Goal: Task Accomplishment & Management: Manage account settings

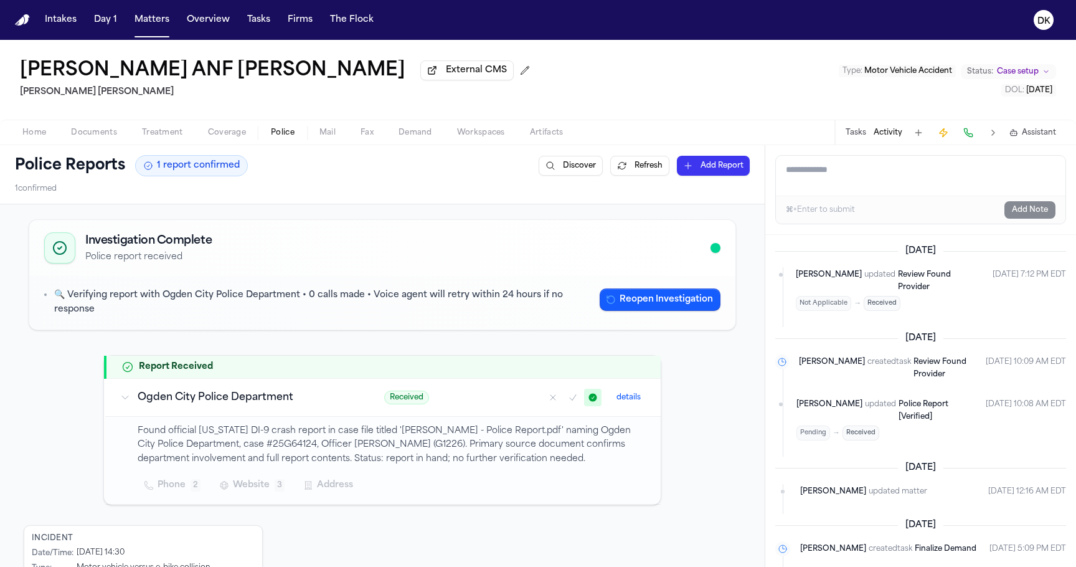
click at [247, 29] on button "Tasks" at bounding box center [258, 20] width 33 height 22
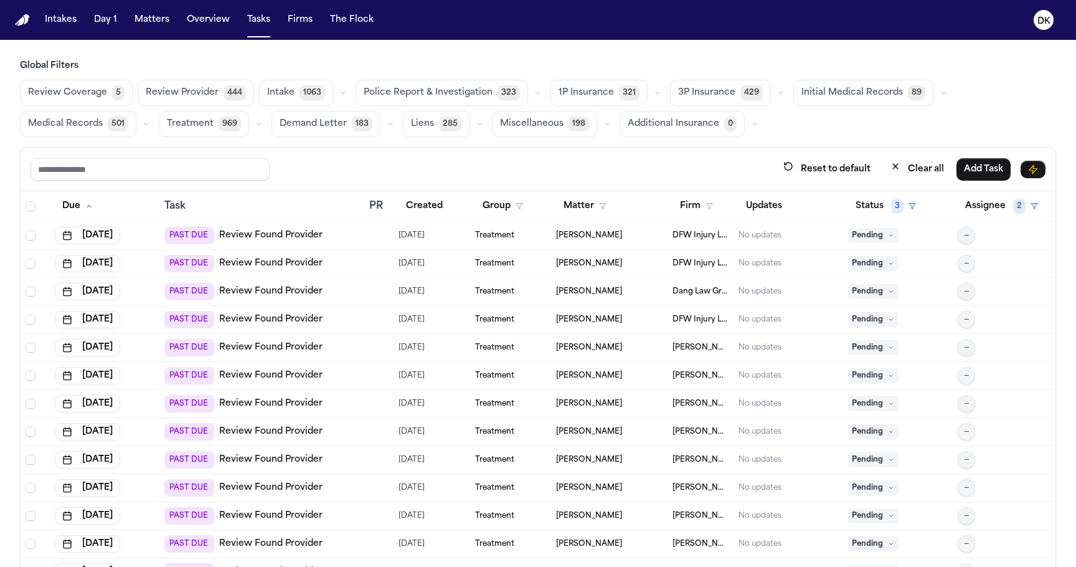
click at [577, 87] on span "1P Insurance" at bounding box center [586, 93] width 55 height 12
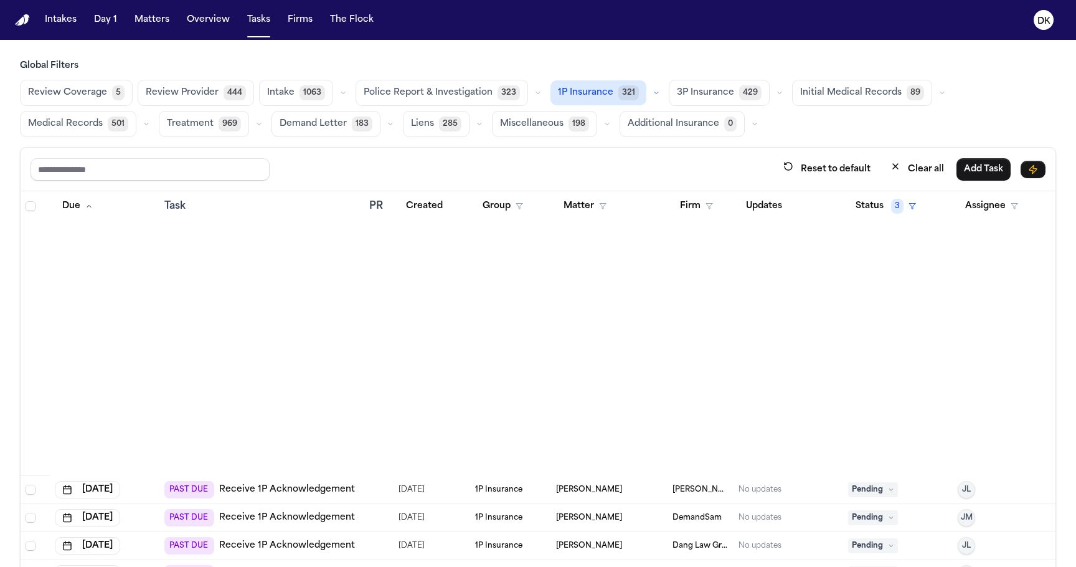
scroll to position [6291, 0]
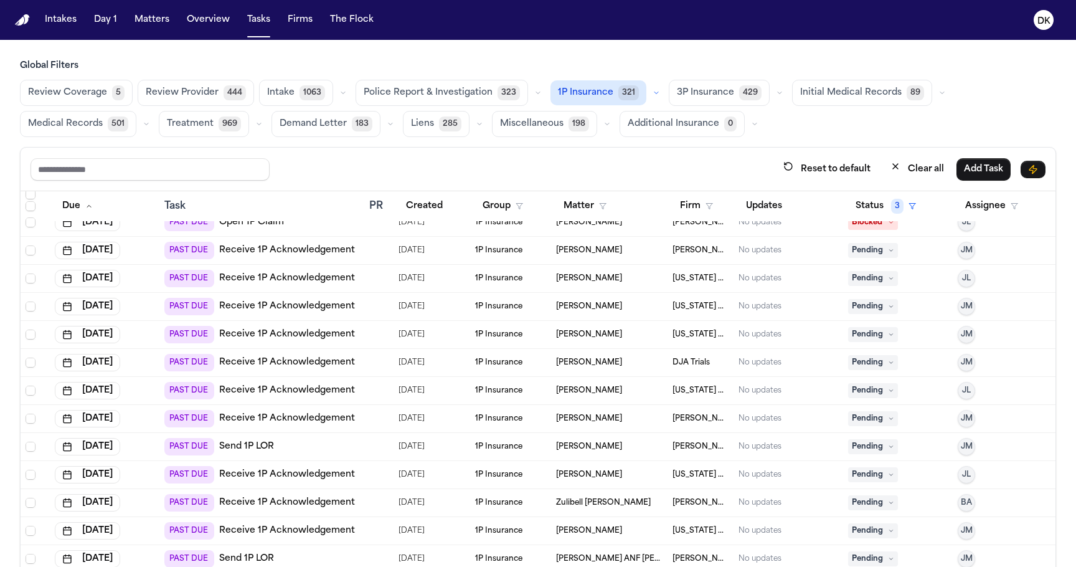
click at [372, 356] on td at bounding box center [378, 363] width 29 height 28
click at [367, 334] on td at bounding box center [378, 335] width 29 height 28
click at [367, 300] on td at bounding box center [378, 307] width 29 height 28
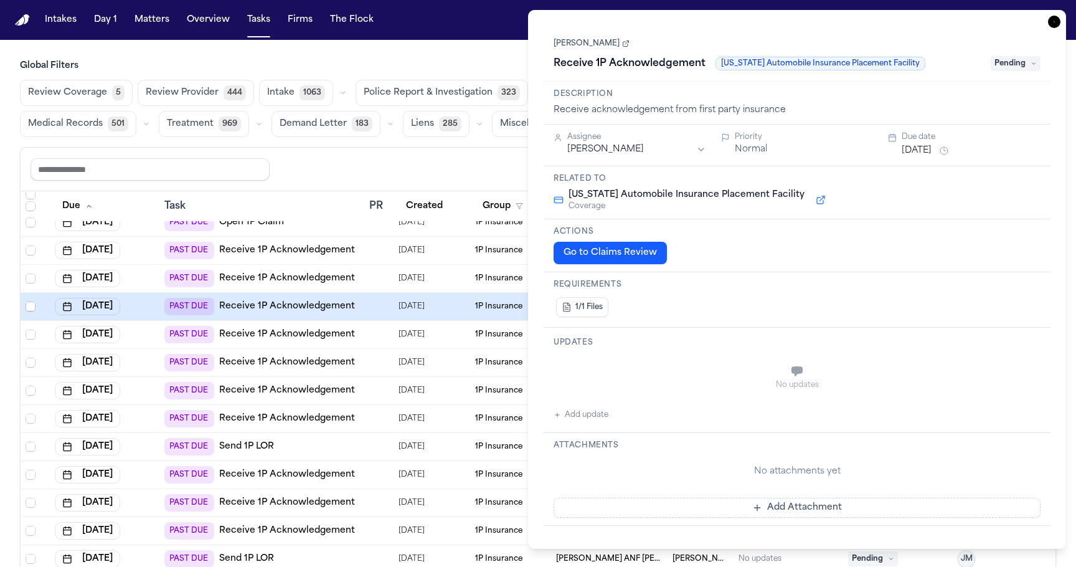
click at [371, 262] on td at bounding box center [378, 251] width 29 height 28
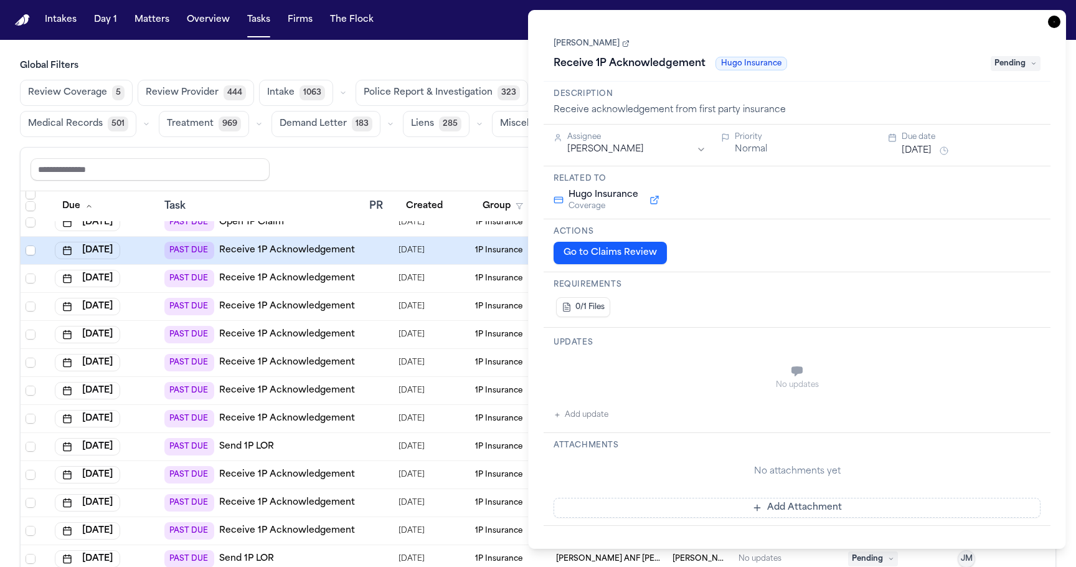
click at [381, 240] on td at bounding box center [378, 251] width 29 height 28
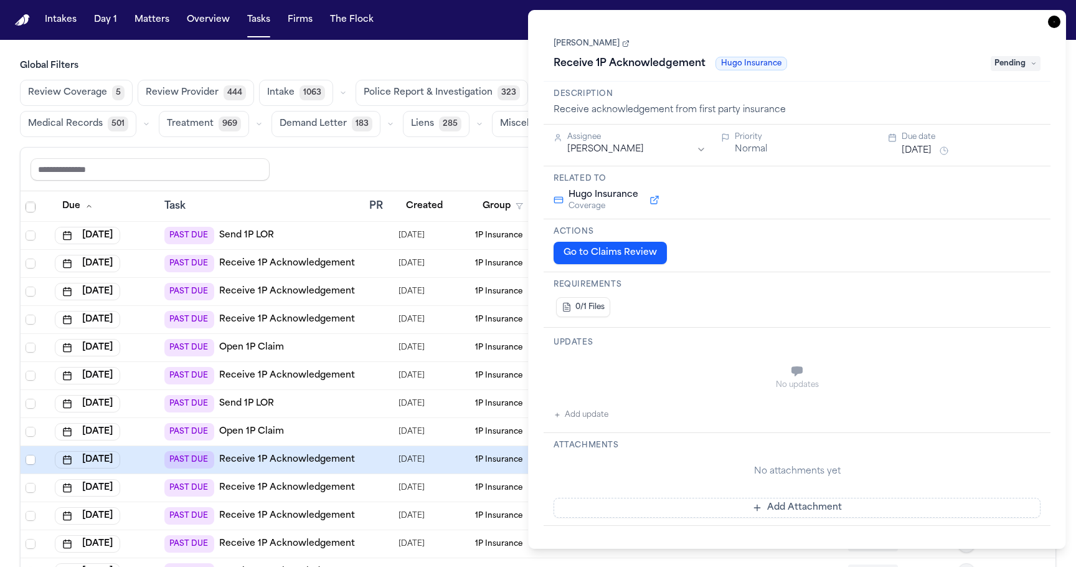
scroll to position [6083, 0]
click at [369, 232] on div at bounding box center [374, 234] width 10 height 10
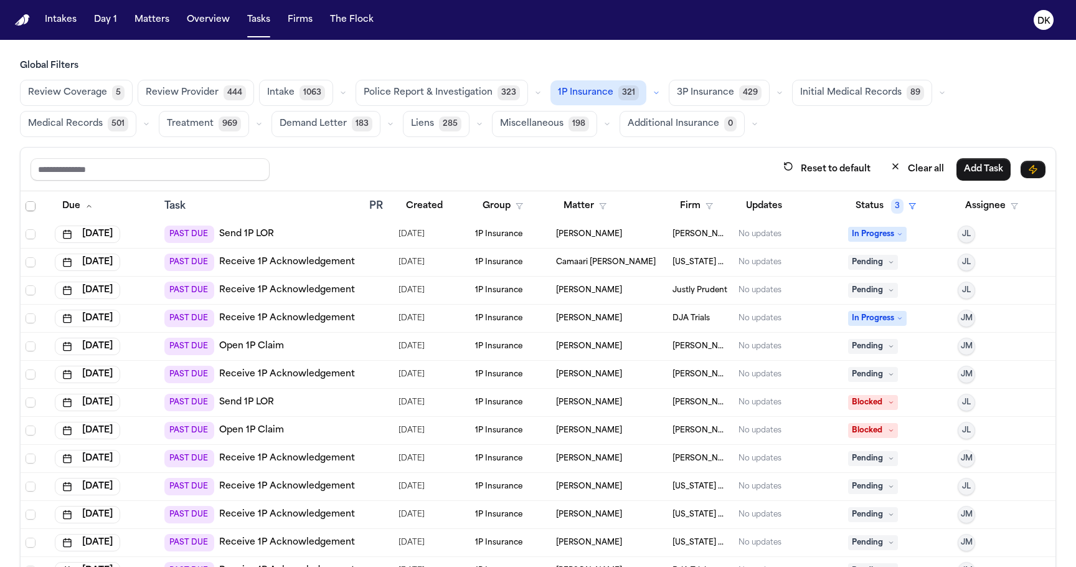
click at [378, 280] on td at bounding box center [378, 291] width 29 height 28
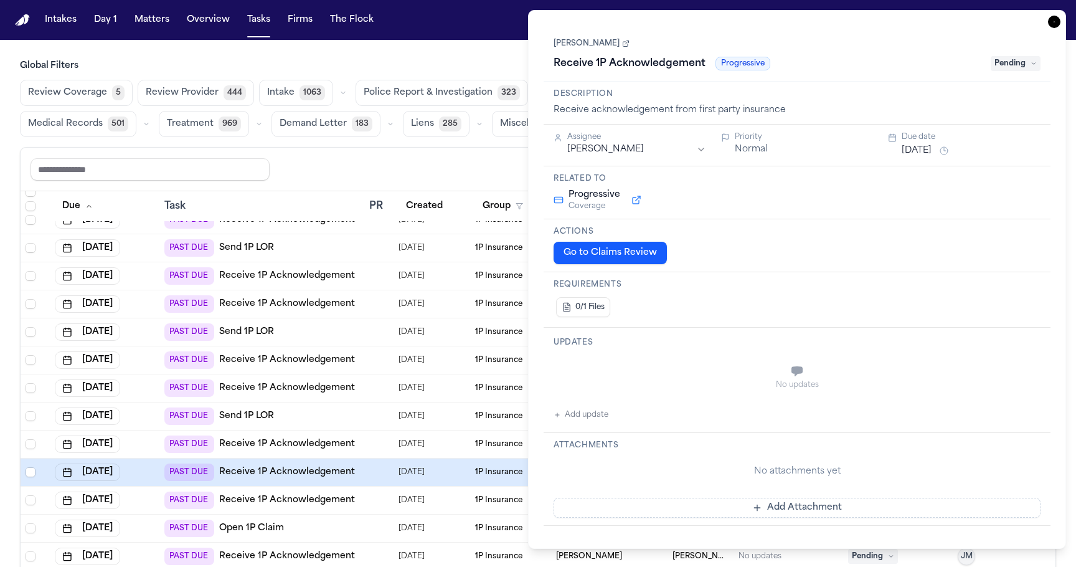
scroll to position [5903, 0]
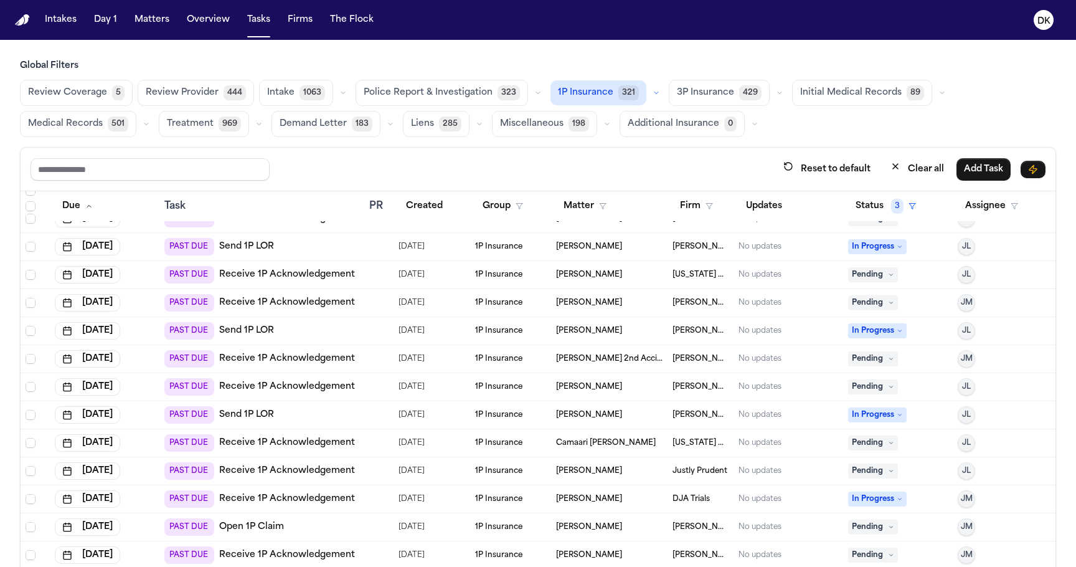
click at [378, 280] on td at bounding box center [378, 275] width 29 height 28
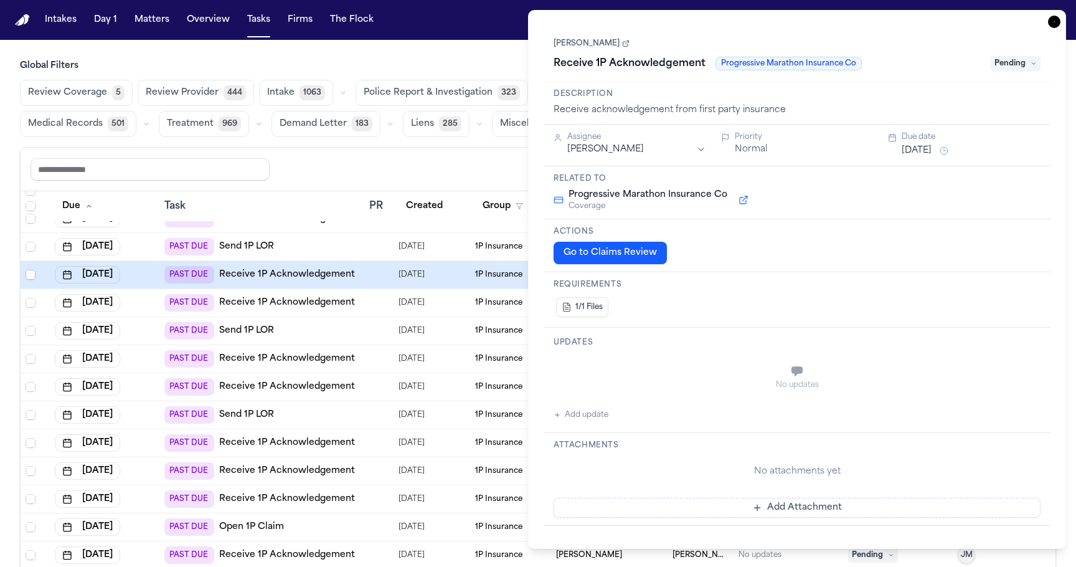
click at [376, 341] on td at bounding box center [378, 331] width 29 height 28
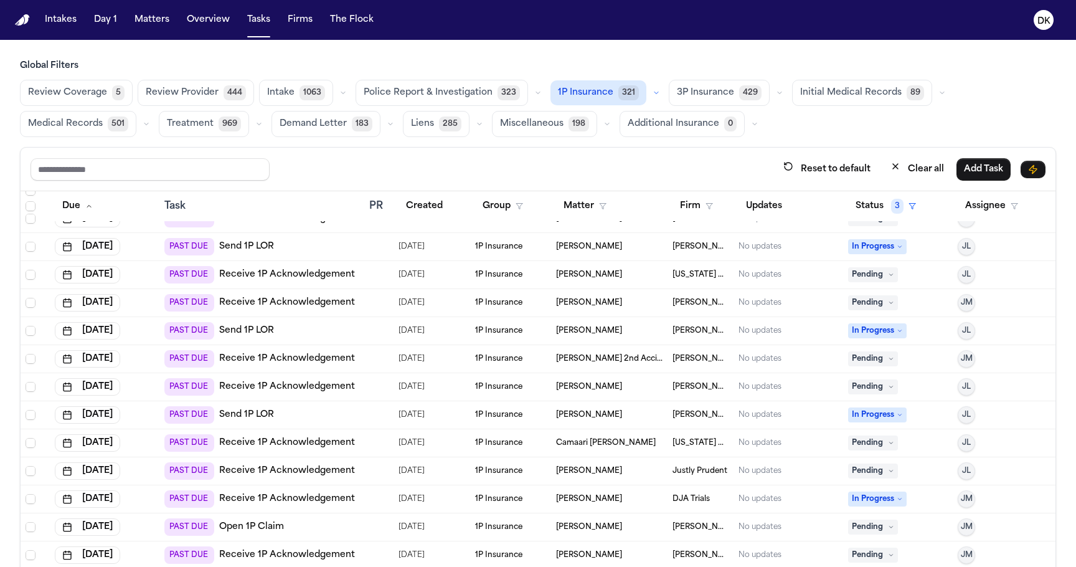
click at [377, 373] on td at bounding box center [378, 387] width 29 height 28
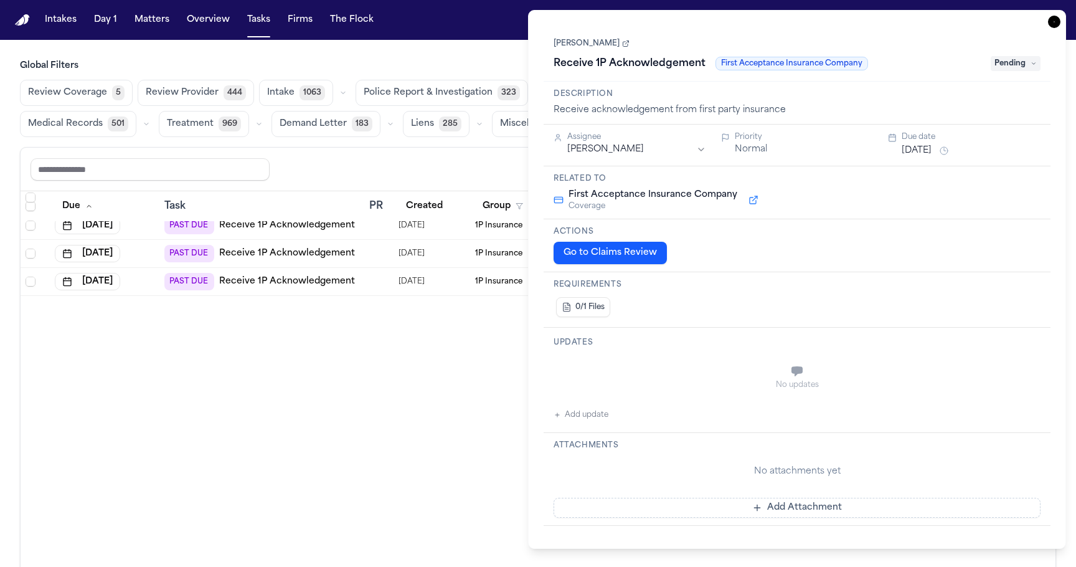
scroll to position [993, 0]
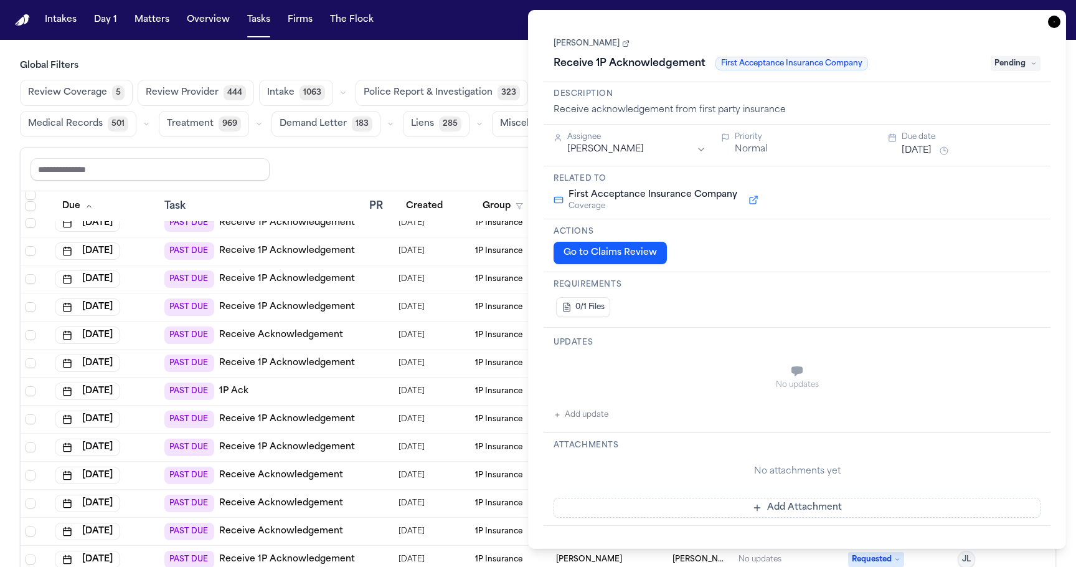
click at [376, 328] on td at bounding box center [378, 335] width 29 height 28
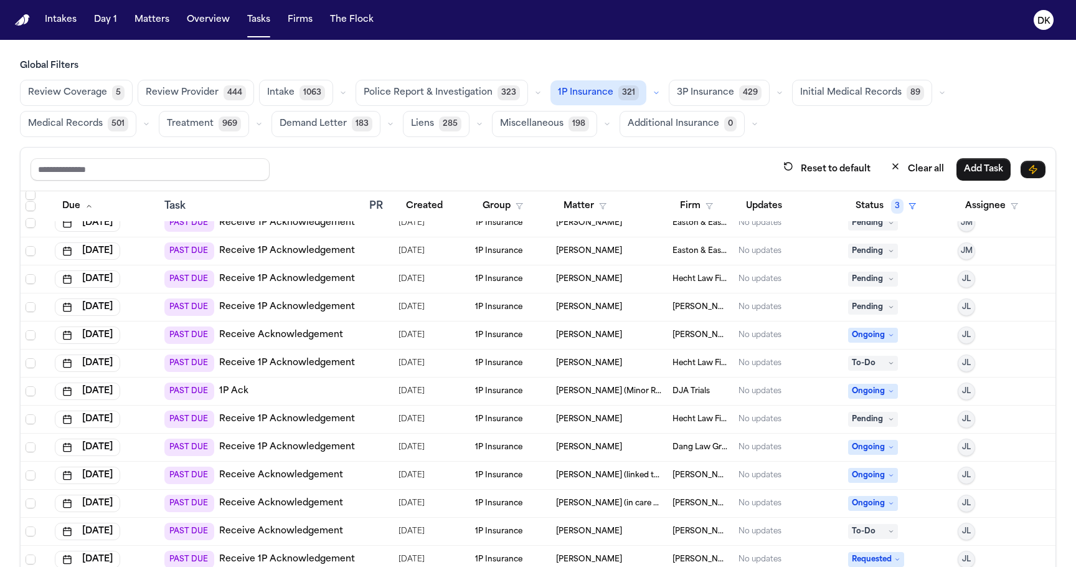
click at [374, 287] on td at bounding box center [378, 279] width 29 height 28
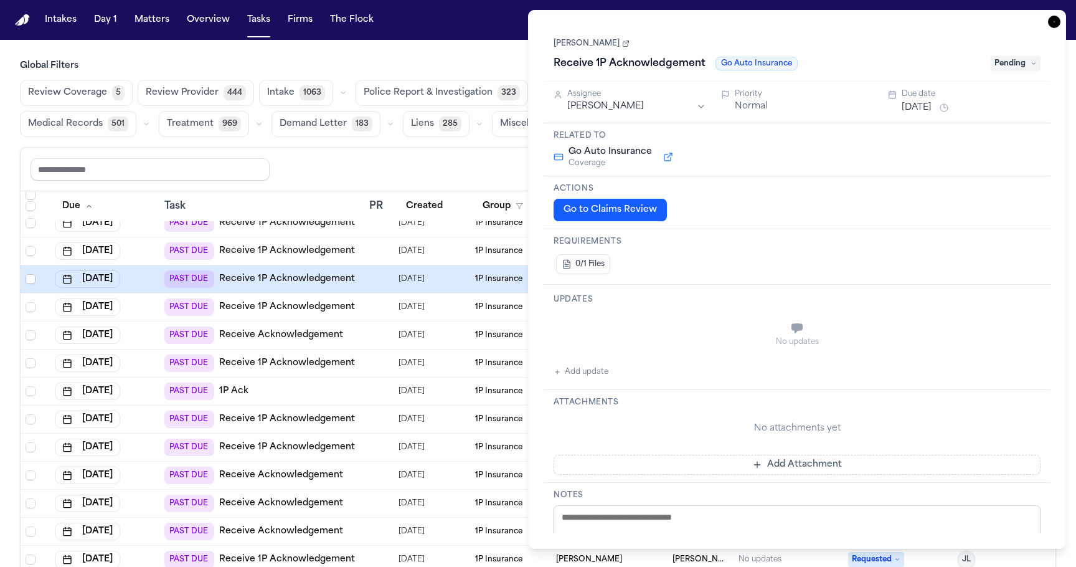
click at [374, 262] on td at bounding box center [378, 251] width 29 height 28
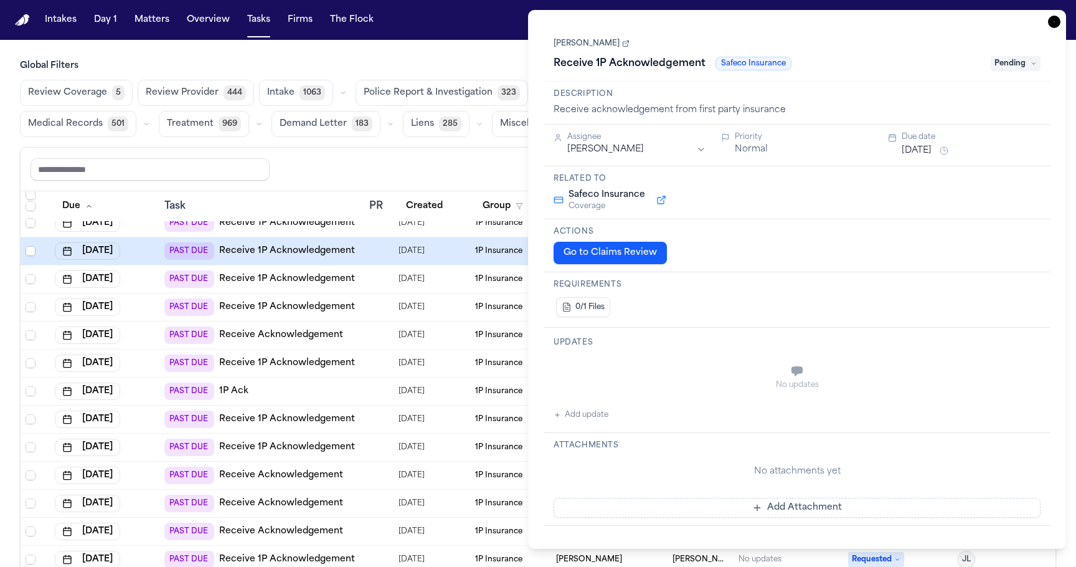
click at [378, 240] on td at bounding box center [378, 251] width 29 height 28
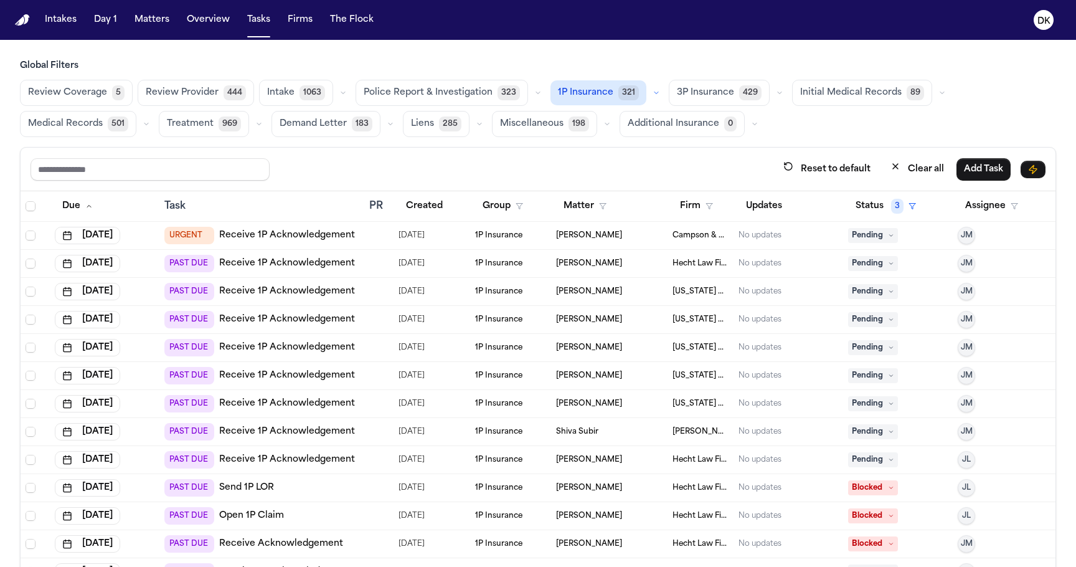
click at [372, 252] on td at bounding box center [378, 264] width 29 height 28
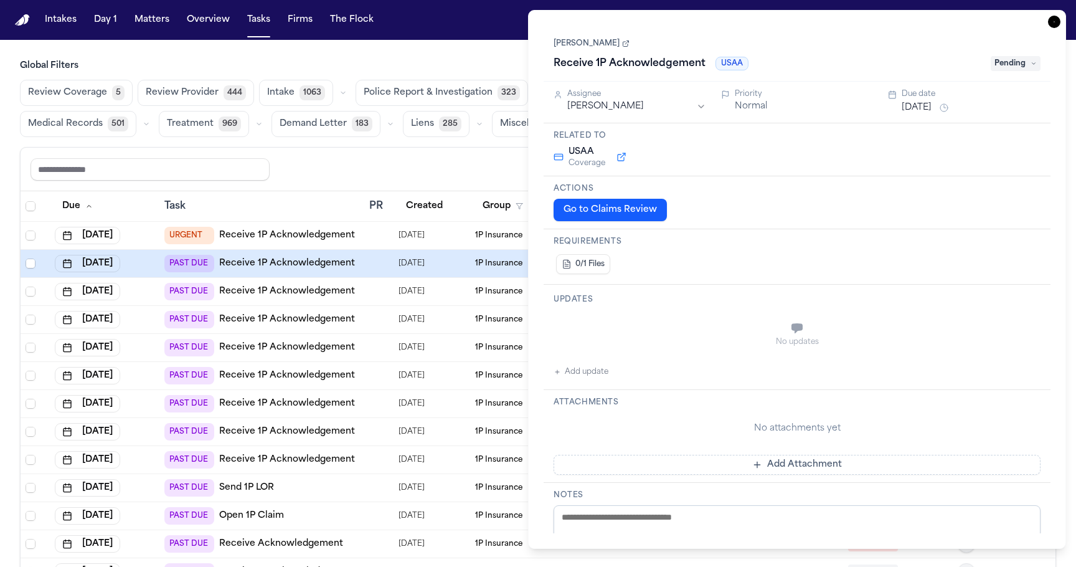
click at [372, 289] on div at bounding box center [374, 292] width 10 height 10
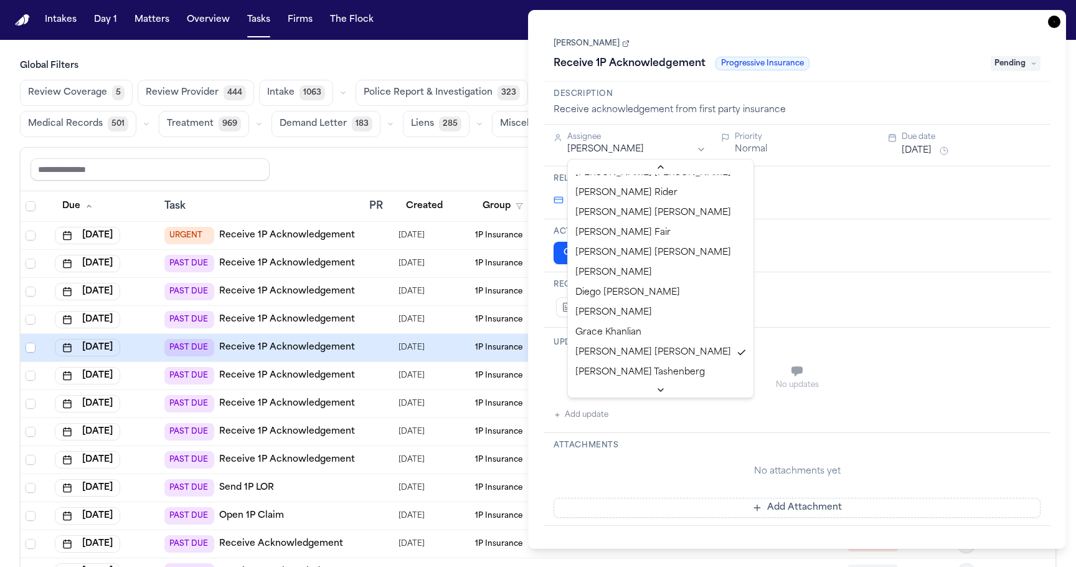
scroll to position [353, 0]
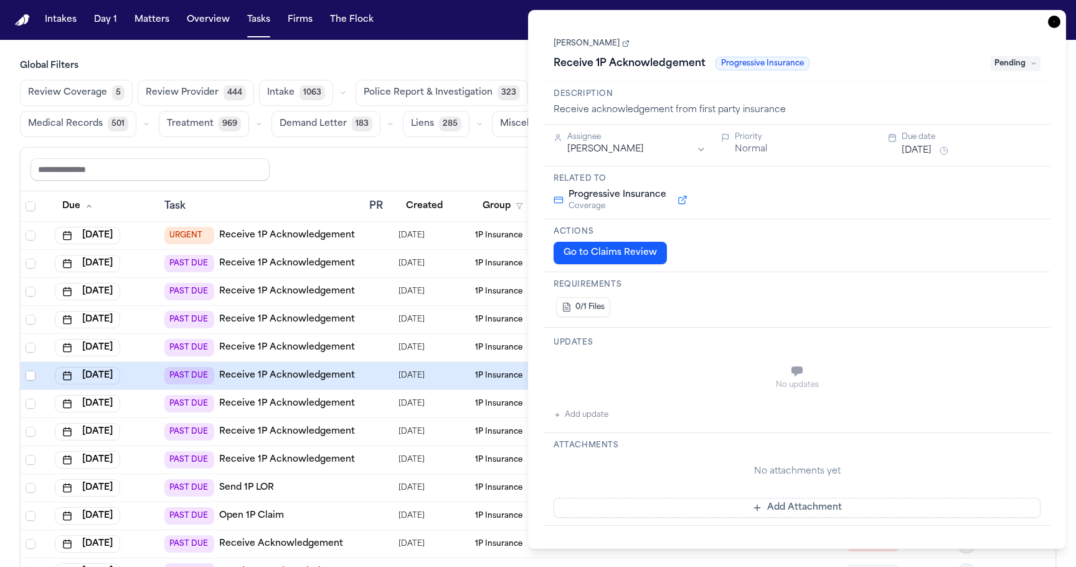
click at [348, 333] on html "Intakes Day 1 Matters Overview Tasks Firms The Flock DK Global Filters Review C…" at bounding box center [538, 283] width 1076 height 567
click at [364, 295] on td at bounding box center [378, 292] width 29 height 28
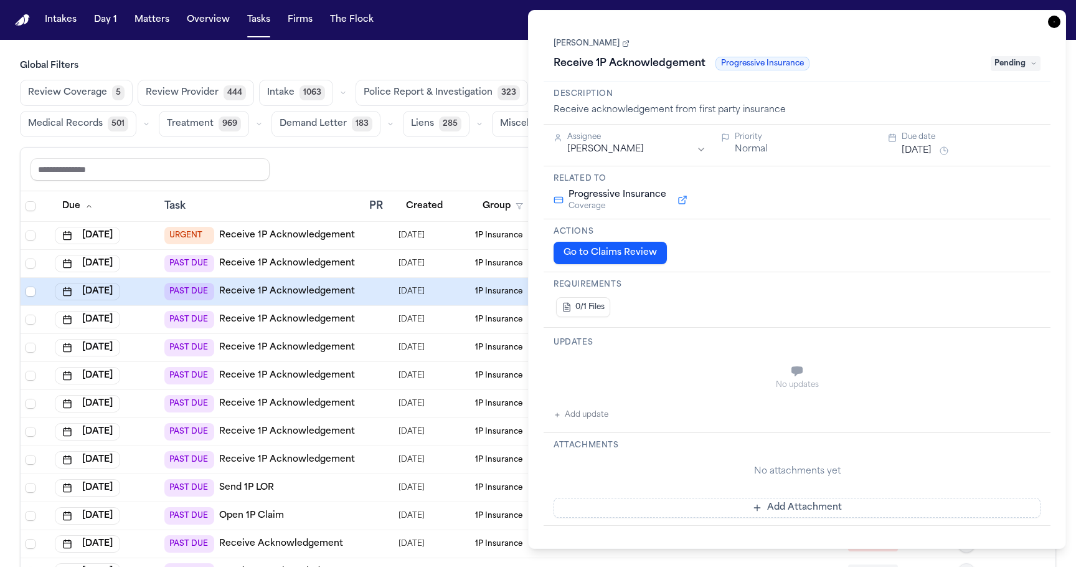
click at [368, 318] on td at bounding box center [378, 320] width 29 height 28
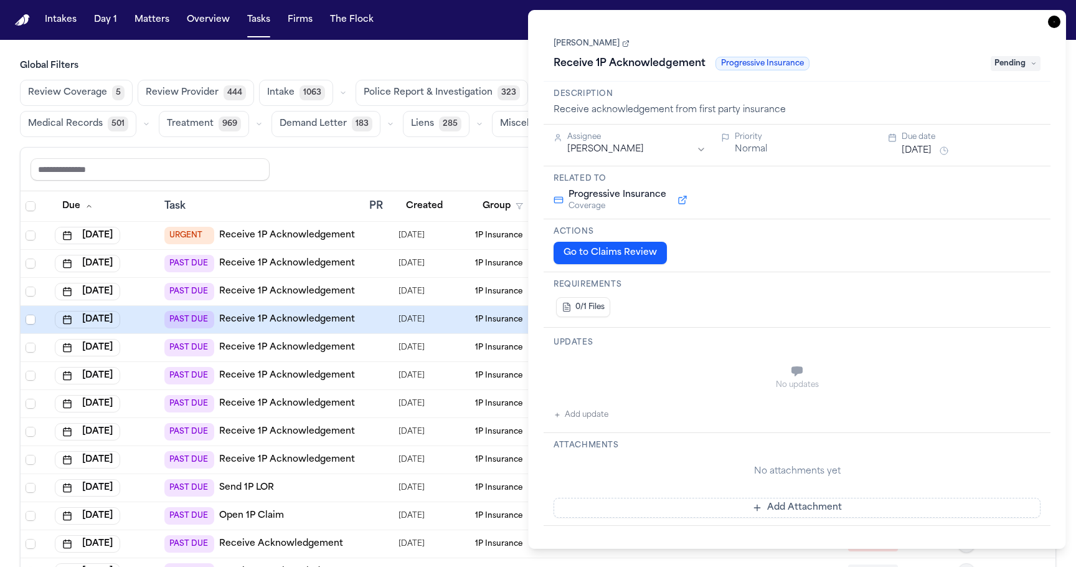
click at [369, 334] on td at bounding box center [378, 348] width 29 height 28
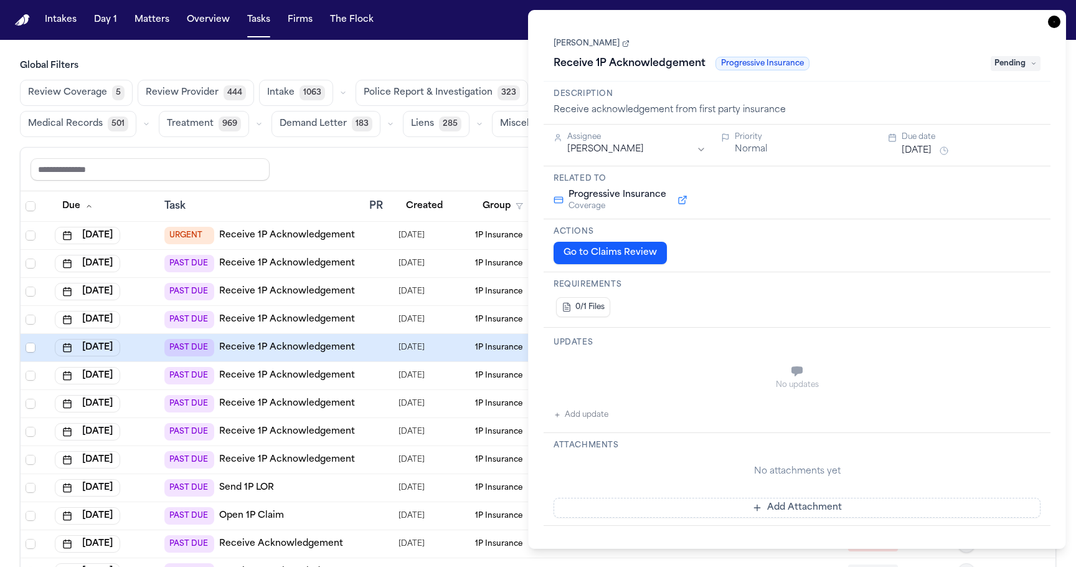
click at [379, 376] on div at bounding box center [378, 376] width 19 height 10
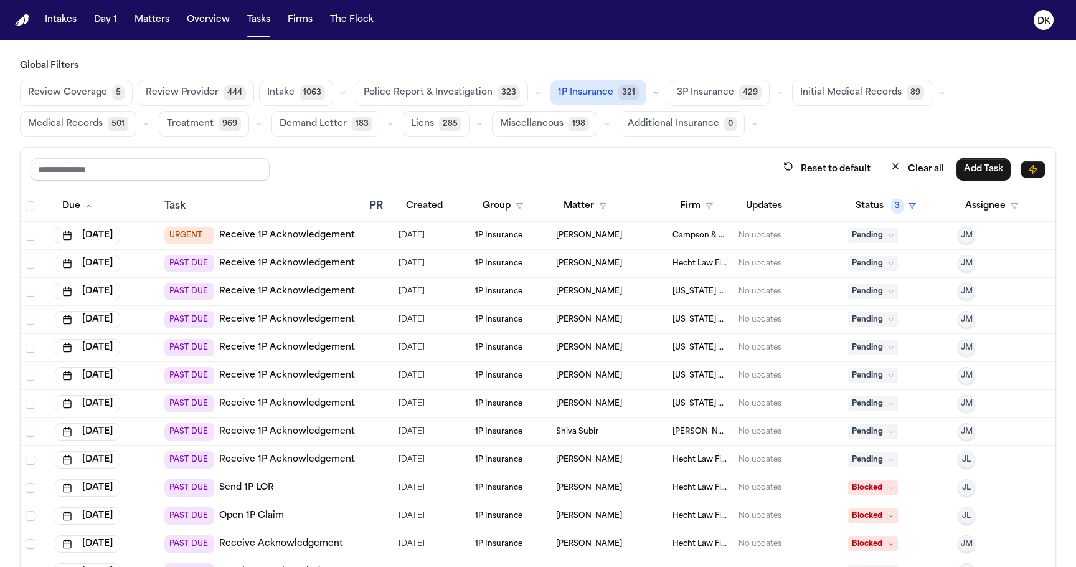
click at [376, 401] on div at bounding box center [374, 404] width 10 height 10
click at [372, 423] on td at bounding box center [378, 432] width 29 height 28
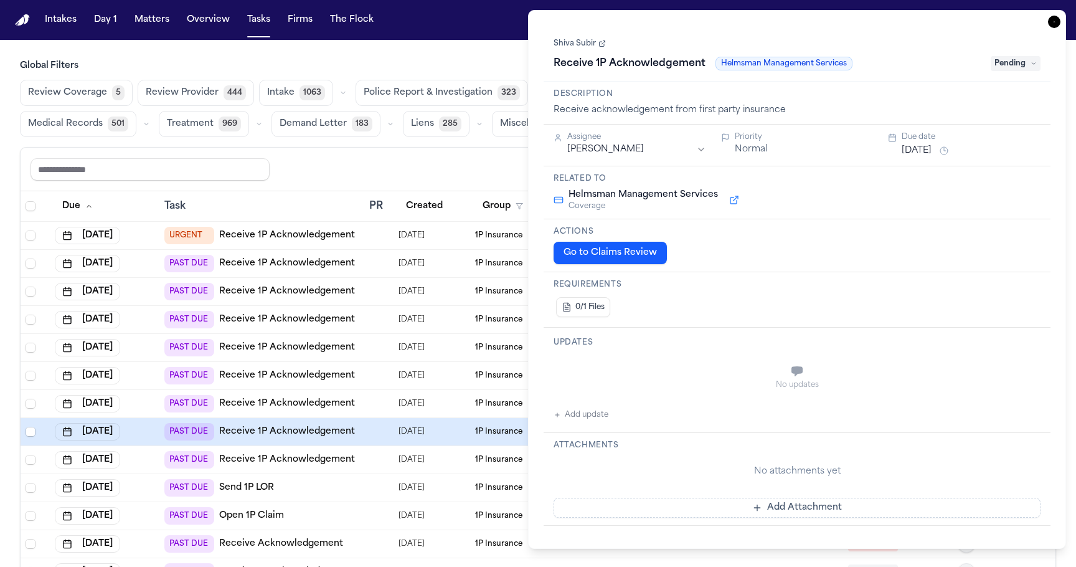
click at [372, 458] on div at bounding box center [374, 460] width 10 height 10
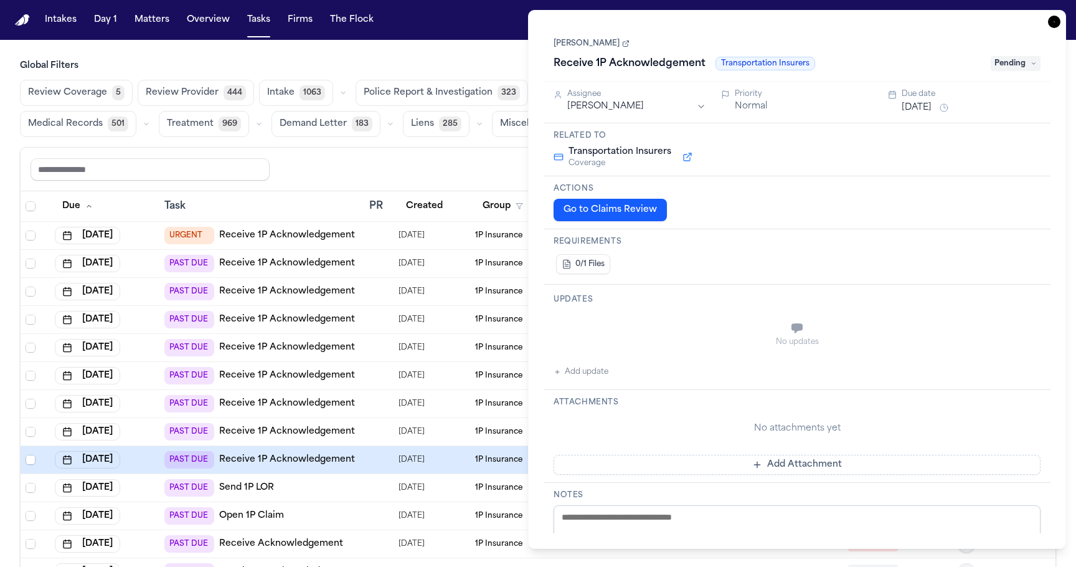
click at [373, 502] on td at bounding box center [378, 516] width 29 height 28
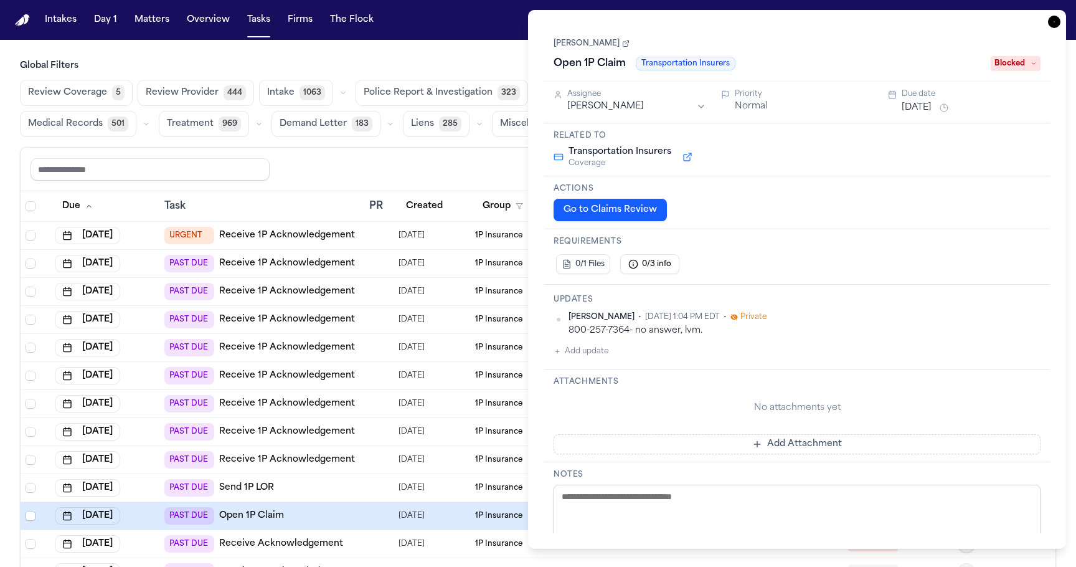
click at [371, 534] on td at bounding box center [378, 544] width 29 height 28
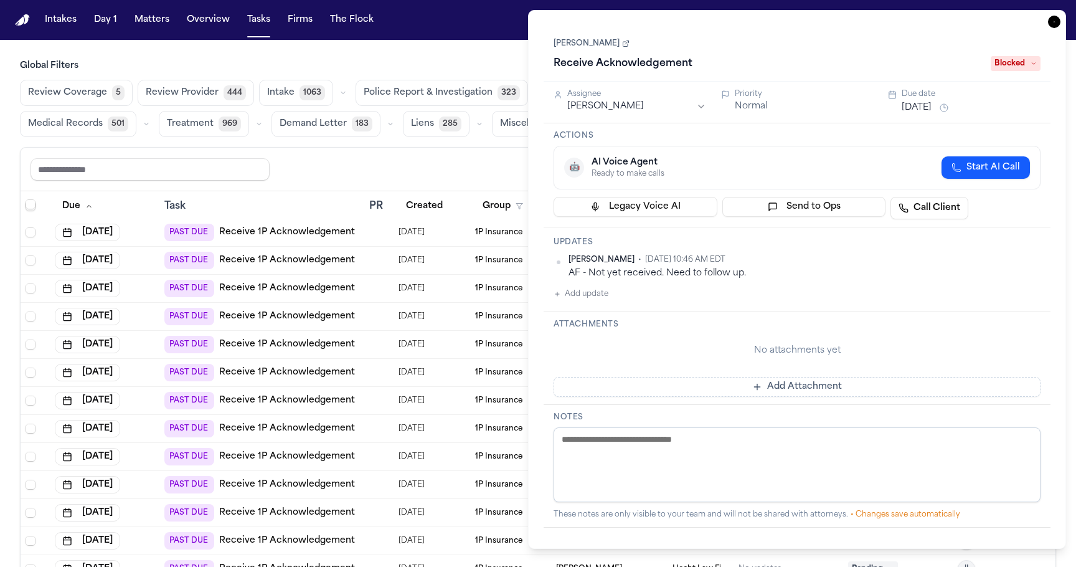
scroll to position [1030, 0]
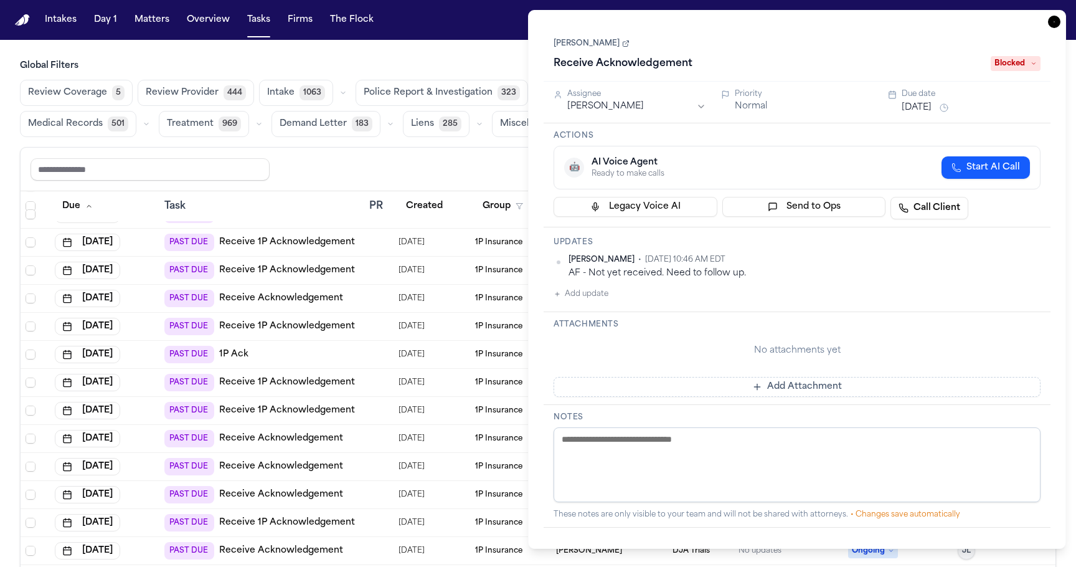
click at [361, 461] on td "PAST DUE Receive Acknowledgement" at bounding box center [261, 467] width 205 height 28
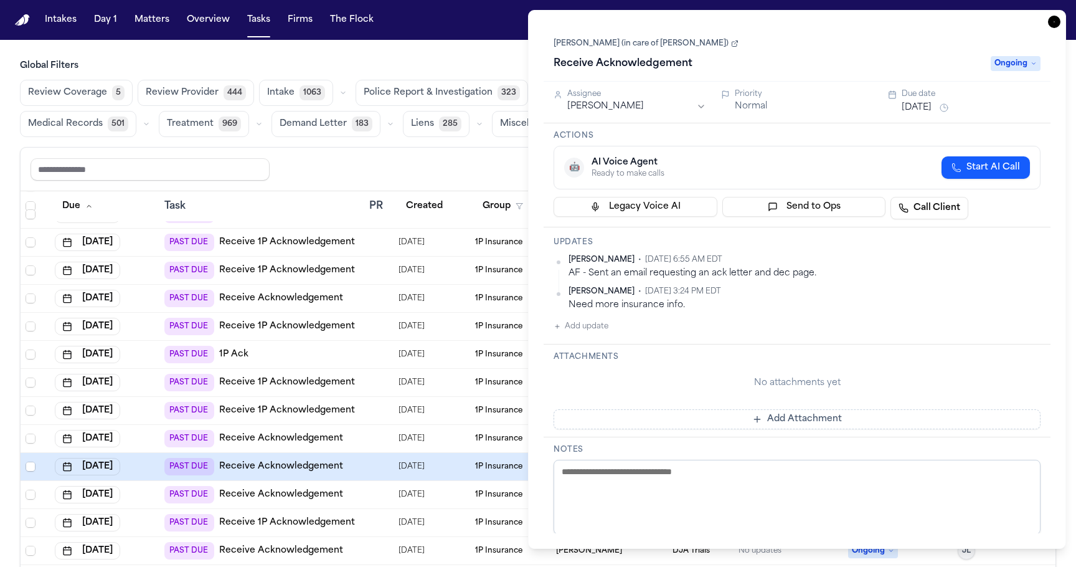
click at [371, 509] on td at bounding box center [378, 523] width 29 height 28
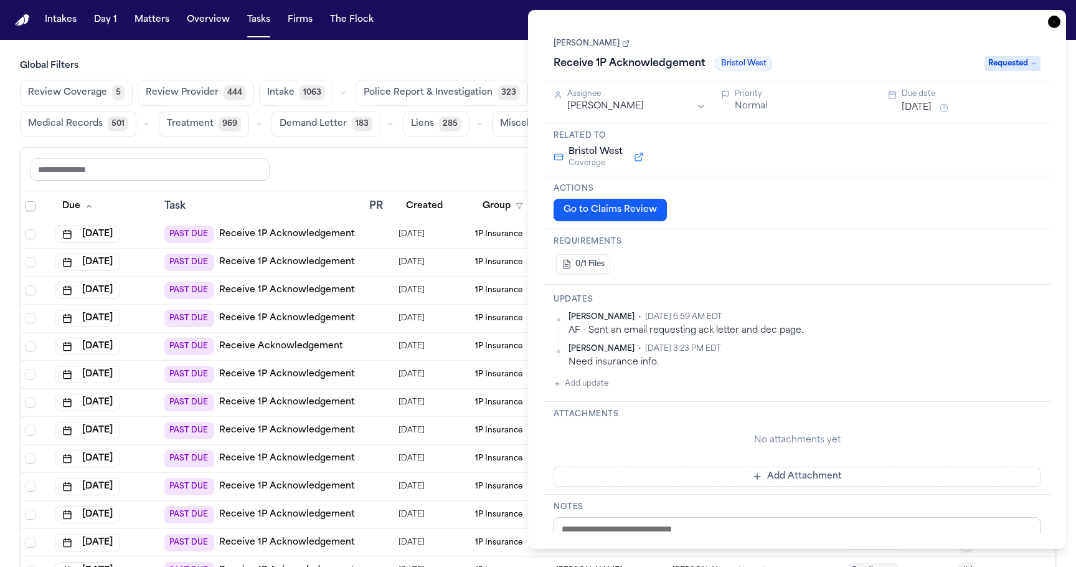
scroll to position [1662, 0]
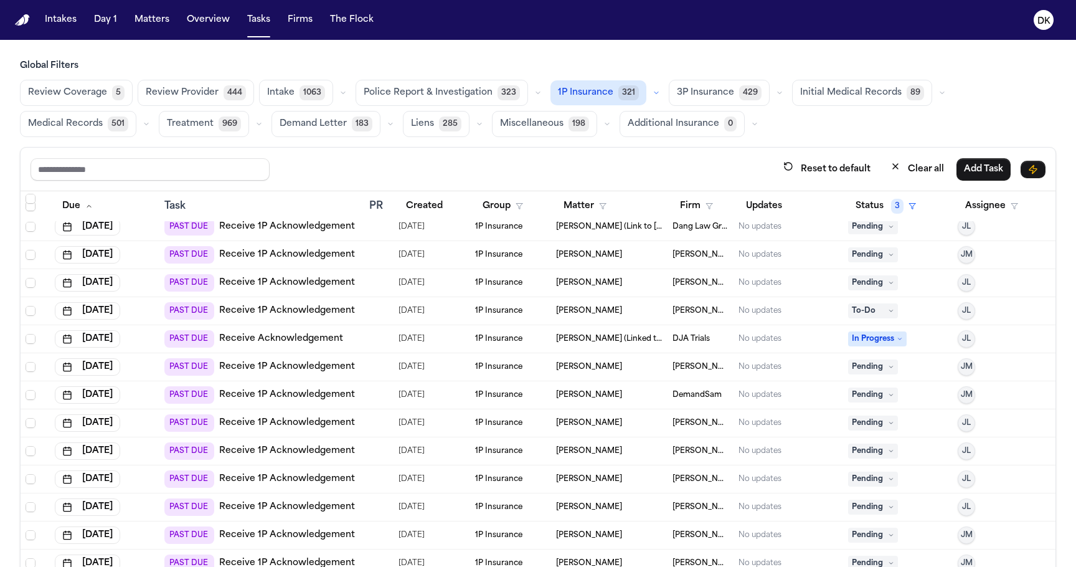
click at [371, 509] on div at bounding box center [374, 507] width 10 height 10
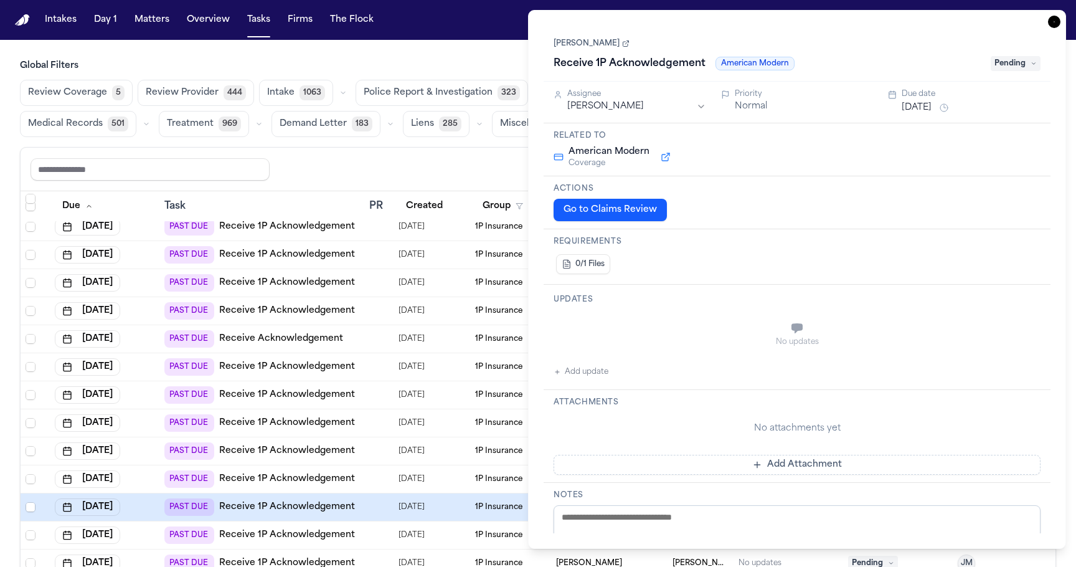
click at [381, 295] on td at bounding box center [378, 283] width 29 height 28
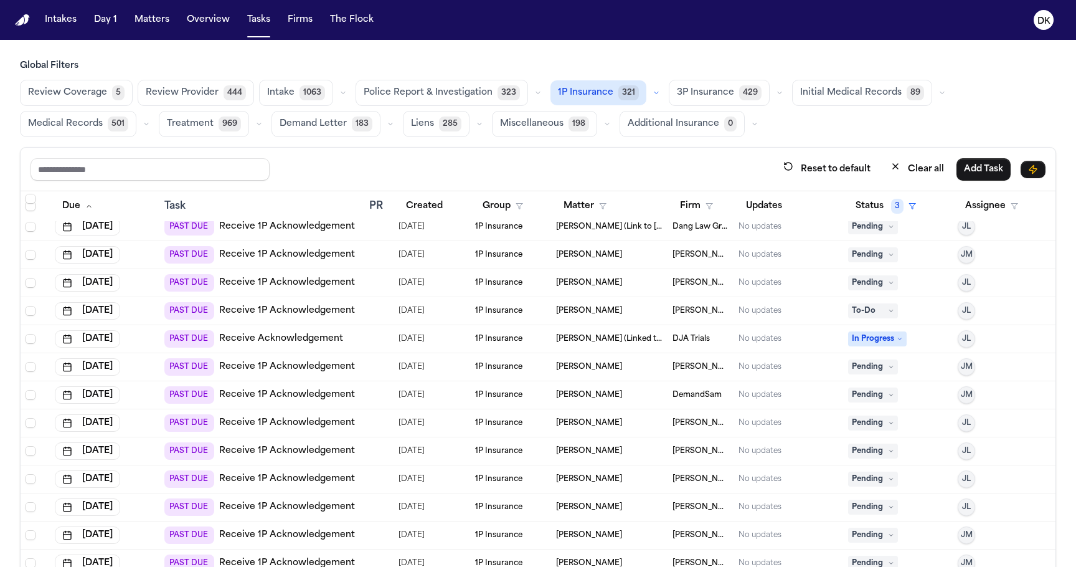
click at [368, 394] on td at bounding box center [378, 395] width 29 height 28
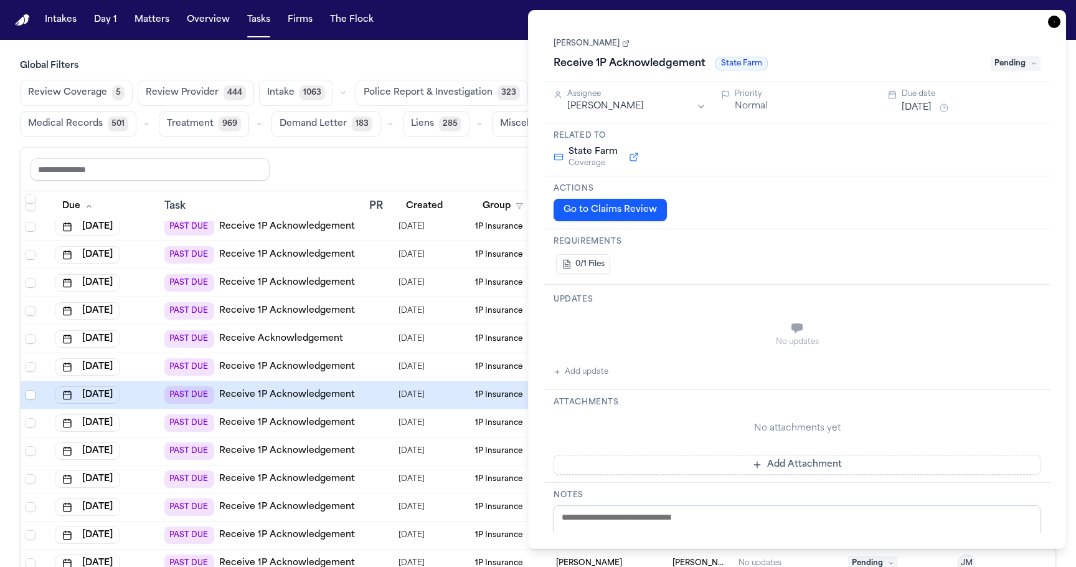
click at [445, 158] on div "Reset to default Clear all Add Task" at bounding box center [538, 169] width 1015 height 23
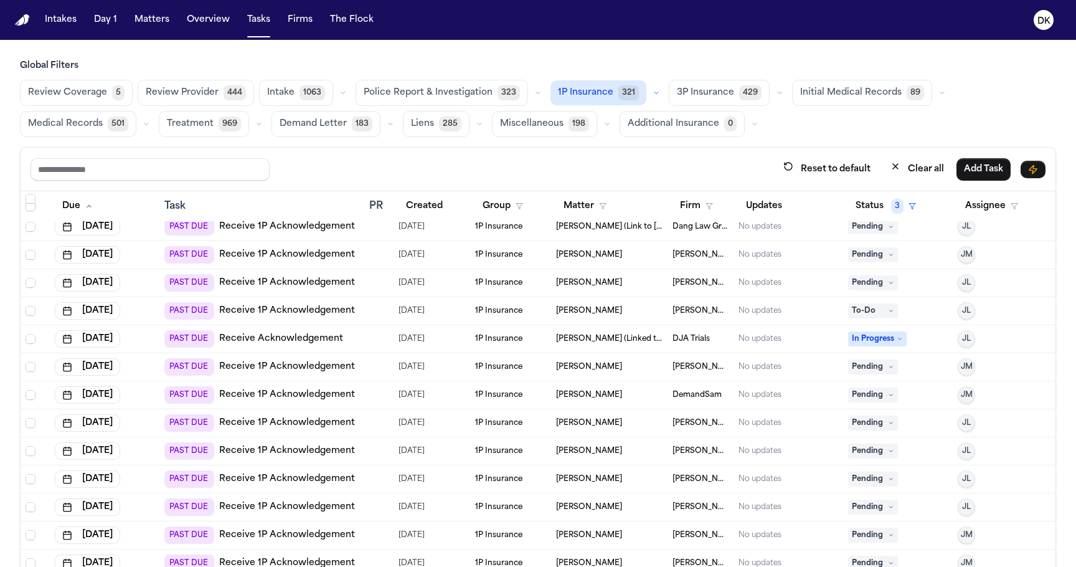
click at [691, 90] on span "3P Insurance" at bounding box center [705, 93] width 57 height 12
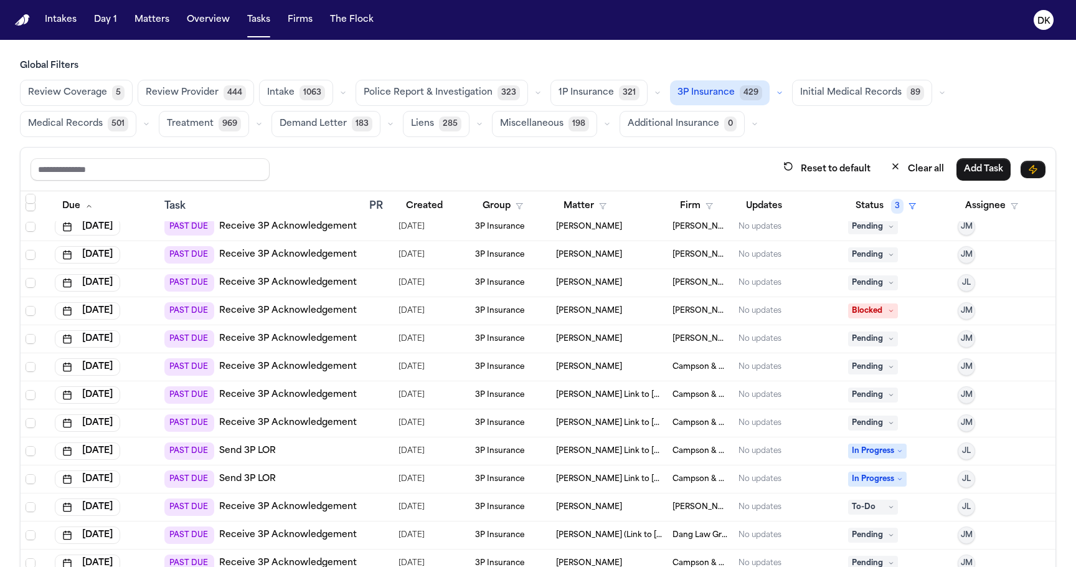
click at [359, 477] on div "PAST DUE Send 3P LOR" at bounding box center [261, 478] width 195 height 17
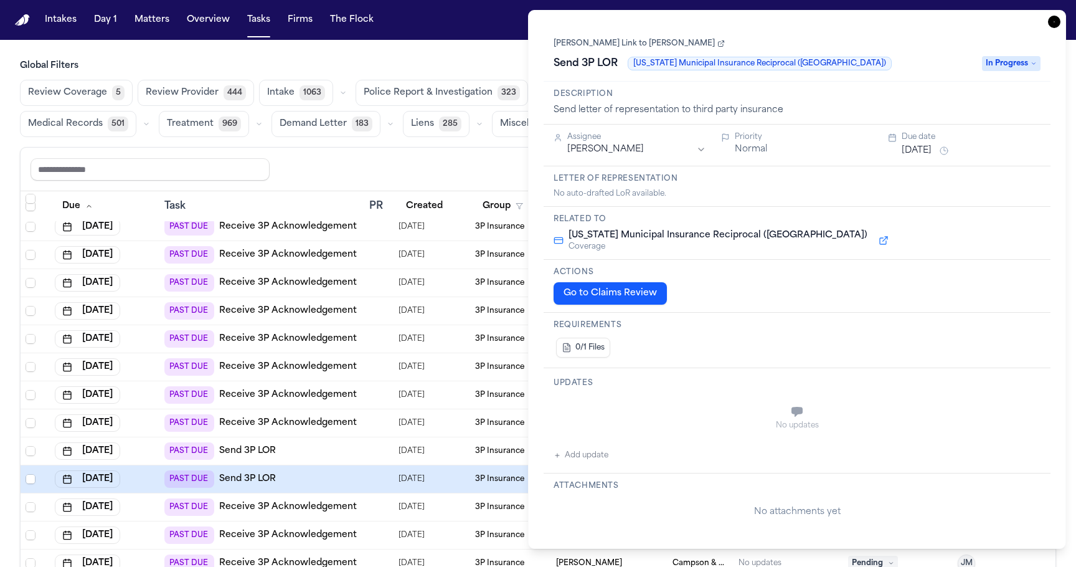
click at [361, 445] on td "PAST DUE Send 3P LOR" at bounding box center [261, 451] width 205 height 28
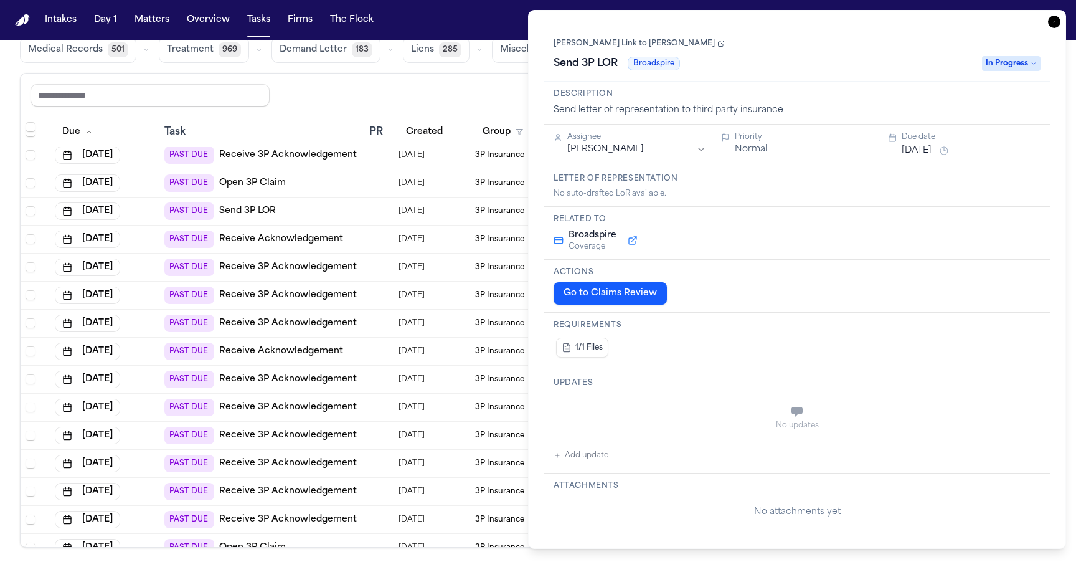
scroll to position [8916, 0]
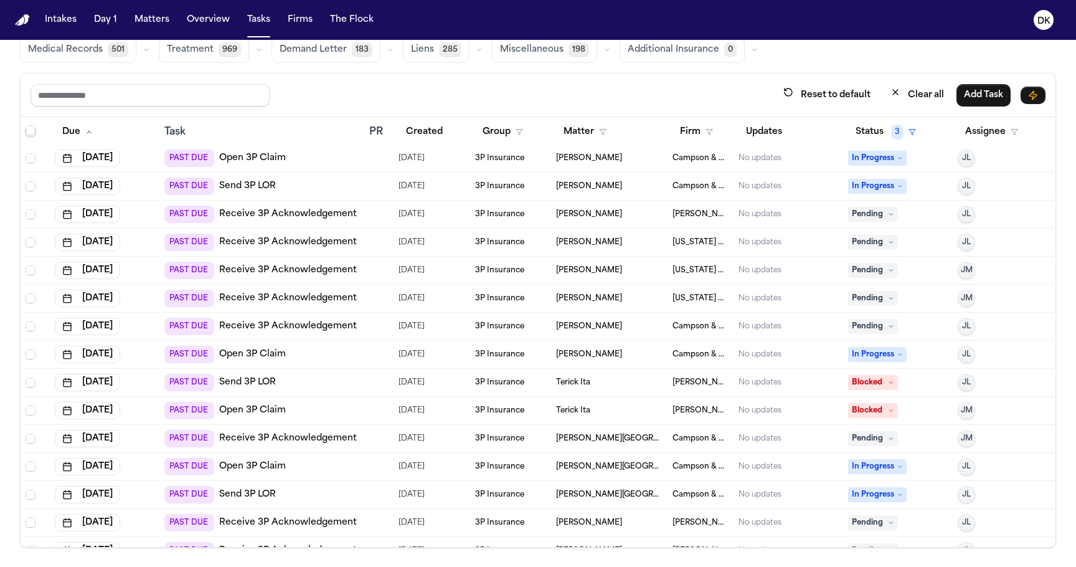
click at [361, 445] on td "PAST DUE Receive 3P Acknowledgement" at bounding box center [261, 439] width 205 height 28
click at [334, 342] on td "PAST DUE Open 3P Claim" at bounding box center [261, 355] width 205 height 28
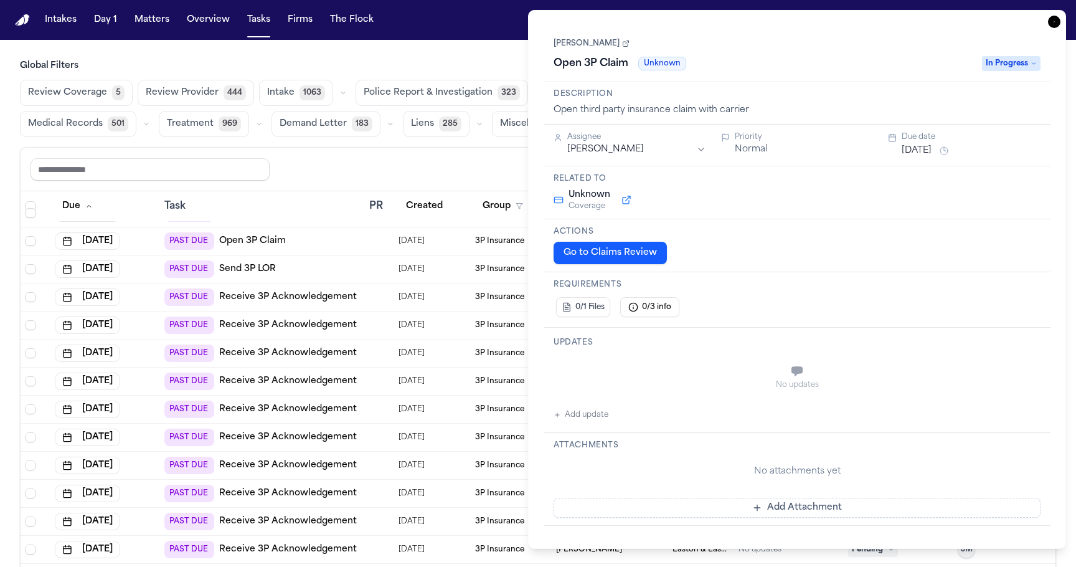
scroll to position [3, 0]
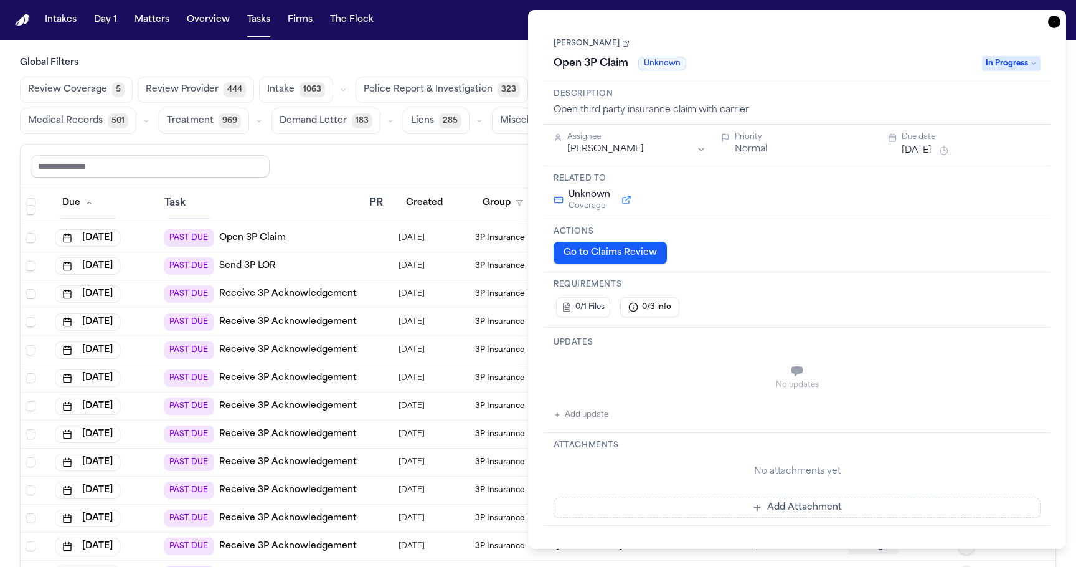
click at [367, 154] on div "Reset to default Clear all Add Task" at bounding box center [538, 165] width 1015 height 23
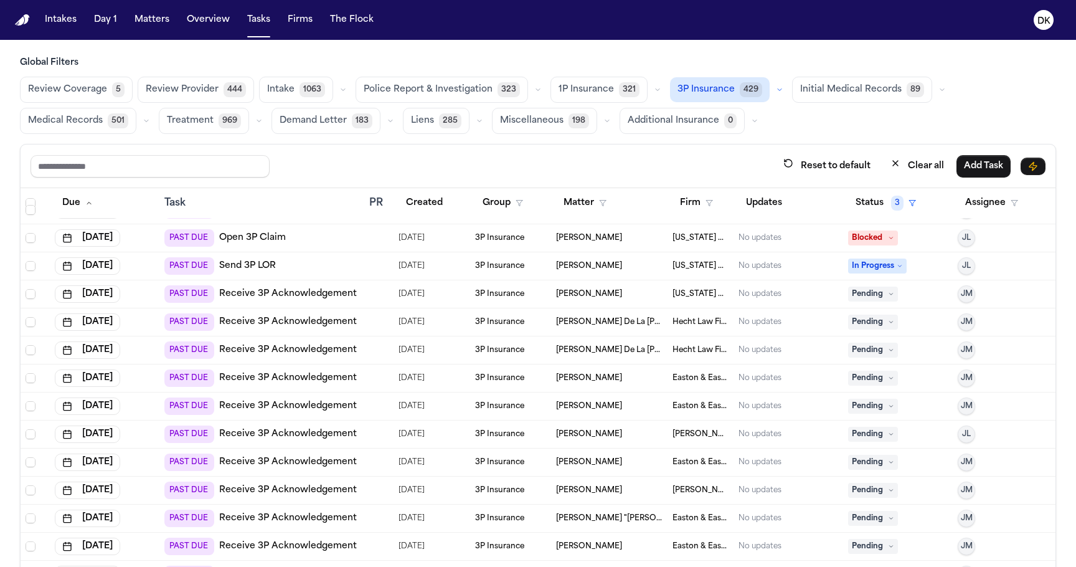
click at [60, 83] on span "Review Coverage" at bounding box center [67, 89] width 79 height 12
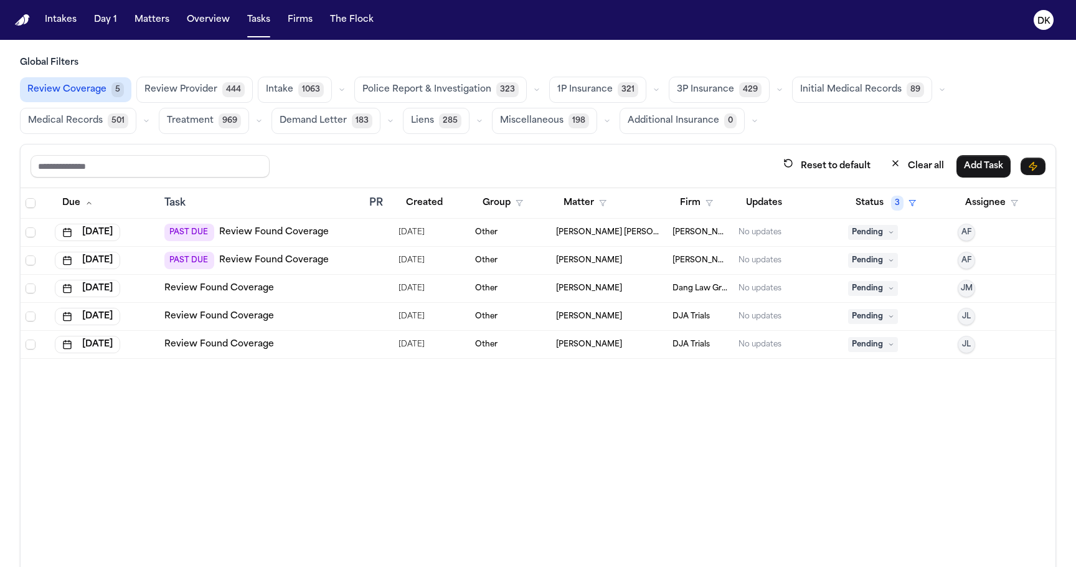
click at [325, 230] on link "Review Found Coverage" at bounding box center [274, 232] width 110 height 12
click at [362, 233] on td "PAST DUE Review Found Coverage" at bounding box center [261, 233] width 205 height 28
click at [363, 262] on td "PAST DUE Review Found Coverage" at bounding box center [261, 261] width 205 height 28
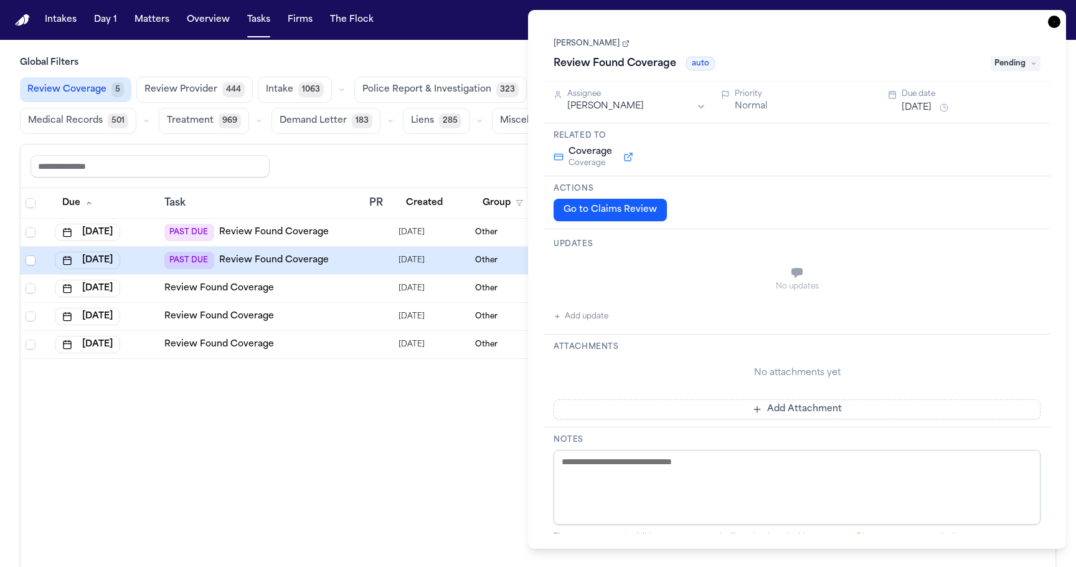
click at [367, 303] on td at bounding box center [378, 317] width 29 height 28
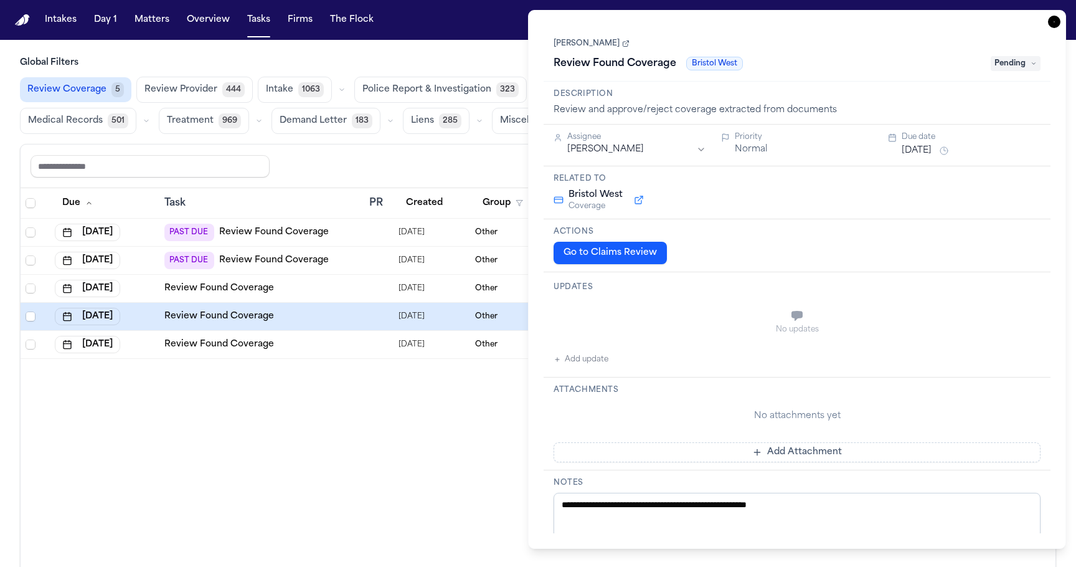
click at [381, 257] on div at bounding box center [378, 260] width 19 height 10
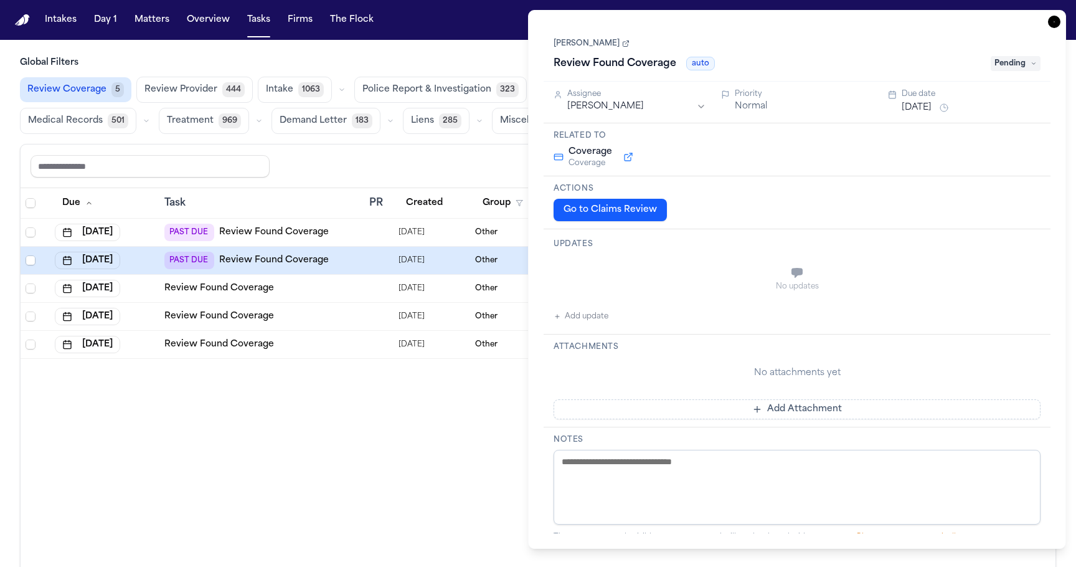
click at [364, 287] on td at bounding box center [378, 289] width 29 height 28
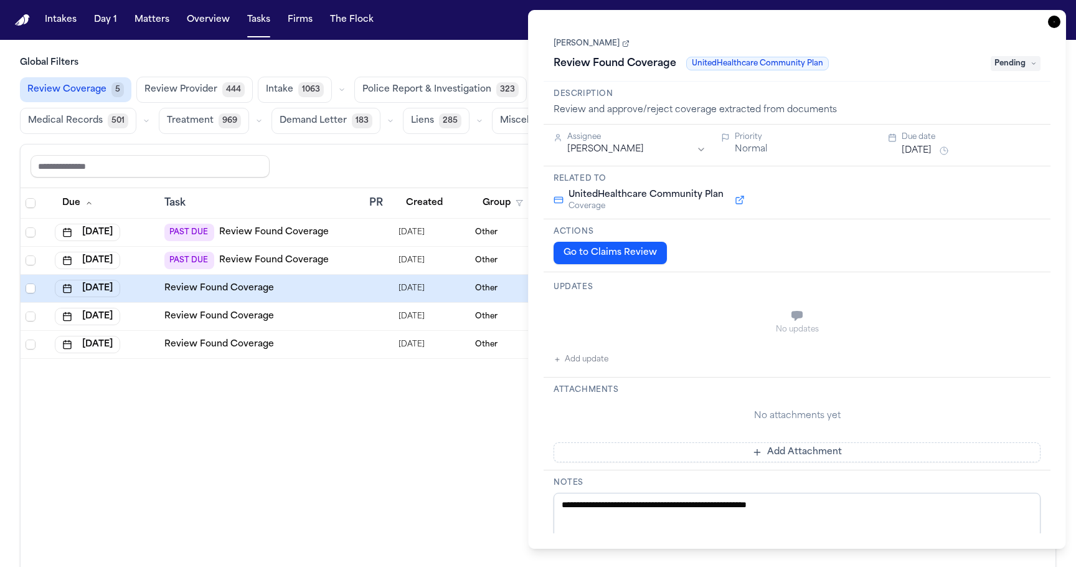
click at [362, 321] on td "Review Found Coverage" at bounding box center [261, 317] width 205 height 28
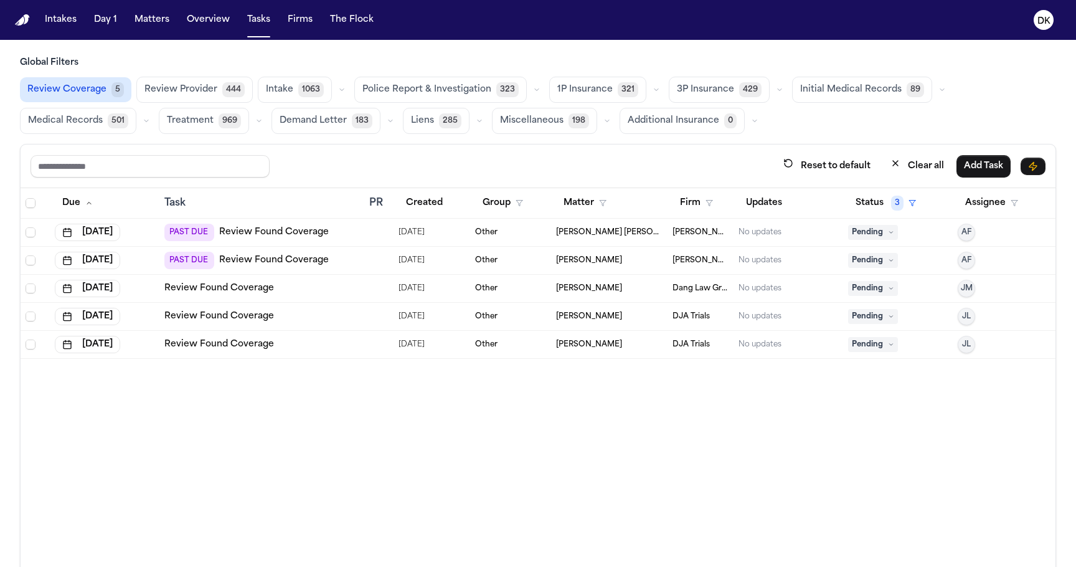
click at [359, 343] on td "Review Found Coverage" at bounding box center [261, 345] width 205 height 28
click at [361, 311] on td "Review Found Coverage" at bounding box center [261, 317] width 205 height 28
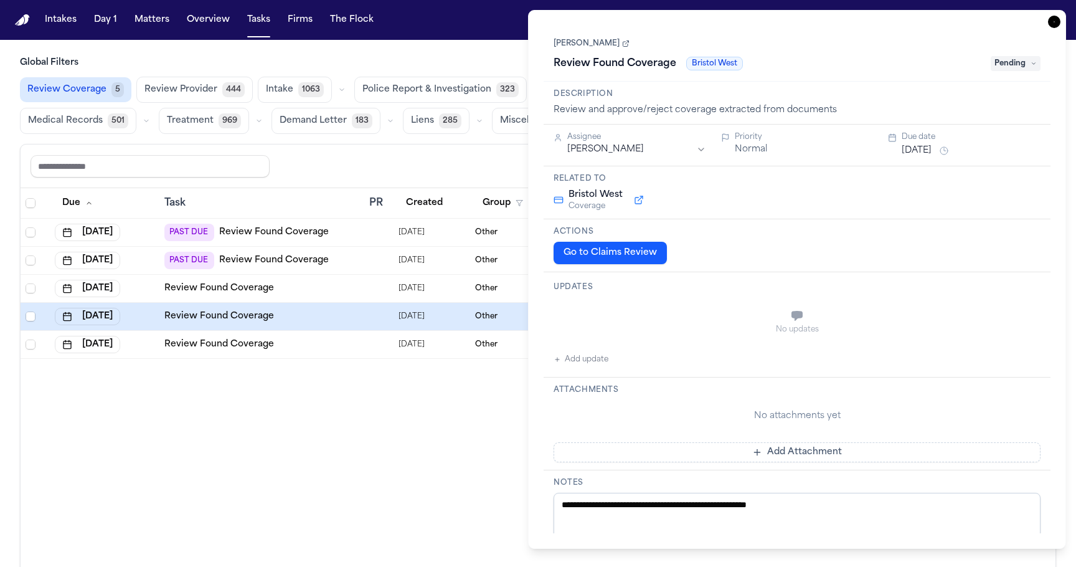
click at [367, 290] on td at bounding box center [378, 289] width 29 height 28
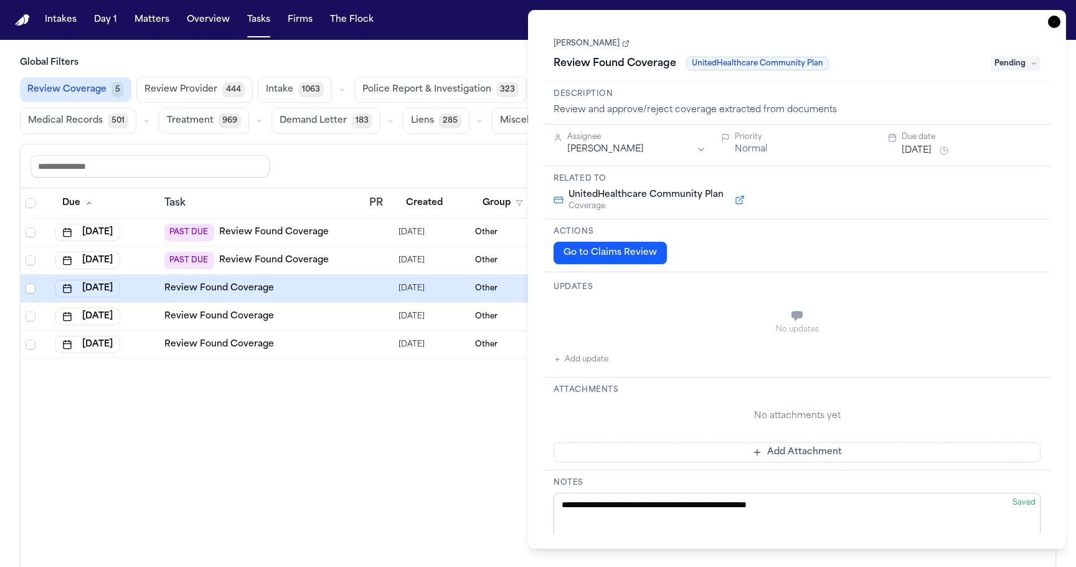
click at [367, 360] on div "Due Task PR Created Group Matter Firm Updates Status 3 Assignee Aug 9, 2025 PAS…" at bounding box center [538, 403] width 1035 height 430
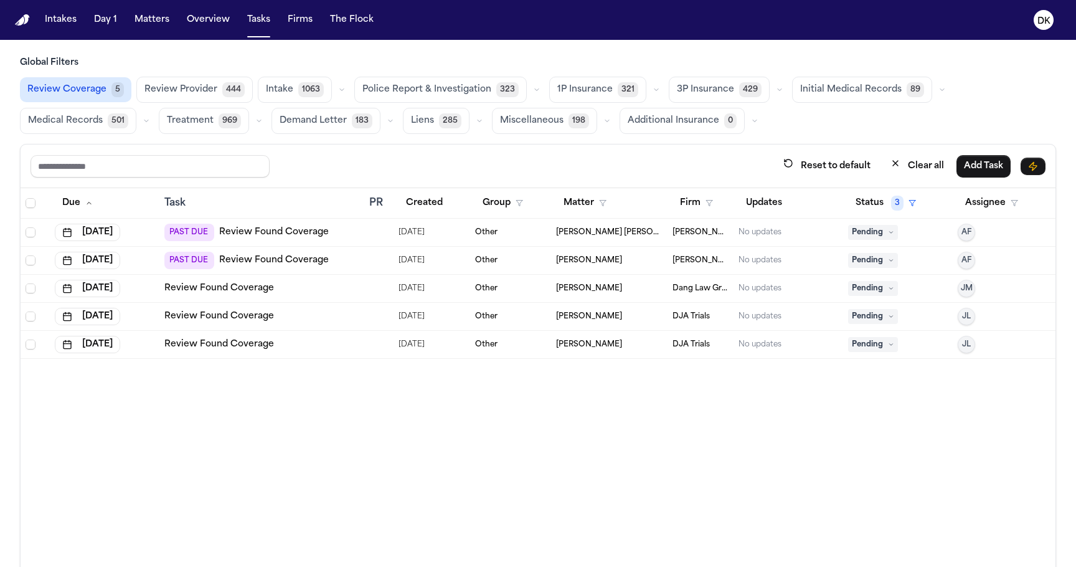
click at [365, 350] on td at bounding box center [378, 345] width 29 height 28
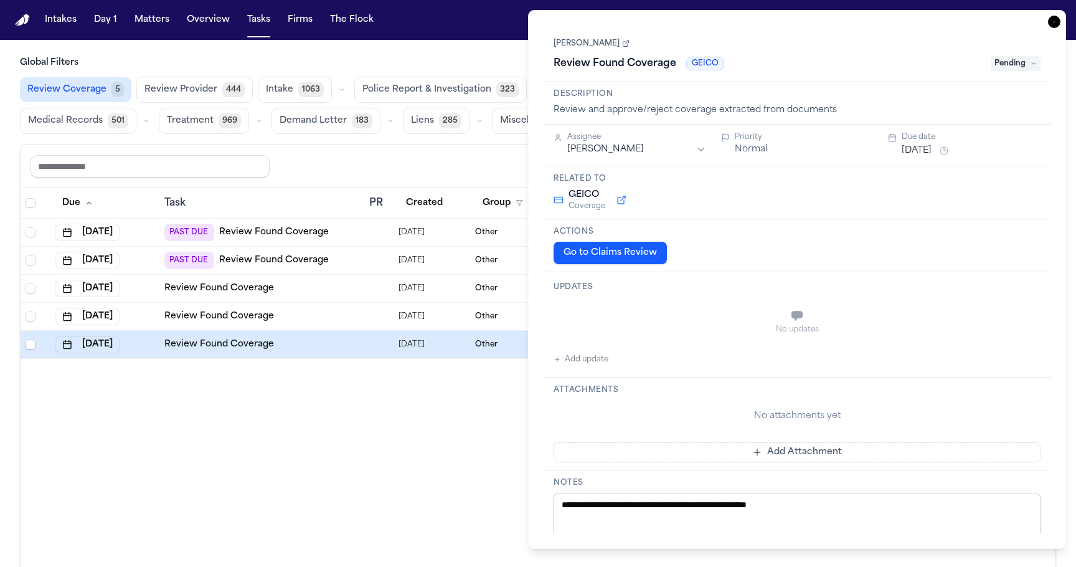
click at [334, 323] on td "Review Found Coverage" at bounding box center [261, 317] width 205 height 28
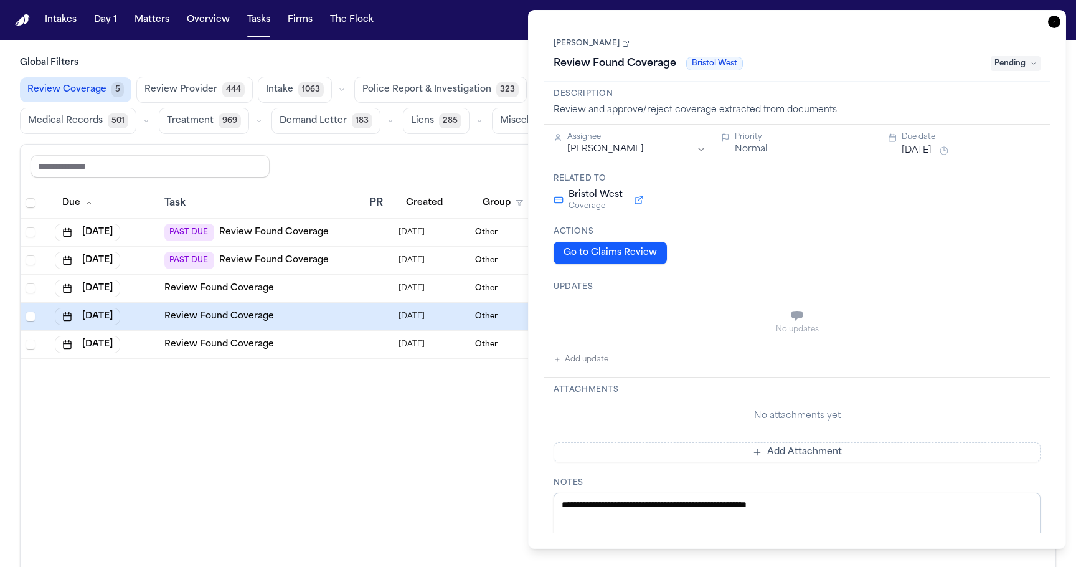
click at [346, 290] on div "Review Found Coverage" at bounding box center [261, 288] width 195 height 12
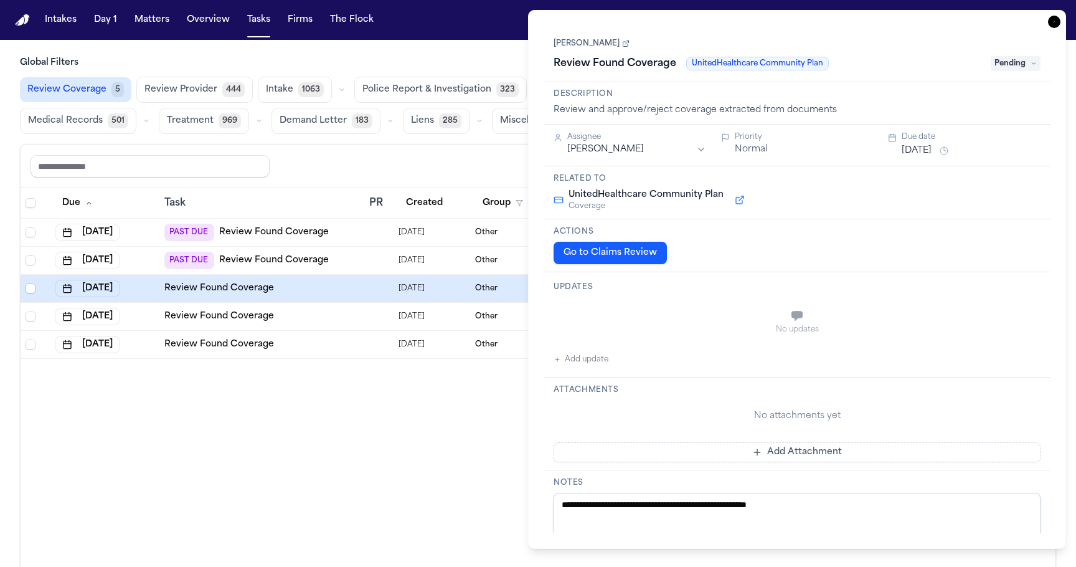
click at [339, 314] on div "Review Found Coverage" at bounding box center [261, 316] width 195 height 12
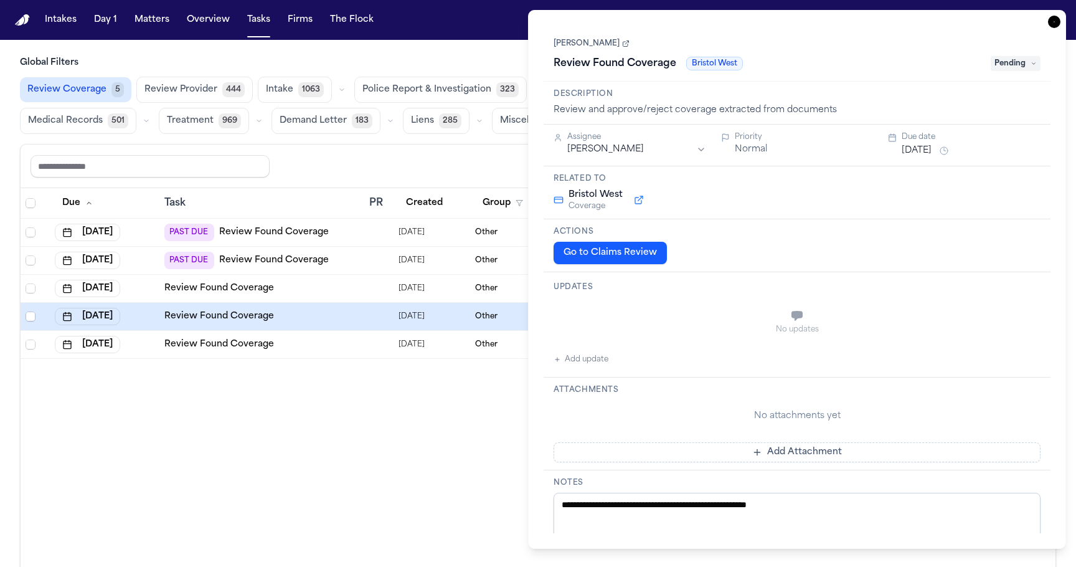
click at [328, 333] on td "Review Found Coverage" at bounding box center [261, 345] width 205 height 28
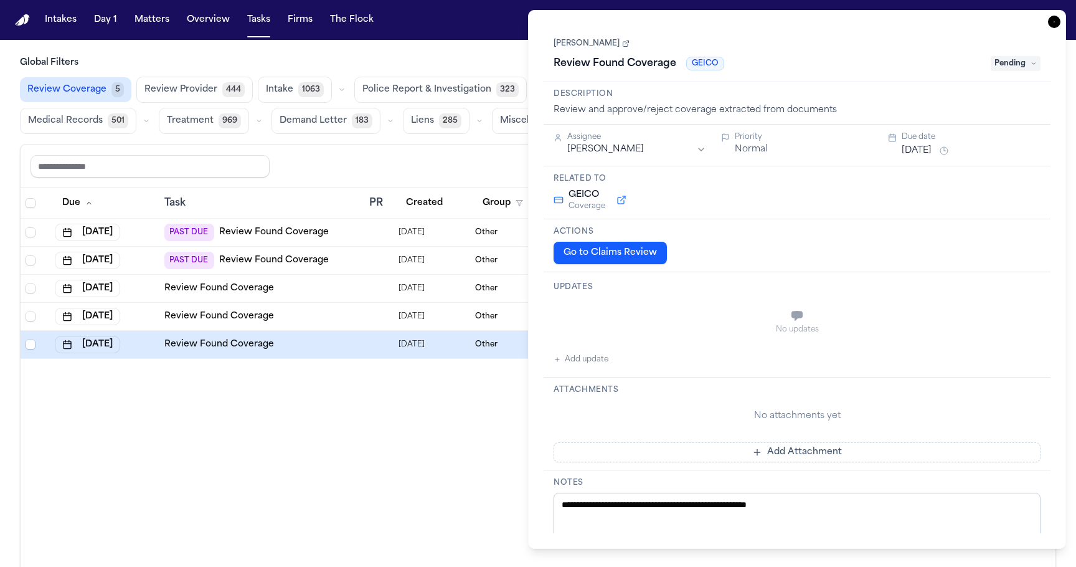
click at [344, 334] on td "Review Found Coverage" at bounding box center [261, 345] width 205 height 28
click at [348, 306] on td "Review Found Coverage" at bounding box center [261, 317] width 205 height 28
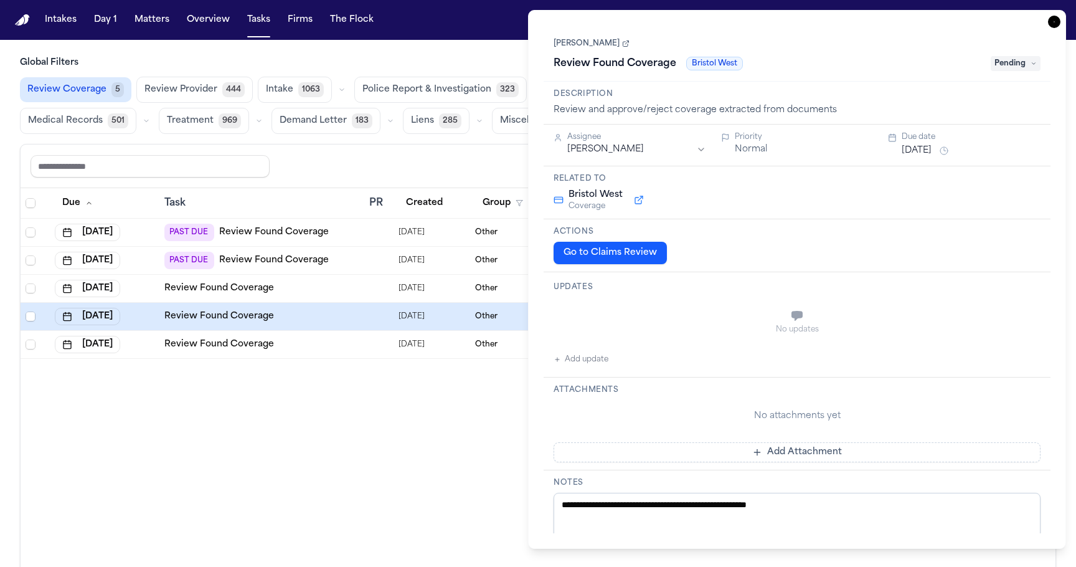
click at [361, 275] on td "Review Found Coverage" at bounding box center [261, 289] width 205 height 28
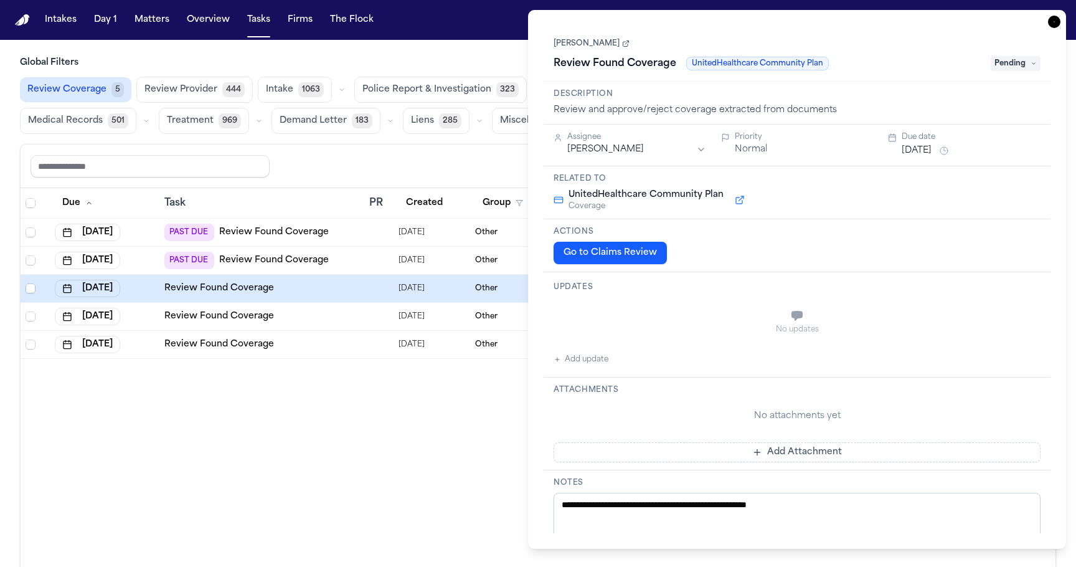
click at [359, 299] on td "Review Found Coverage" at bounding box center [261, 289] width 205 height 28
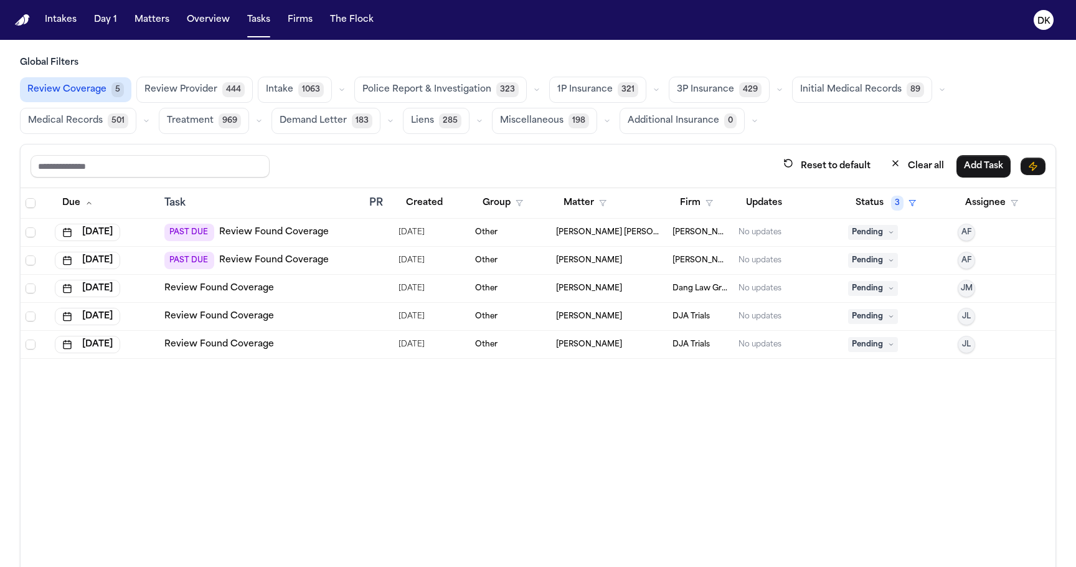
click at [356, 326] on td "Review Found Coverage" at bounding box center [261, 317] width 205 height 28
click at [353, 356] on td "Review Found Coverage" at bounding box center [261, 345] width 205 height 28
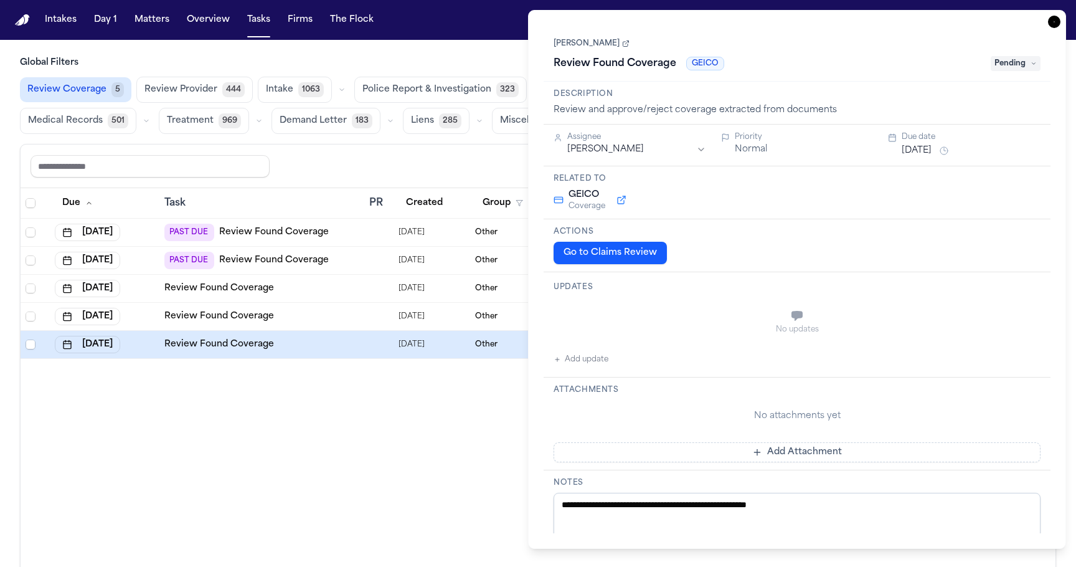
click at [339, 415] on div "Due Task PR Created Group Matter Firm Updates Status 3 Assignee Aug 9, 2025 PAS…" at bounding box center [538, 403] width 1035 height 430
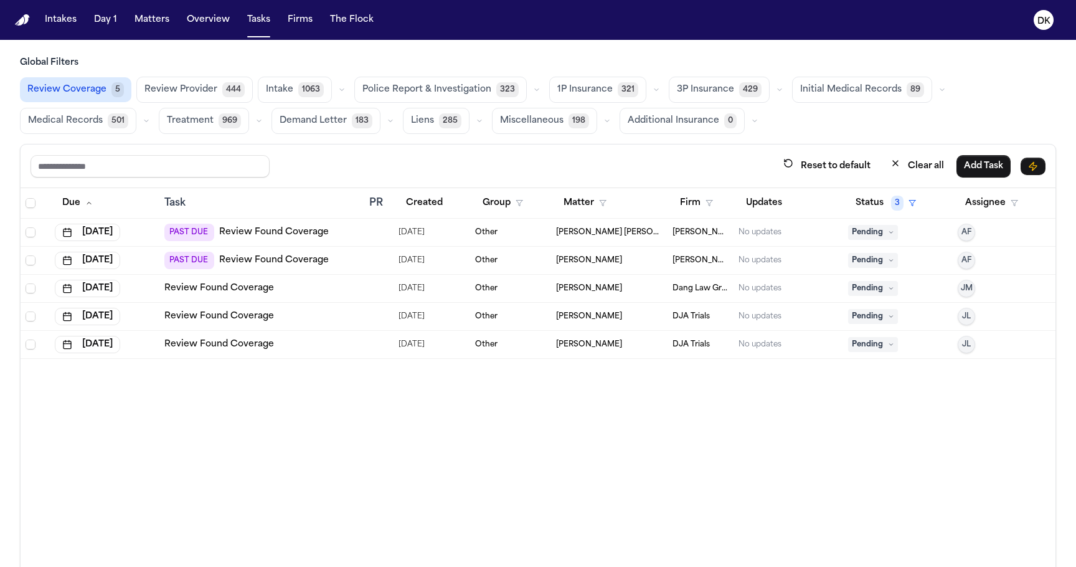
click at [579, 90] on span "1P Insurance" at bounding box center [584, 89] width 55 height 12
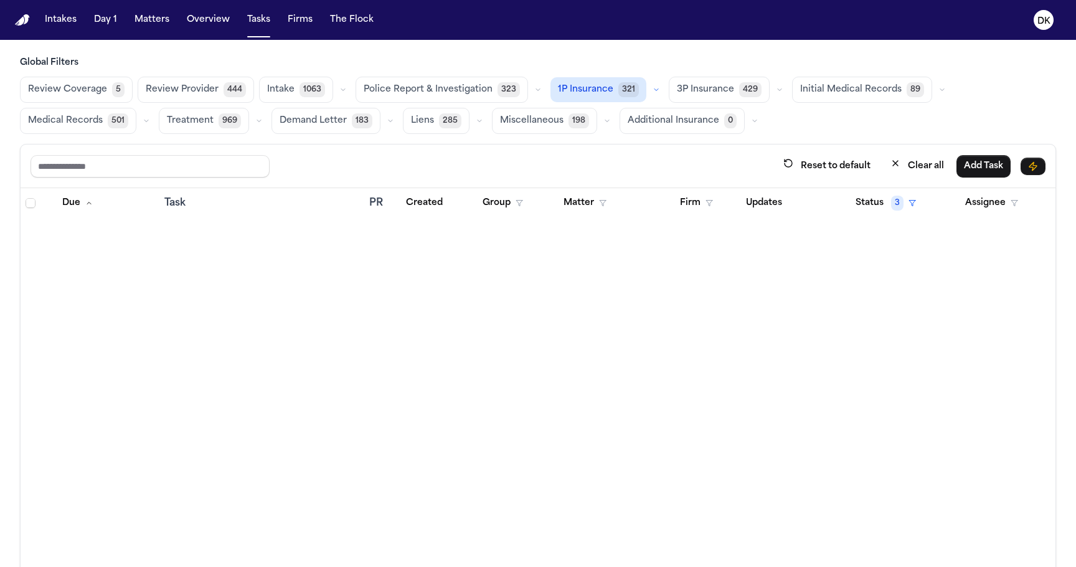
scroll to position [6222, 0]
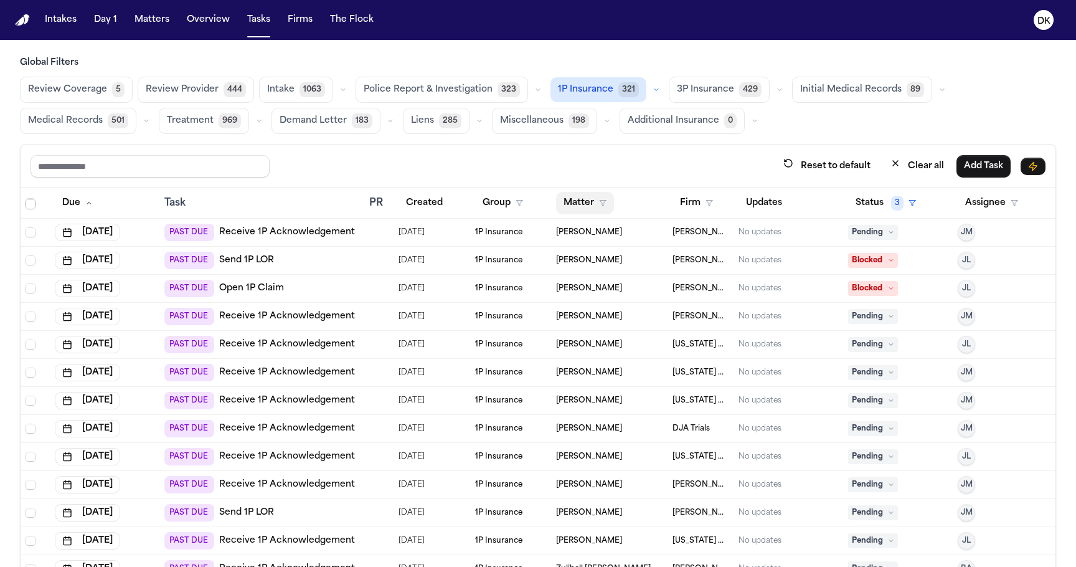
click at [584, 197] on button "Matter" at bounding box center [585, 203] width 58 height 22
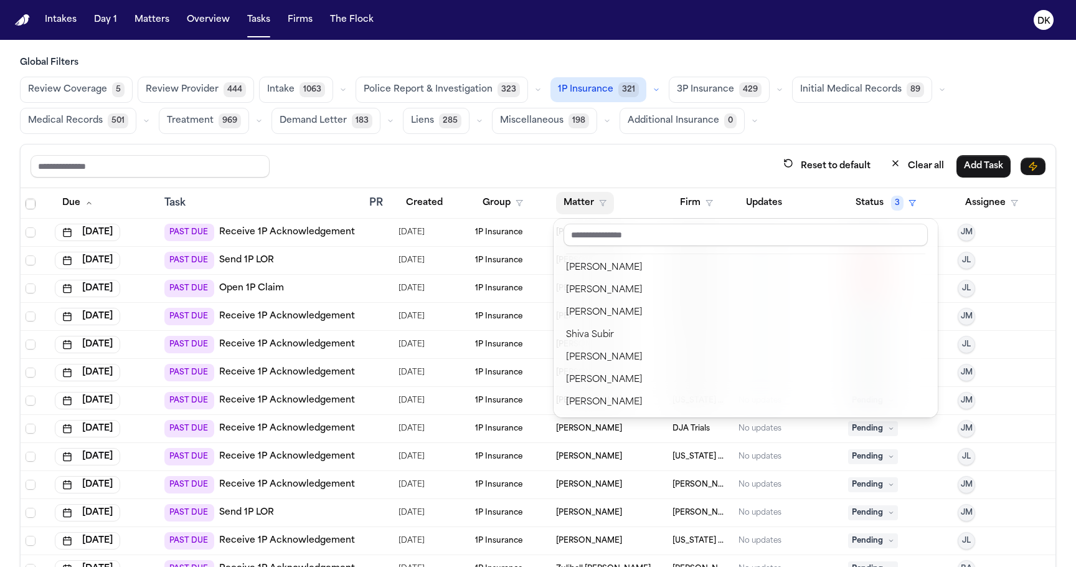
click at [586, 206] on button "Matter" at bounding box center [585, 203] width 58 height 22
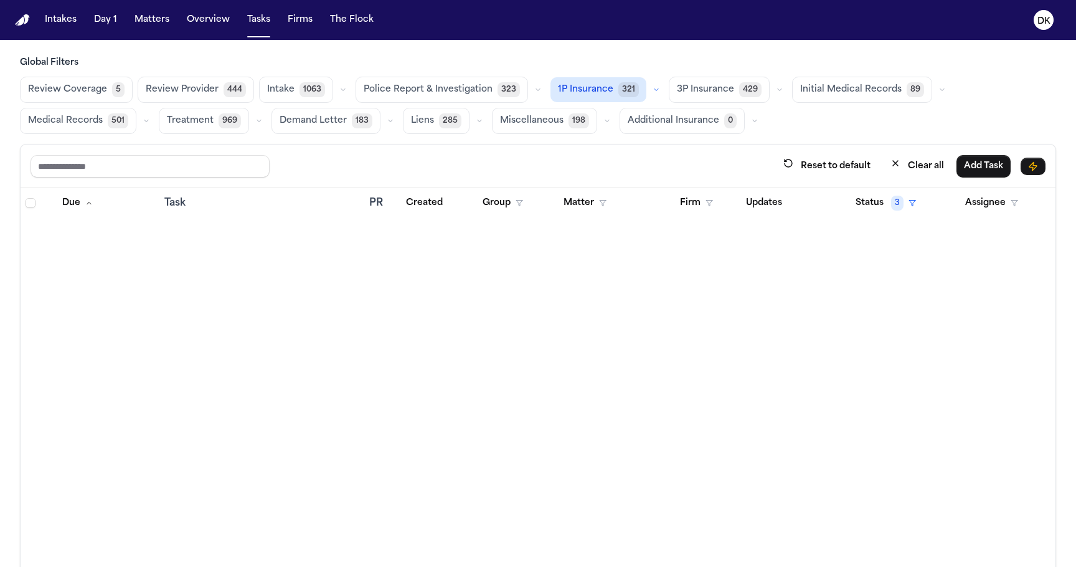
scroll to position [8598, 0]
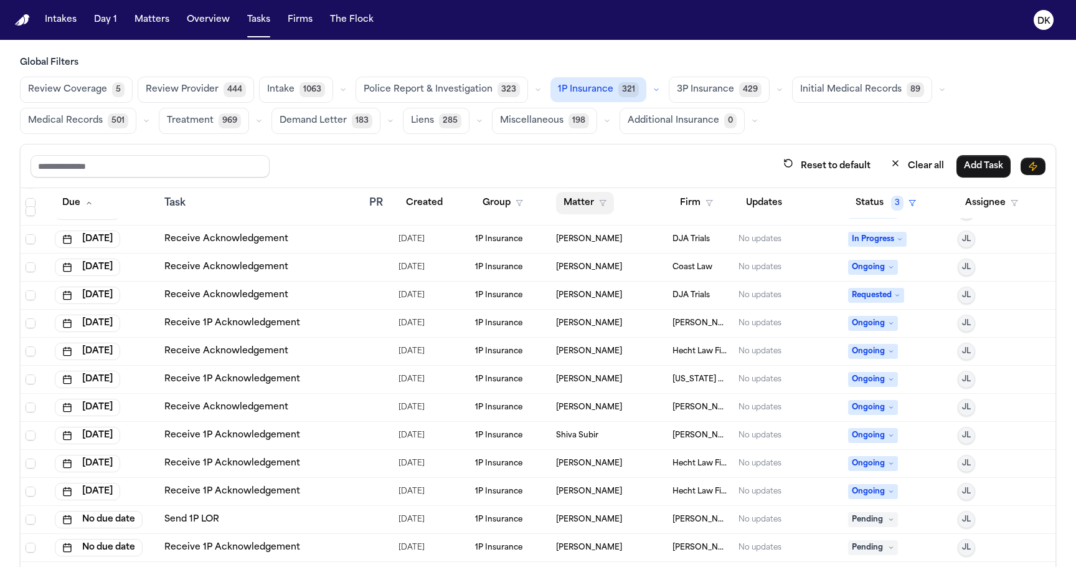
click at [566, 205] on button "Matter" at bounding box center [585, 203] width 58 height 22
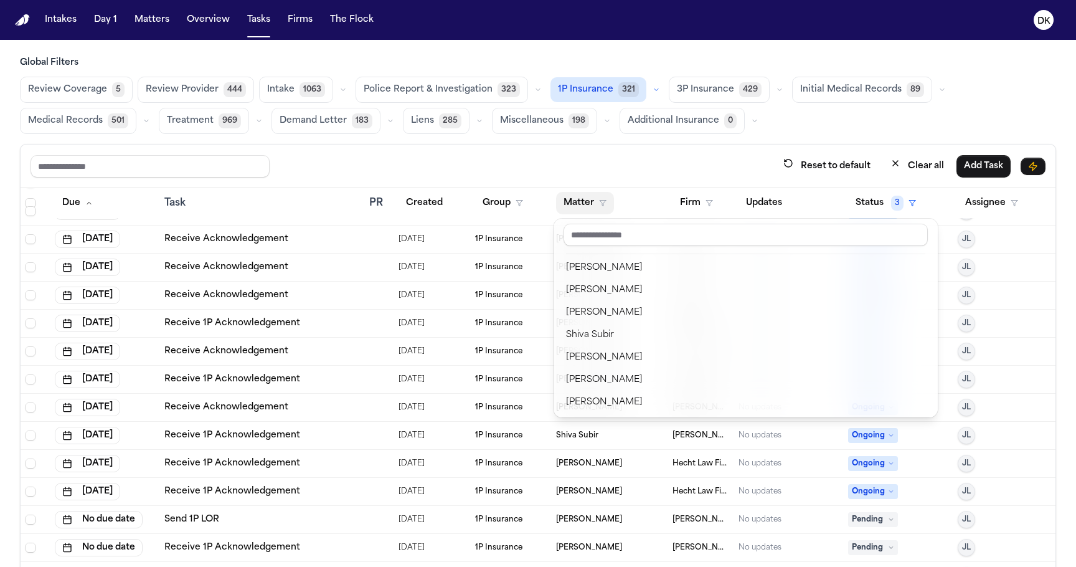
click at [572, 204] on button "Matter" at bounding box center [585, 203] width 58 height 22
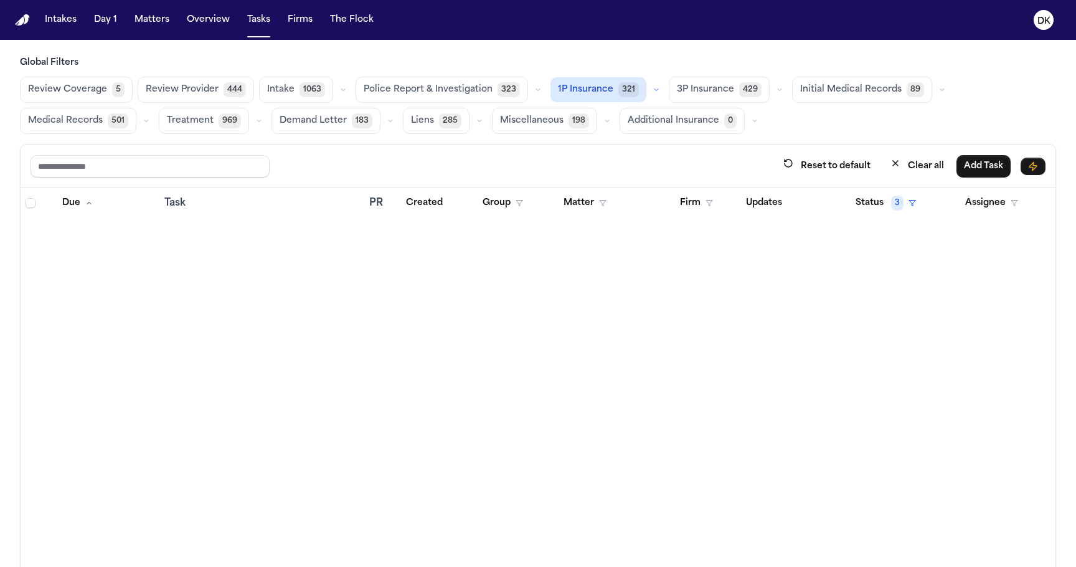
scroll to position [0, 0]
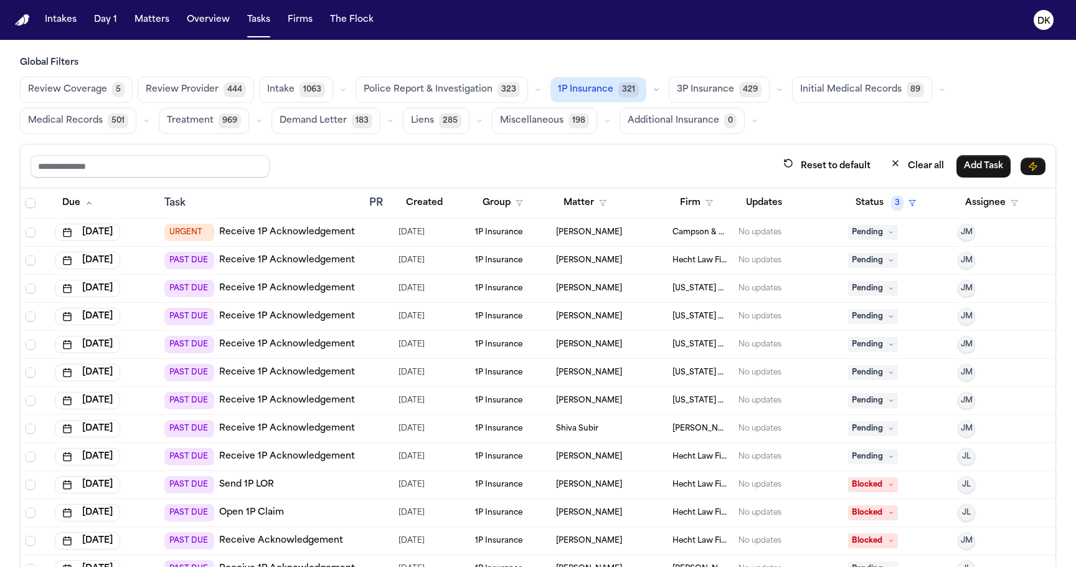
click at [370, 300] on td at bounding box center [378, 289] width 29 height 28
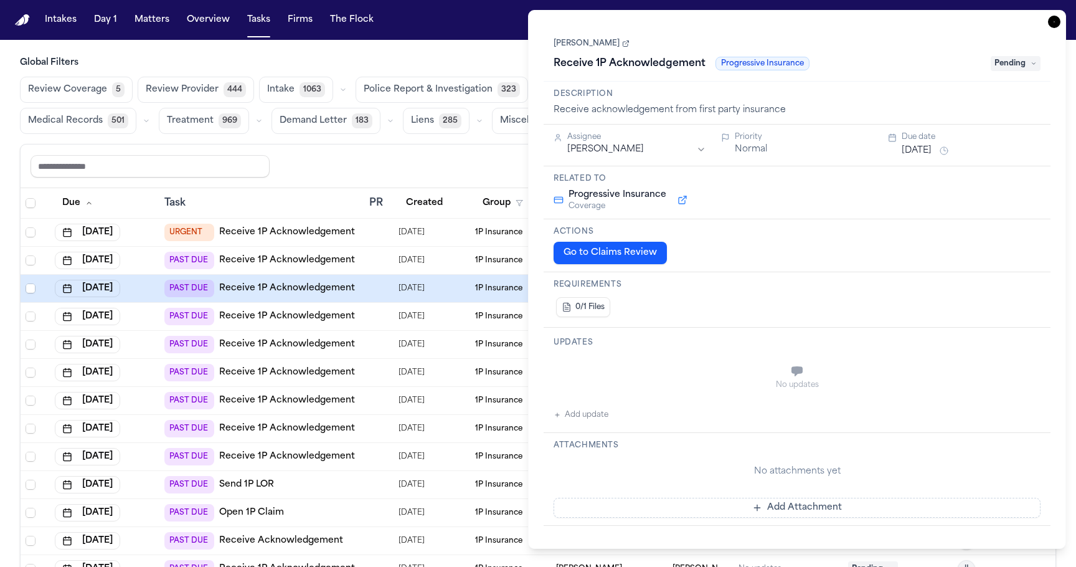
click at [373, 326] on td at bounding box center [378, 317] width 29 height 28
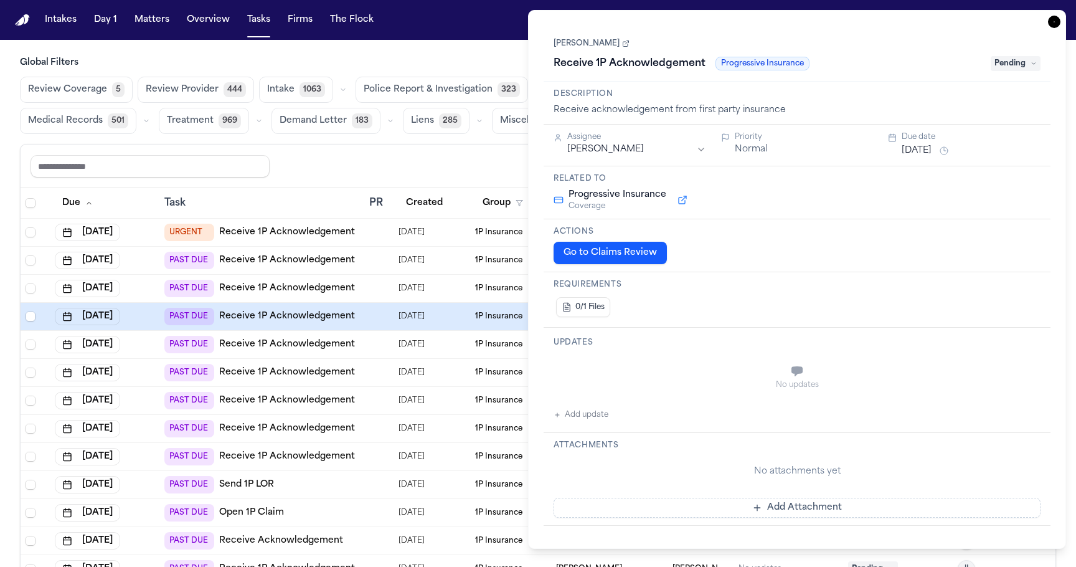
click at [374, 346] on div at bounding box center [374, 344] width 10 height 10
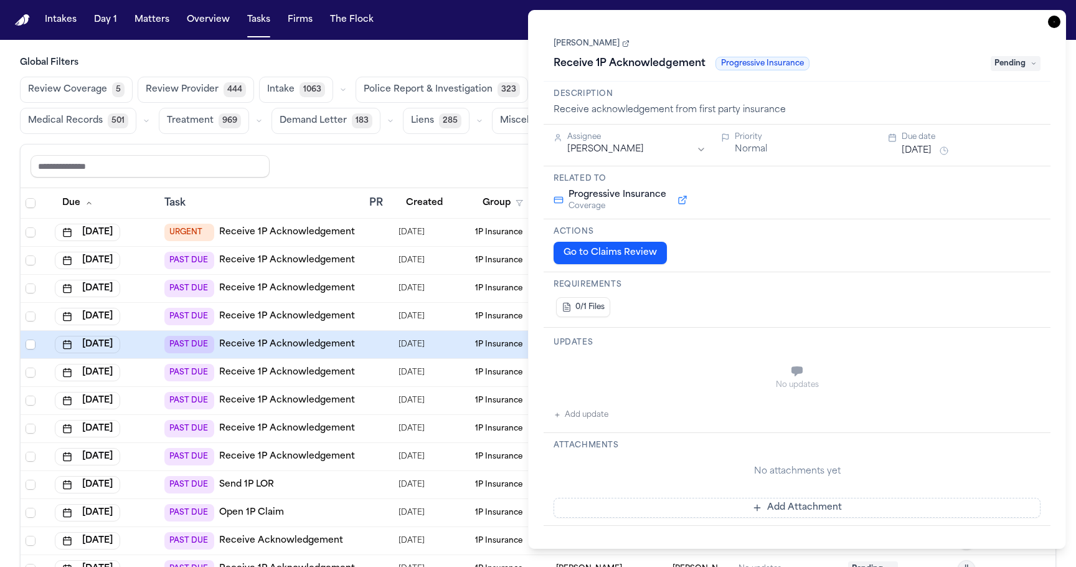
click at [378, 381] on td at bounding box center [378, 373] width 29 height 28
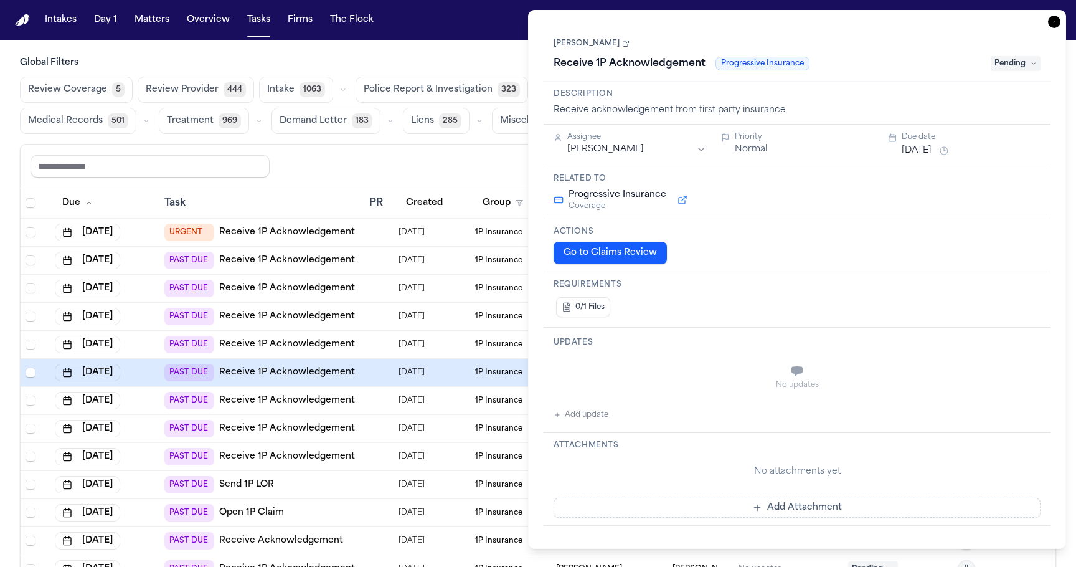
click at [381, 402] on div at bounding box center [378, 401] width 19 height 10
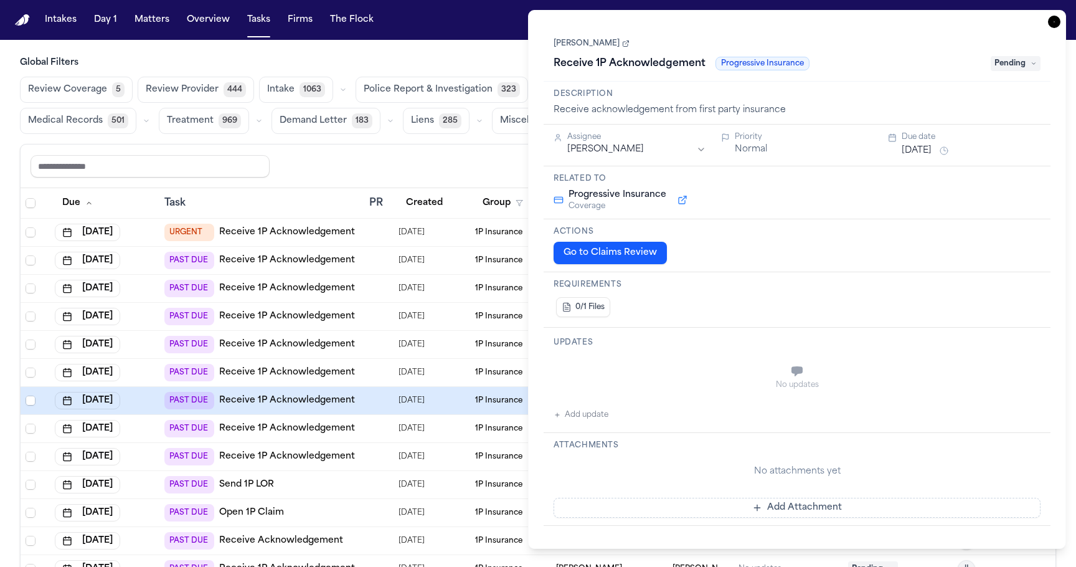
click at [381, 431] on div at bounding box center [378, 429] width 19 height 10
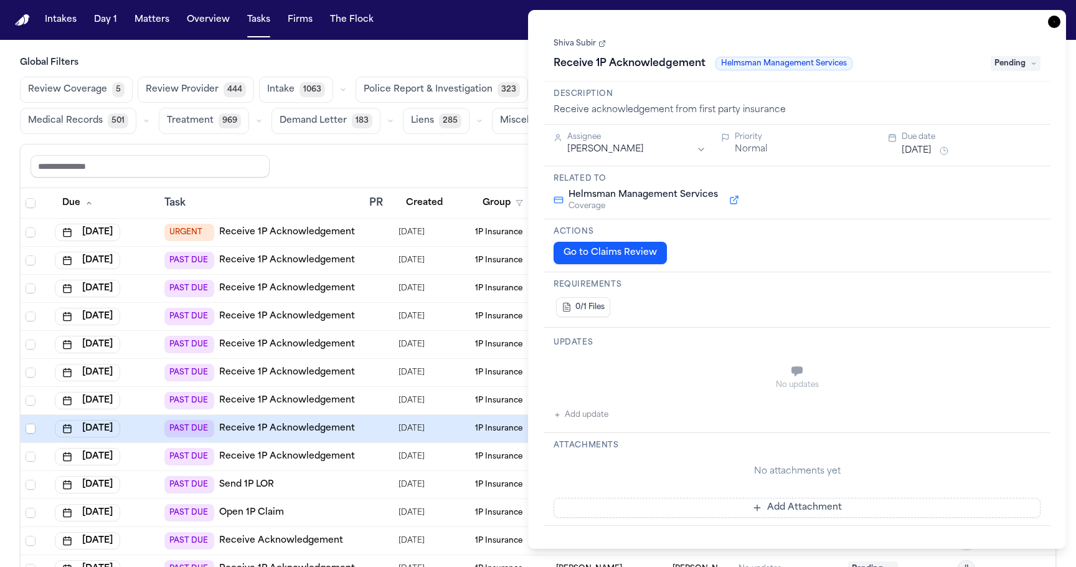
click at [383, 462] on td at bounding box center [378, 457] width 29 height 28
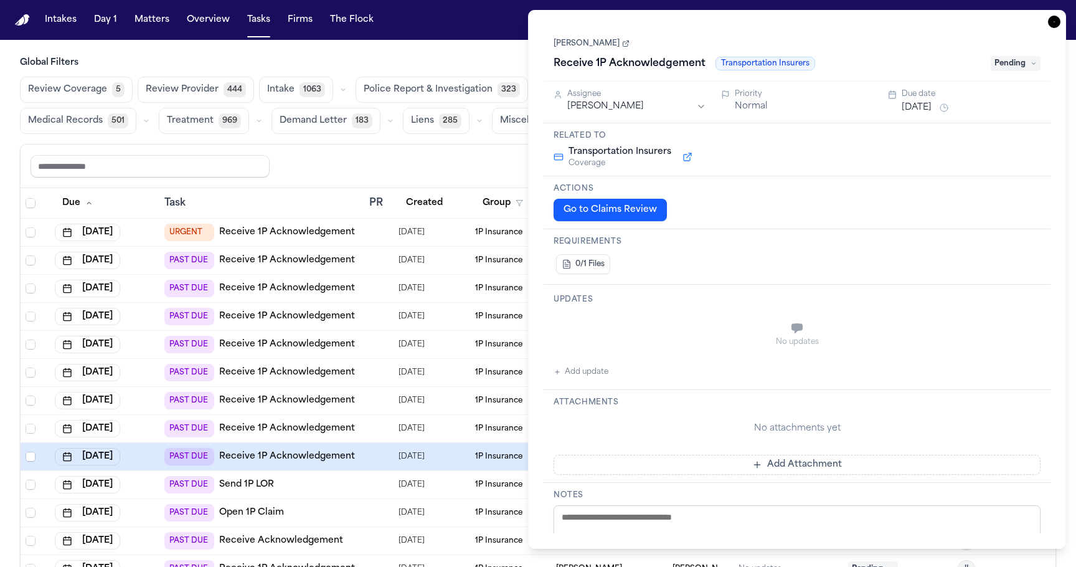
click at [385, 488] on div at bounding box center [378, 485] width 19 height 10
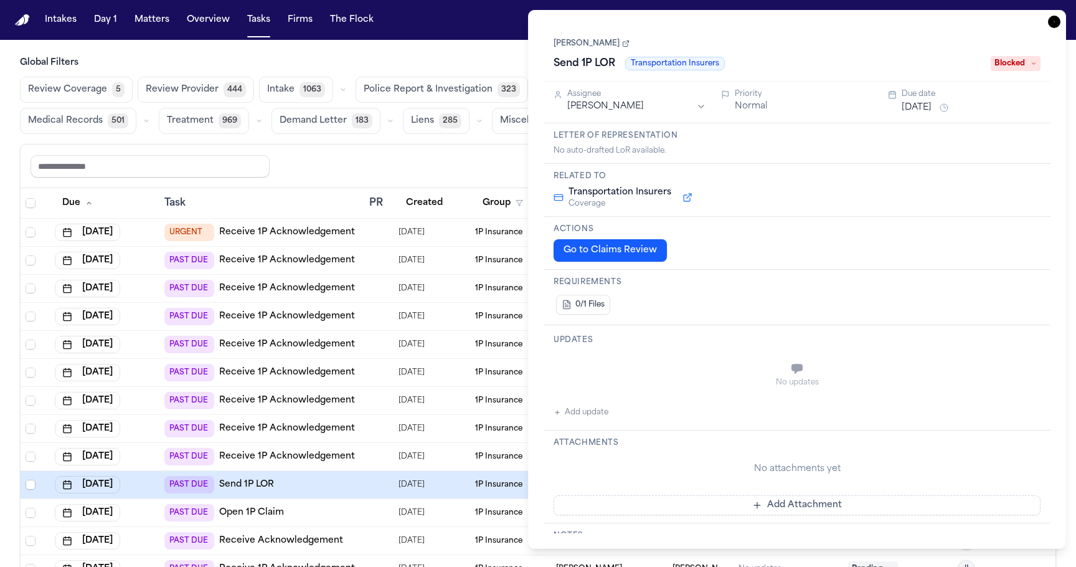
click at [379, 367] on div at bounding box center [374, 372] width 10 height 10
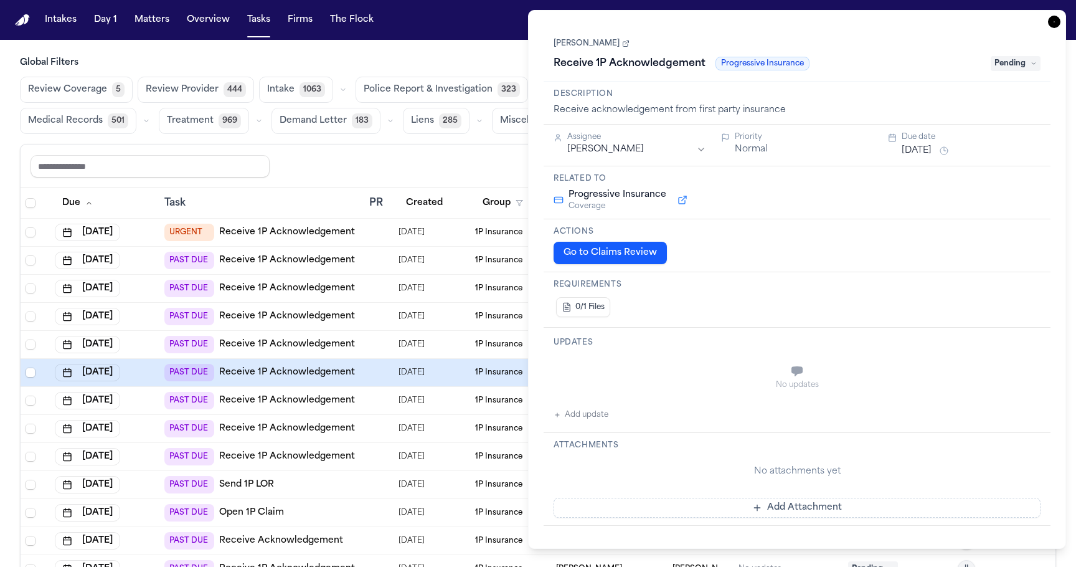
click at [386, 277] on td at bounding box center [378, 289] width 29 height 28
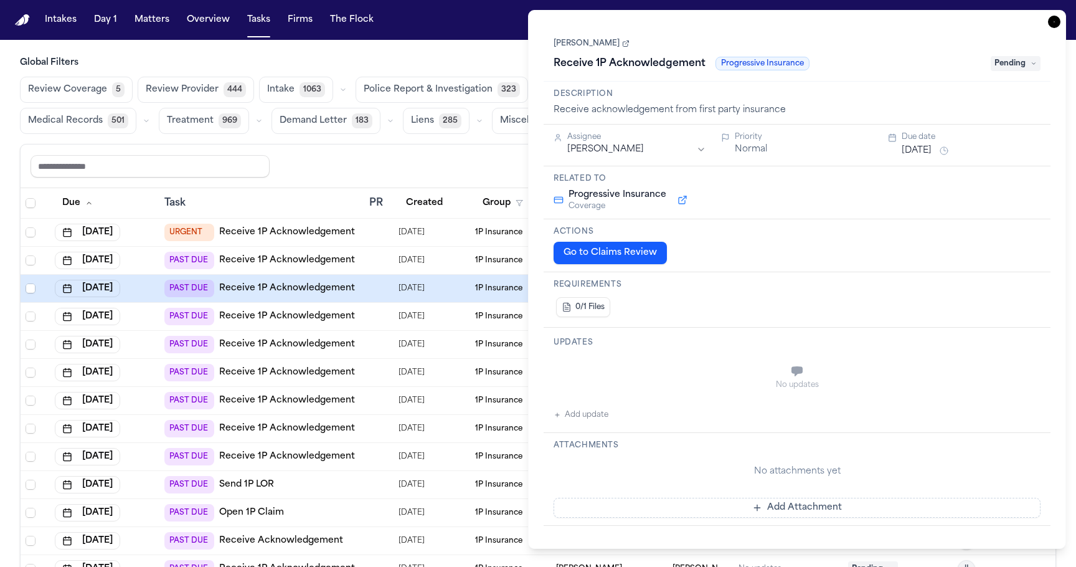
click at [392, 249] on td at bounding box center [378, 261] width 29 height 28
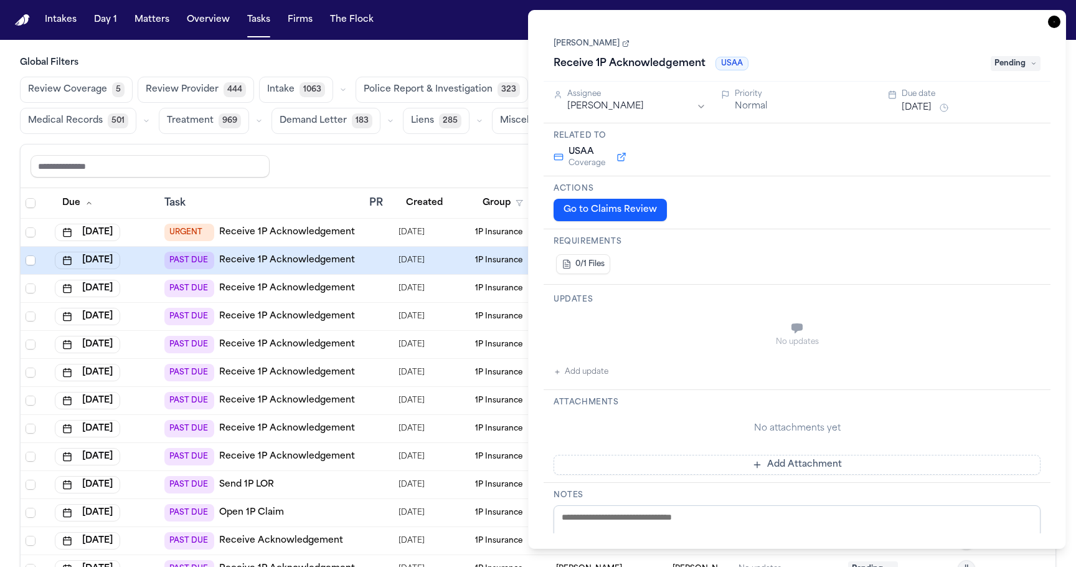
click at [392, 230] on td at bounding box center [378, 233] width 29 height 28
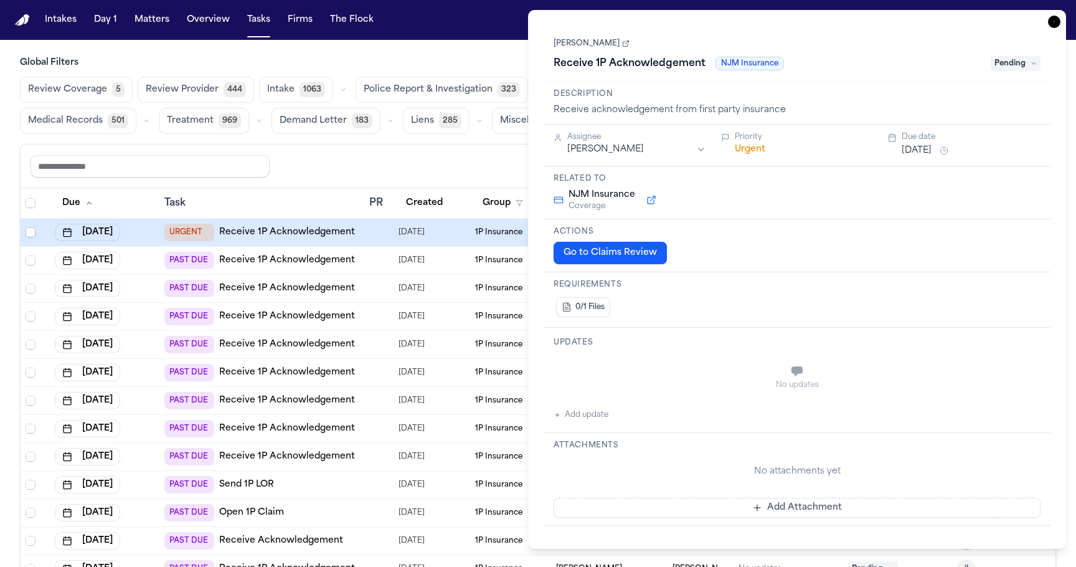
click at [397, 282] on td "08/07/2025" at bounding box center [432, 289] width 77 height 28
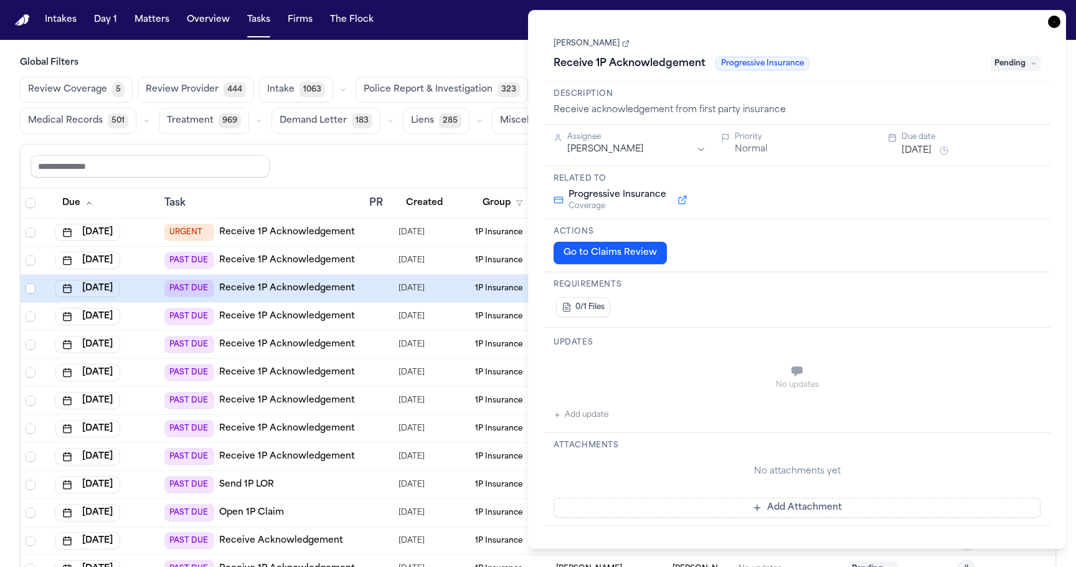
click at [396, 309] on td "08/07/2025" at bounding box center [432, 317] width 77 height 28
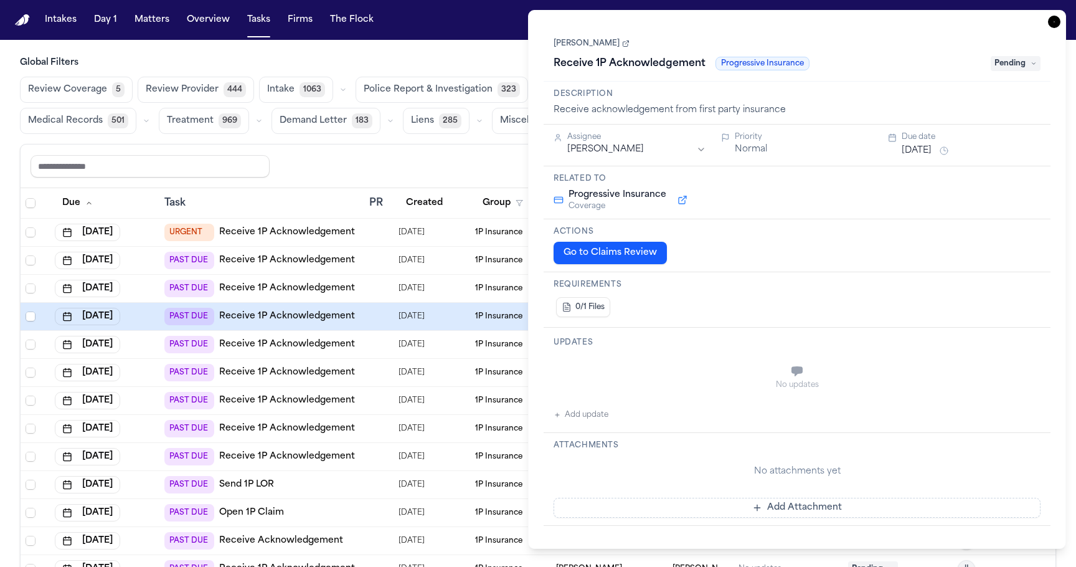
click at [399, 356] on td "08/07/2025" at bounding box center [432, 345] width 77 height 28
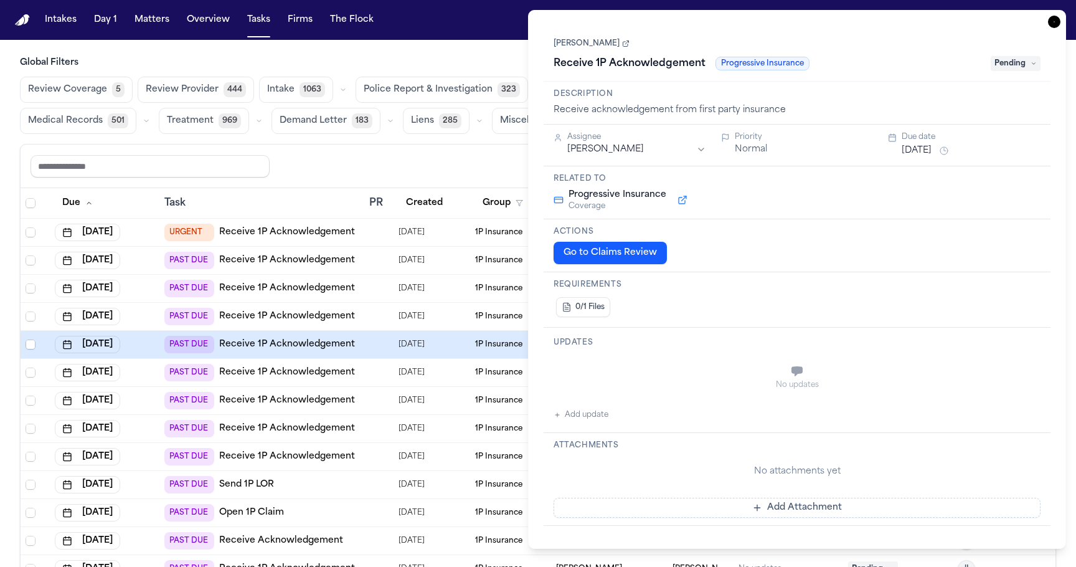
click at [396, 407] on td "08/07/2025" at bounding box center [432, 401] width 77 height 28
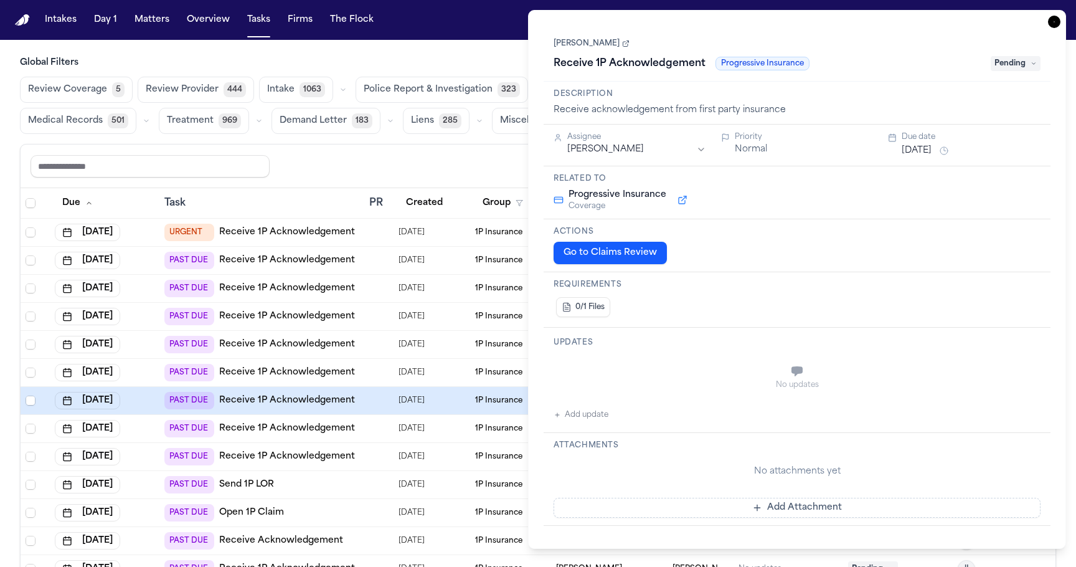
click at [395, 433] on td "07/25/2025" at bounding box center [432, 429] width 77 height 28
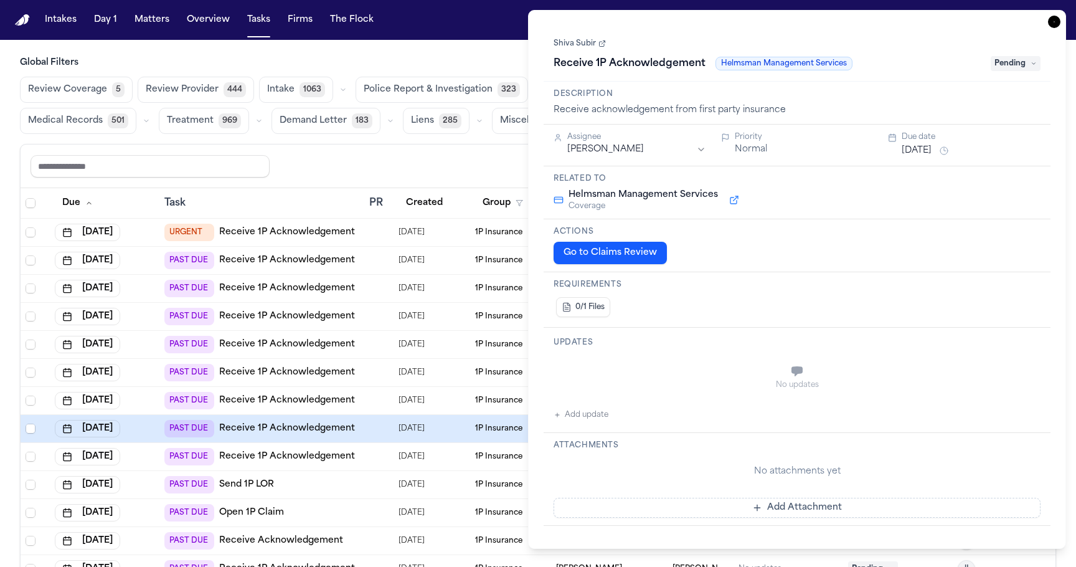
click at [389, 462] on td at bounding box center [378, 457] width 29 height 28
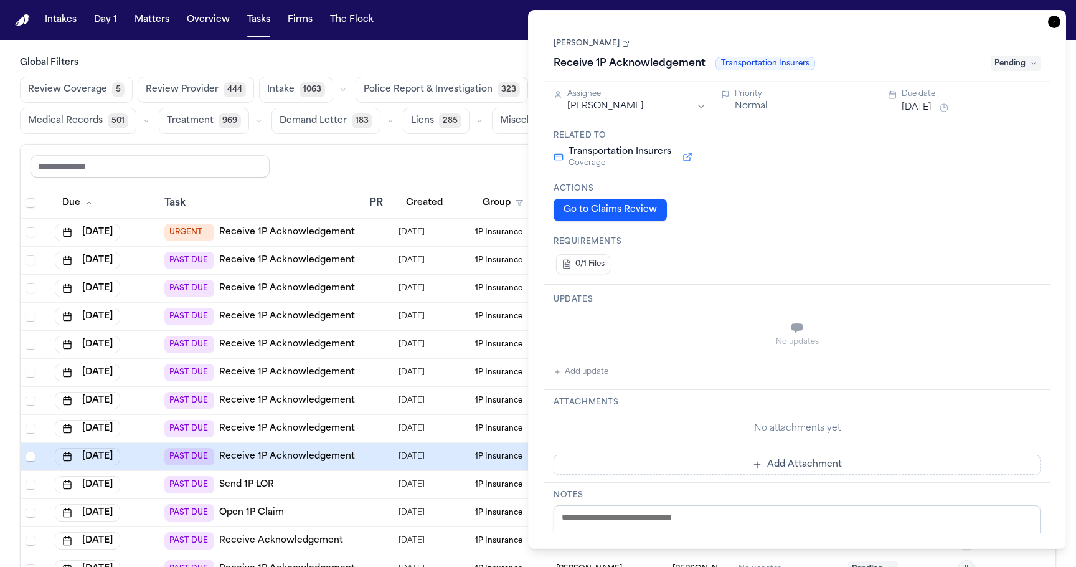
click at [394, 404] on td "08/07/2025" at bounding box center [432, 401] width 77 height 28
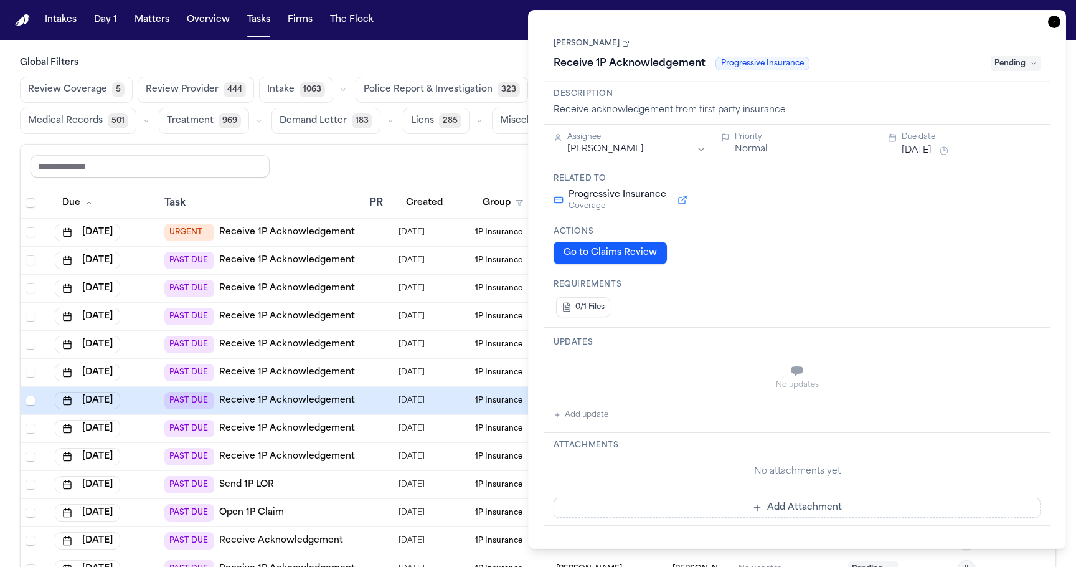
click at [389, 382] on td at bounding box center [378, 373] width 29 height 28
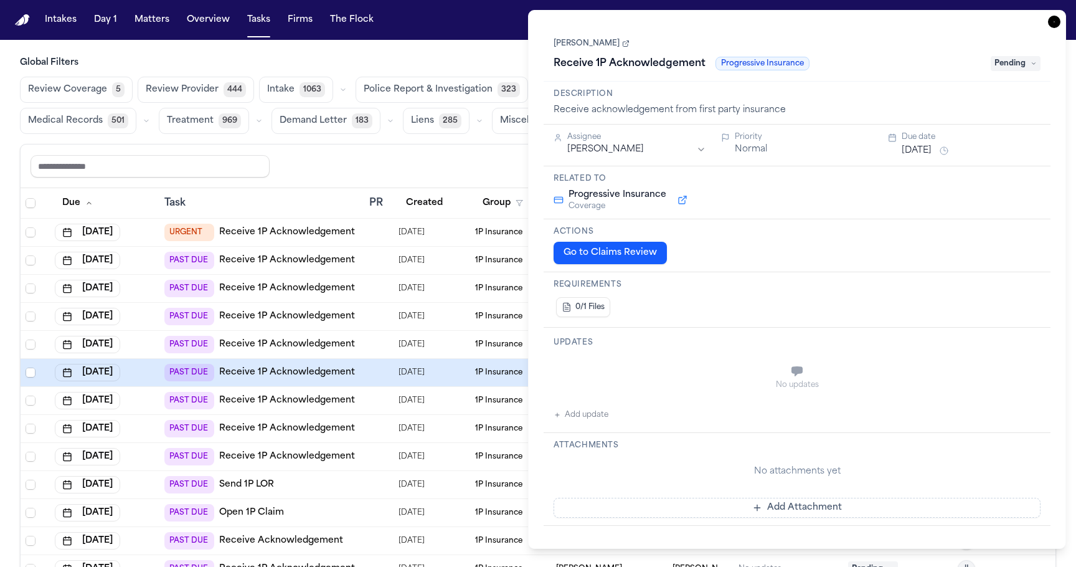
click at [386, 359] on td at bounding box center [378, 373] width 29 height 28
click at [386, 345] on div at bounding box center [378, 344] width 19 height 10
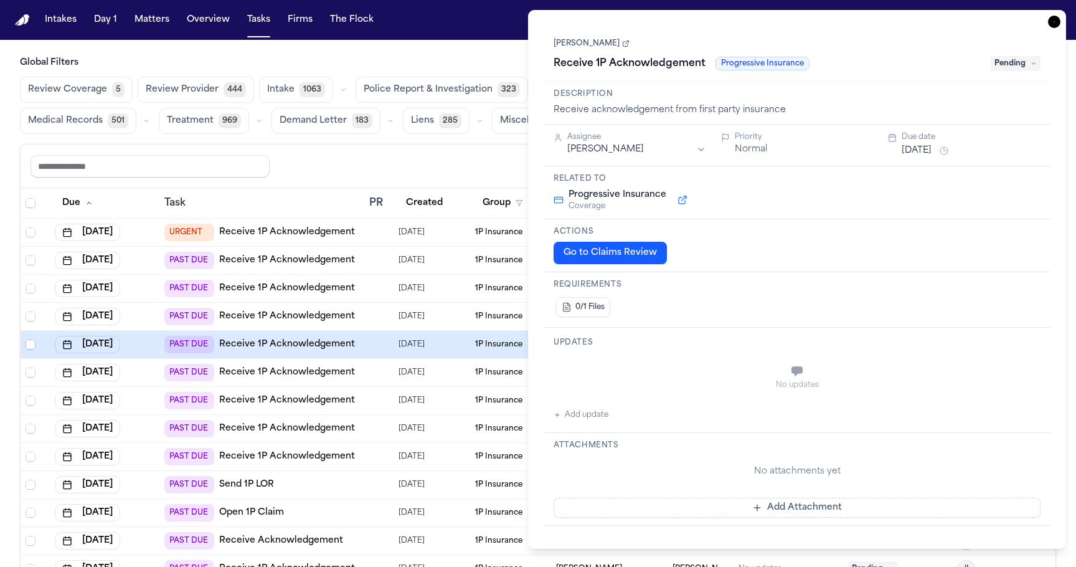
click at [386, 310] on td at bounding box center [378, 317] width 29 height 28
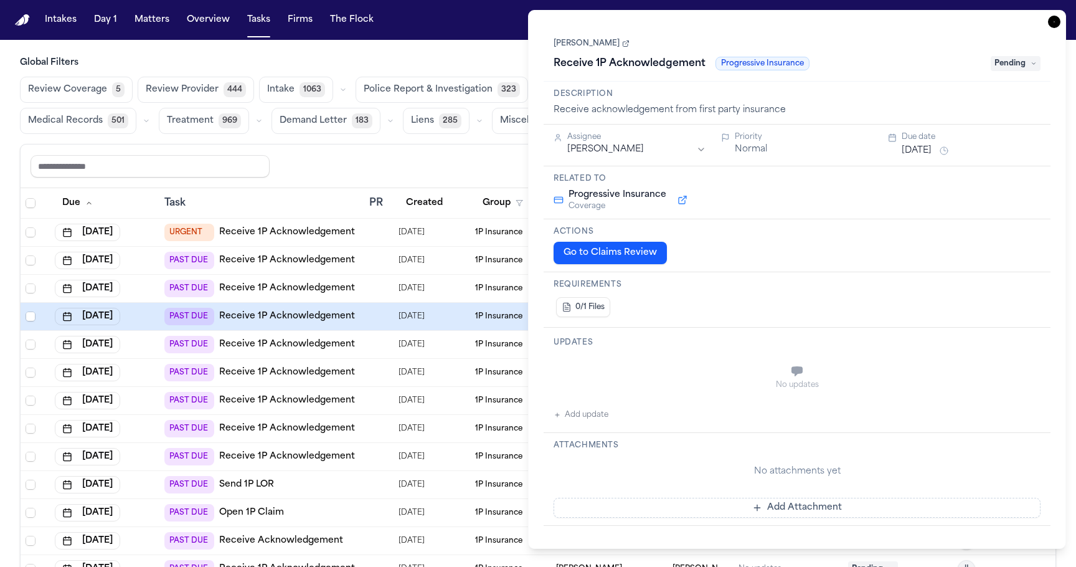
click at [399, 280] on span "08/07/2025" at bounding box center [412, 288] width 26 height 17
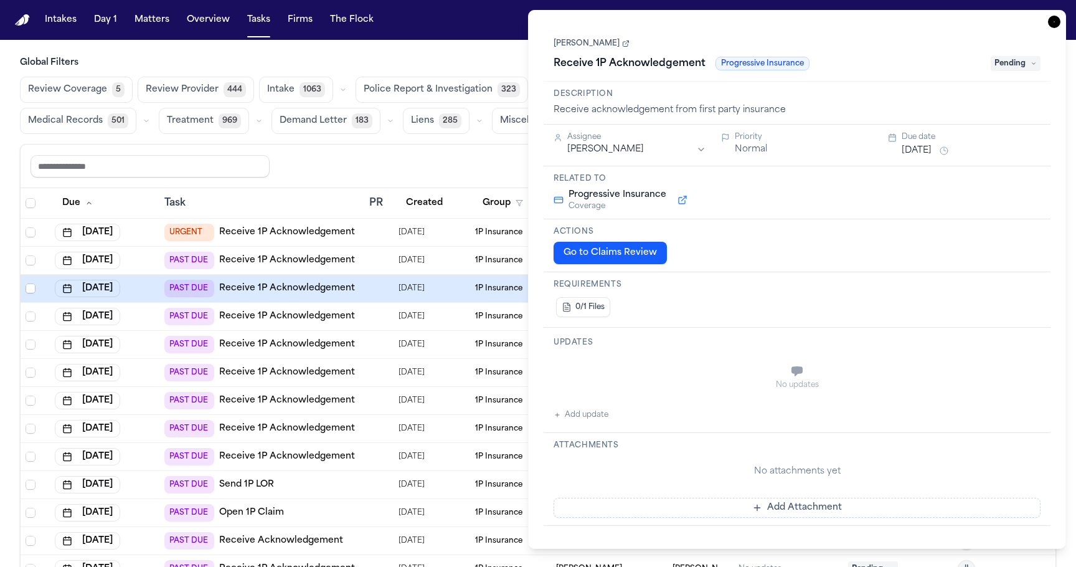
click at [394, 257] on td "08/11/2025" at bounding box center [432, 261] width 77 height 28
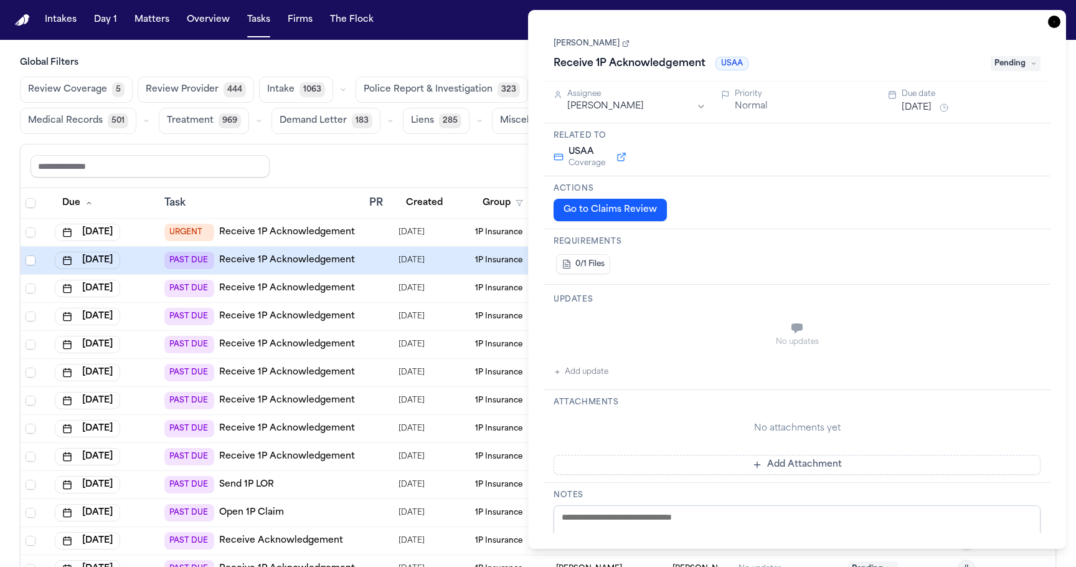
click at [392, 235] on td at bounding box center [378, 233] width 29 height 28
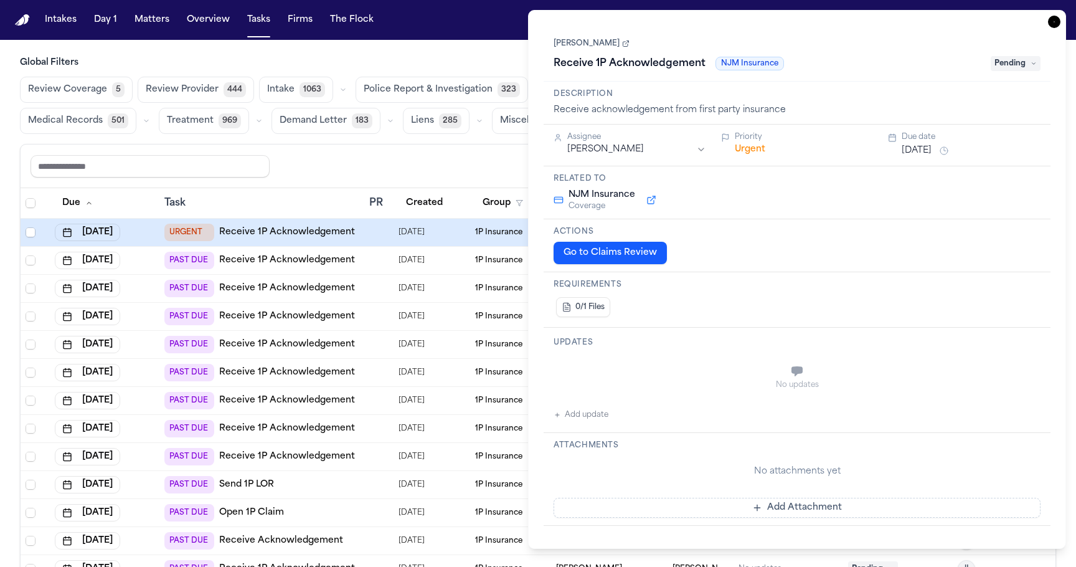
click at [379, 272] on td at bounding box center [378, 261] width 29 height 28
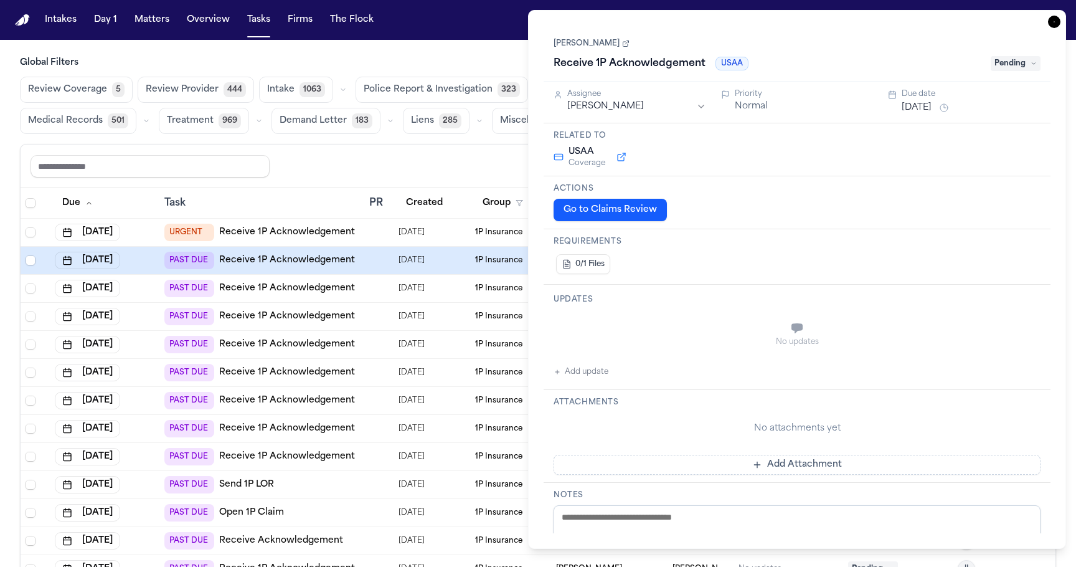
click at [379, 316] on div at bounding box center [374, 316] width 10 height 10
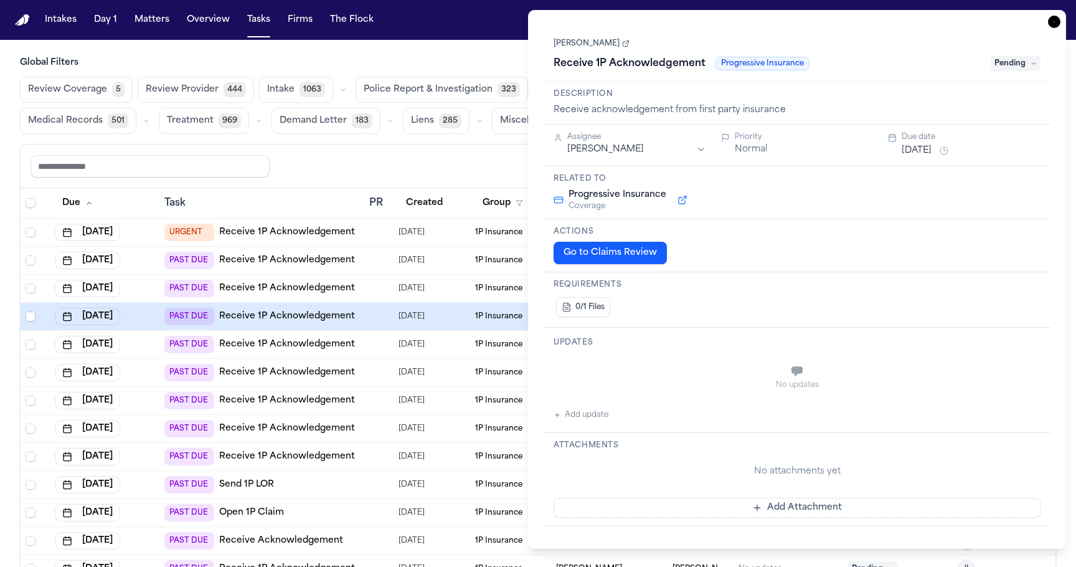
click at [389, 359] on td at bounding box center [378, 373] width 29 height 28
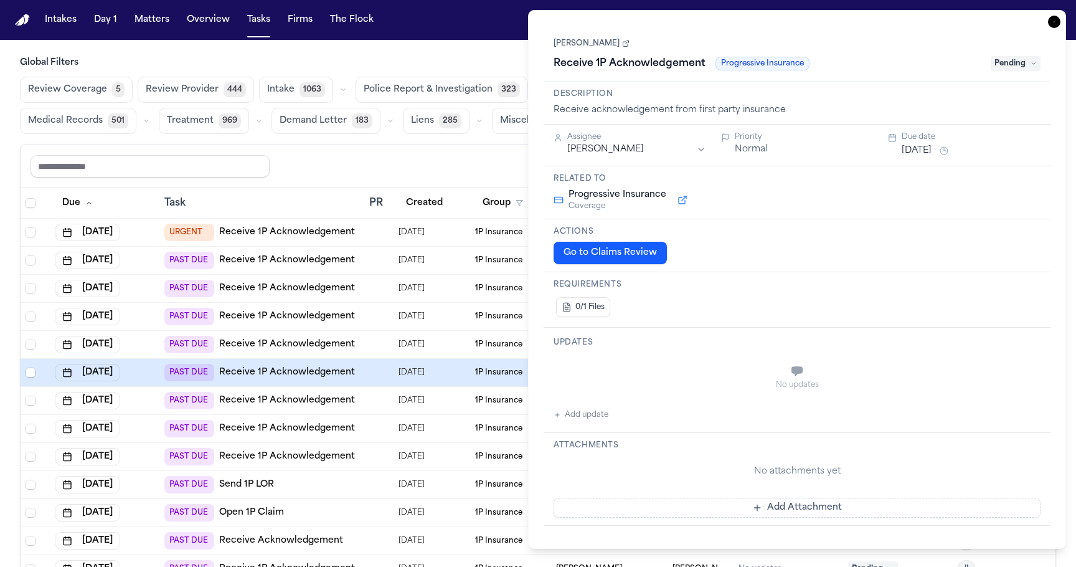
click at [388, 396] on div at bounding box center [378, 401] width 19 height 10
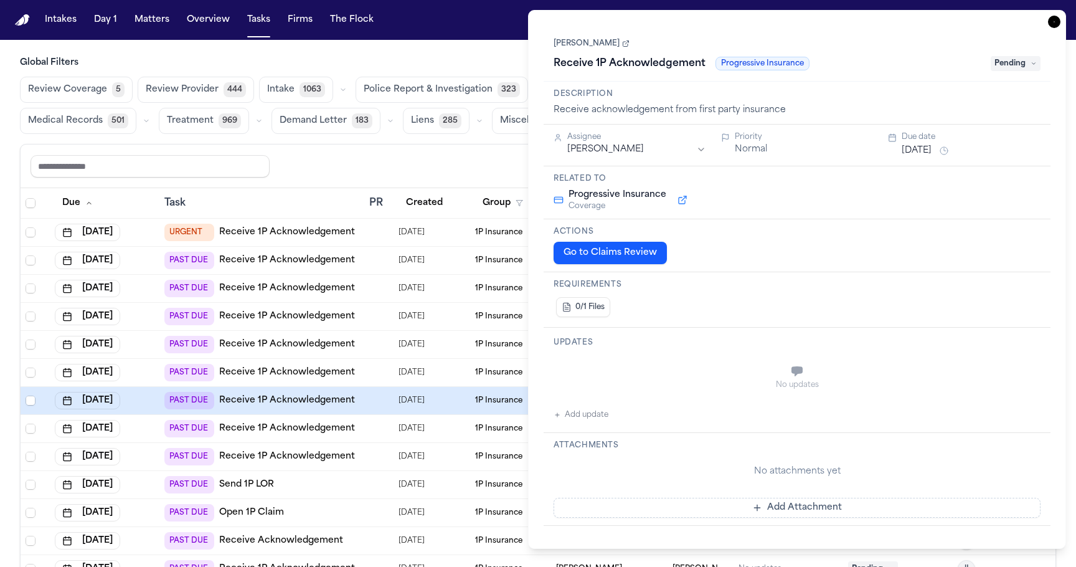
click at [387, 429] on div at bounding box center [378, 429] width 19 height 10
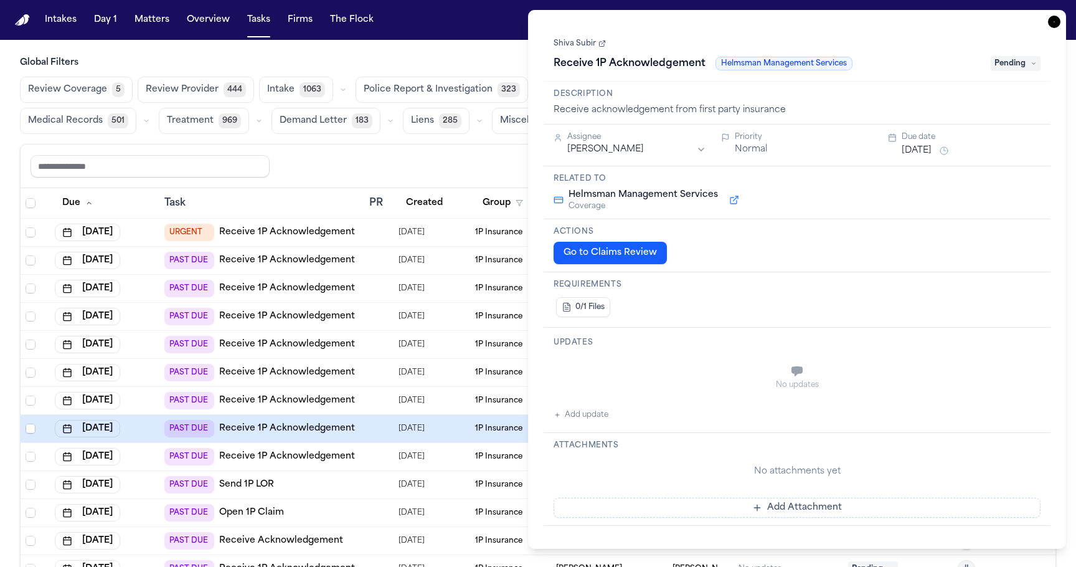
click at [386, 464] on td at bounding box center [378, 457] width 29 height 28
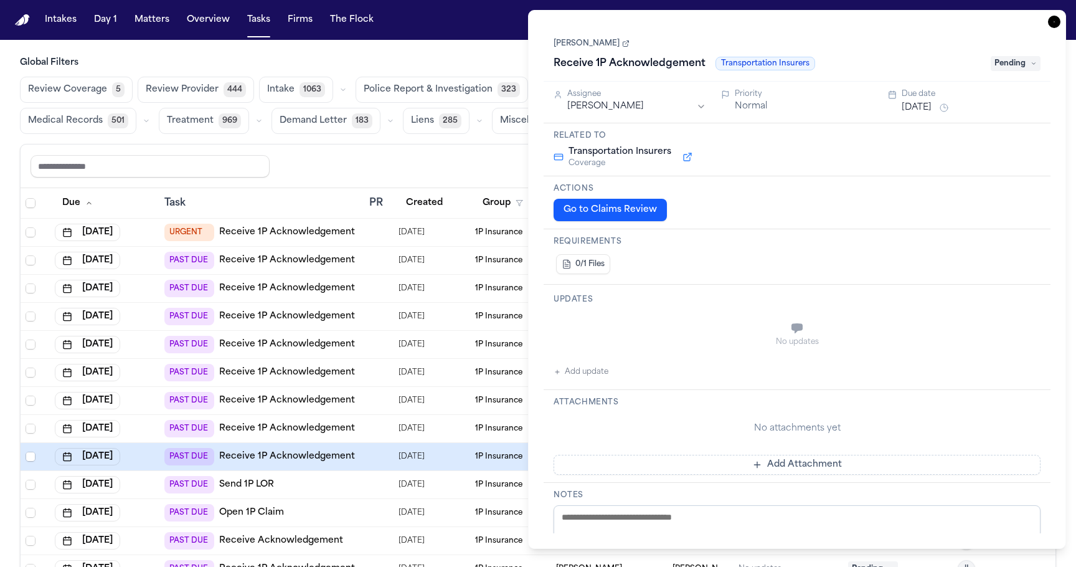
click at [386, 422] on td at bounding box center [378, 429] width 29 height 28
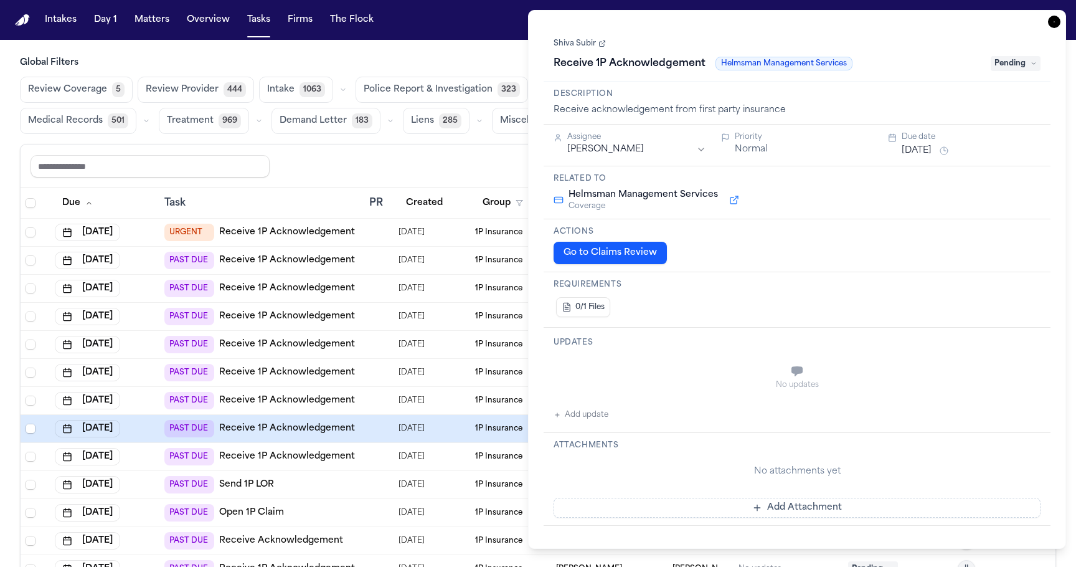
click at [386, 396] on div at bounding box center [378, 401] width 19 height 10
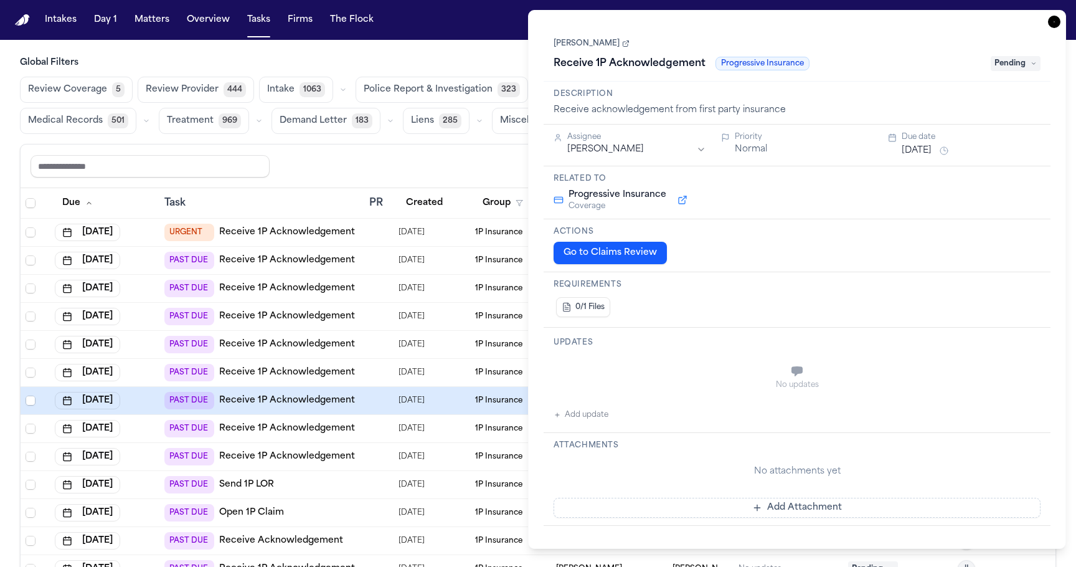
click at [381, 364] on td at bounding box center [378, 373] width 29 height 28
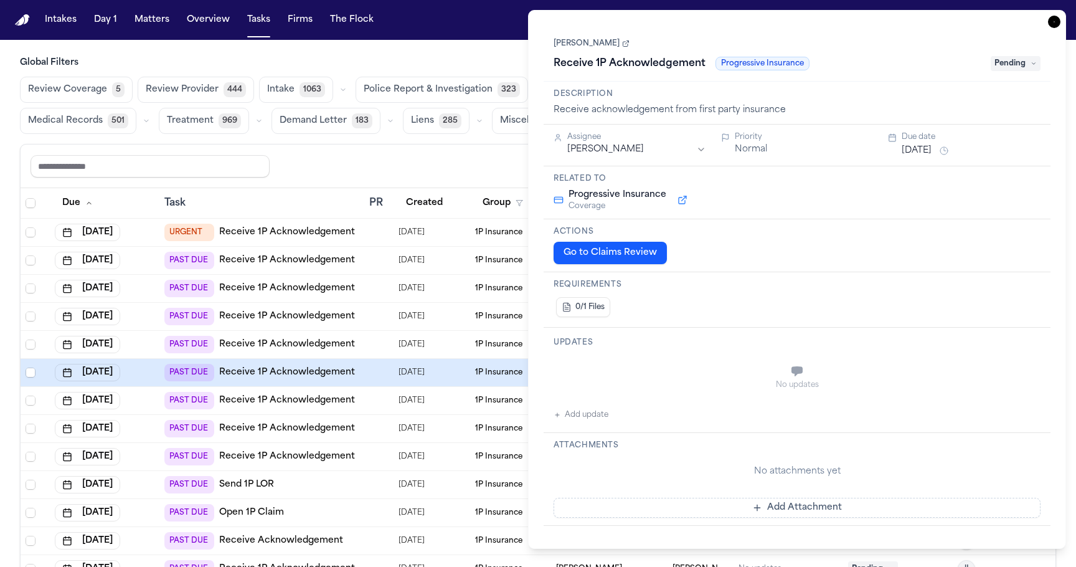
click at [377, 333] on td at bounding box center [378, 345] width 29 height 28
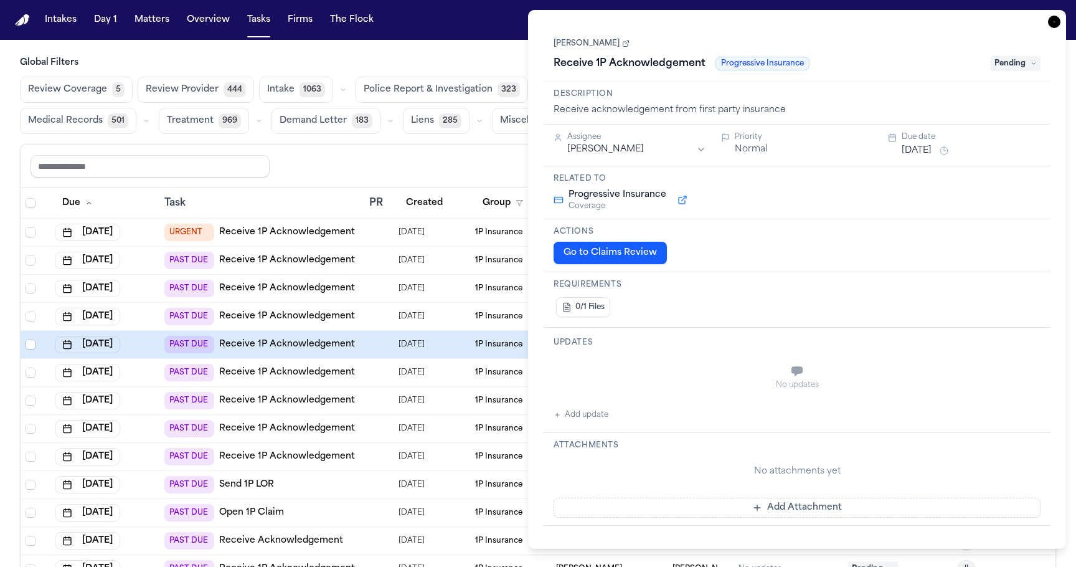
click at [381, 317] on div at bounding box center [378, 316] width 19 height 10
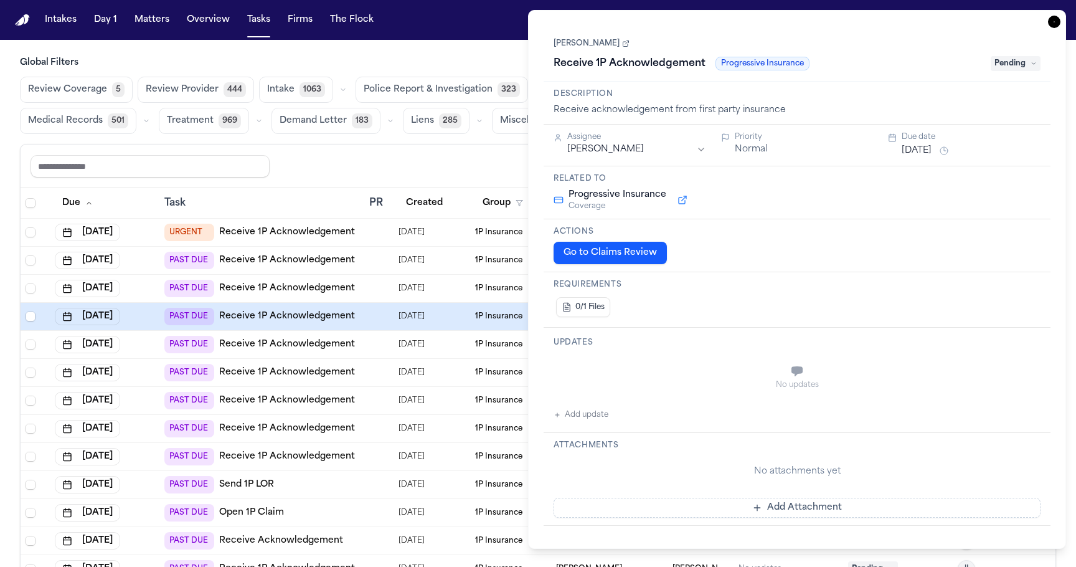
click at [369, 285] on div at bounding box center [374, 288] width 10 height 10
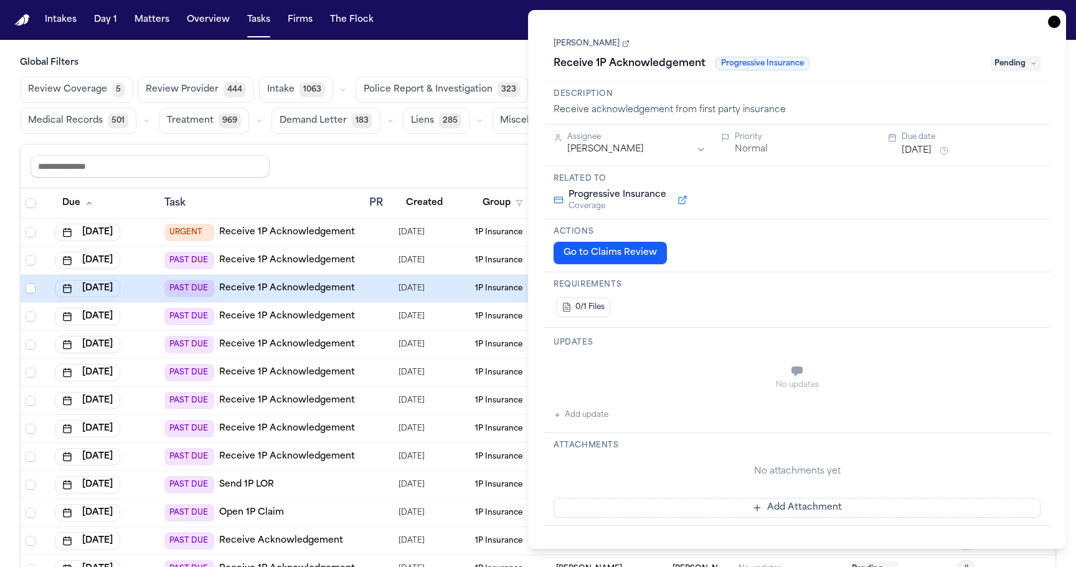
click at [369, 272] on td at bounding box center [378, 261] width 29 height 28
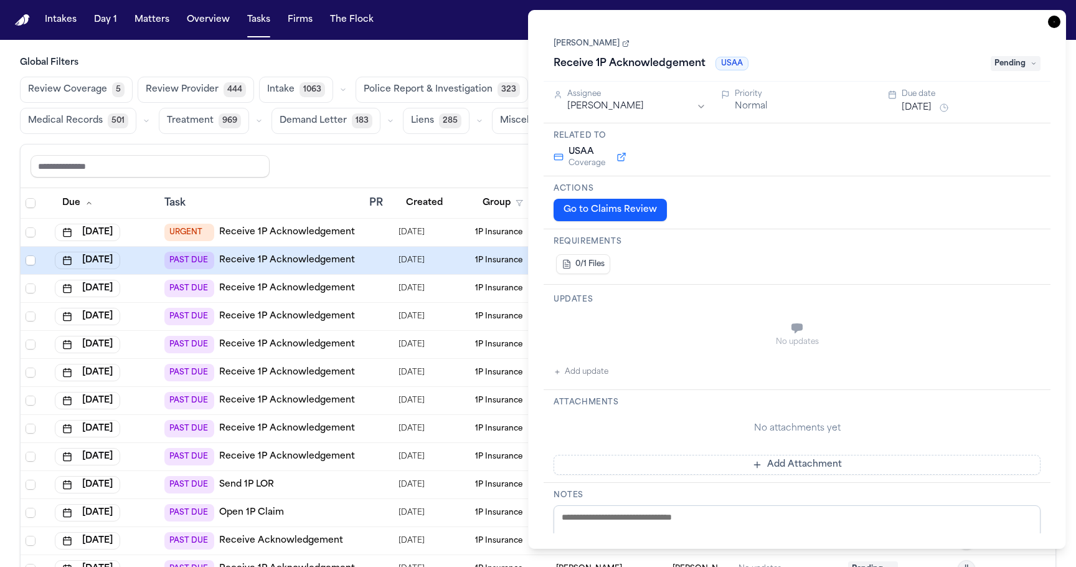
click at [369, 241] on td at bounding box center [378, 233] width 29 height 28
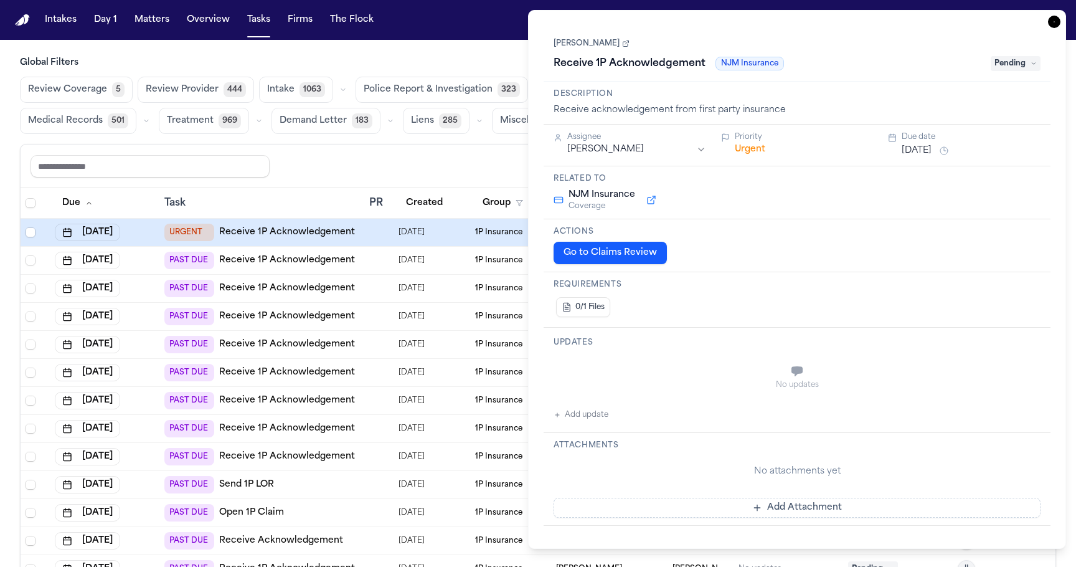
click at [372, 290] on div at bounding box center [374, 288] width 10 height 10
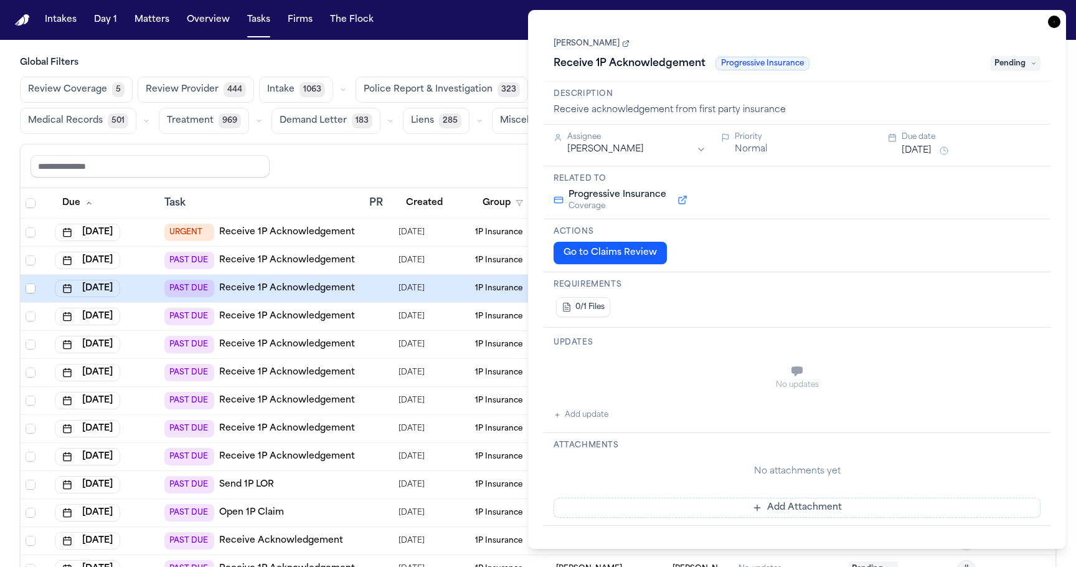
click at [371, 321] on td at bounding box center [378, 317] width 29 height 28
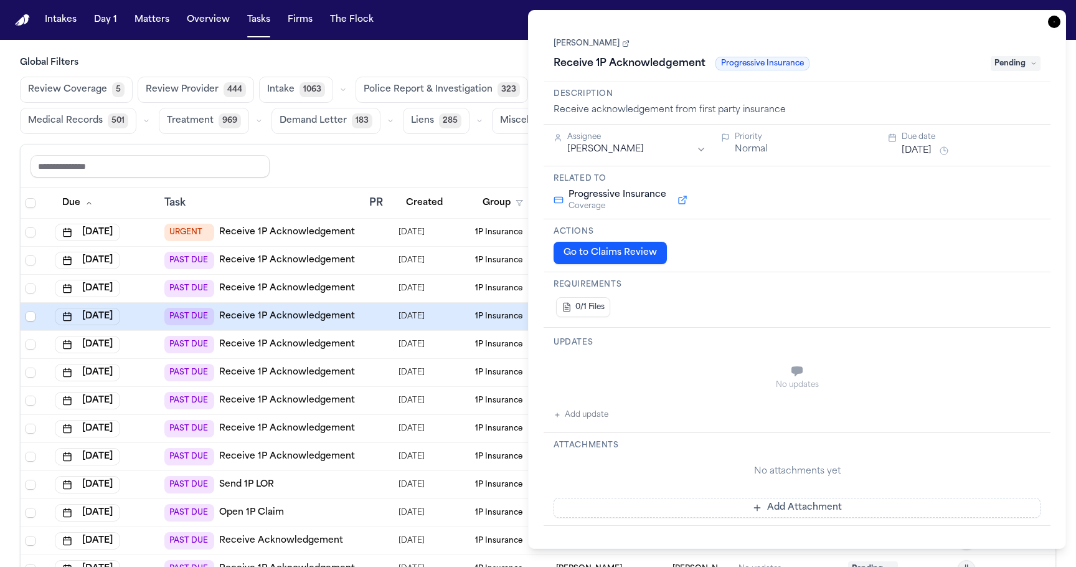
click at [376, 351] on td at bounding box center [378, 345] width 29 height 28
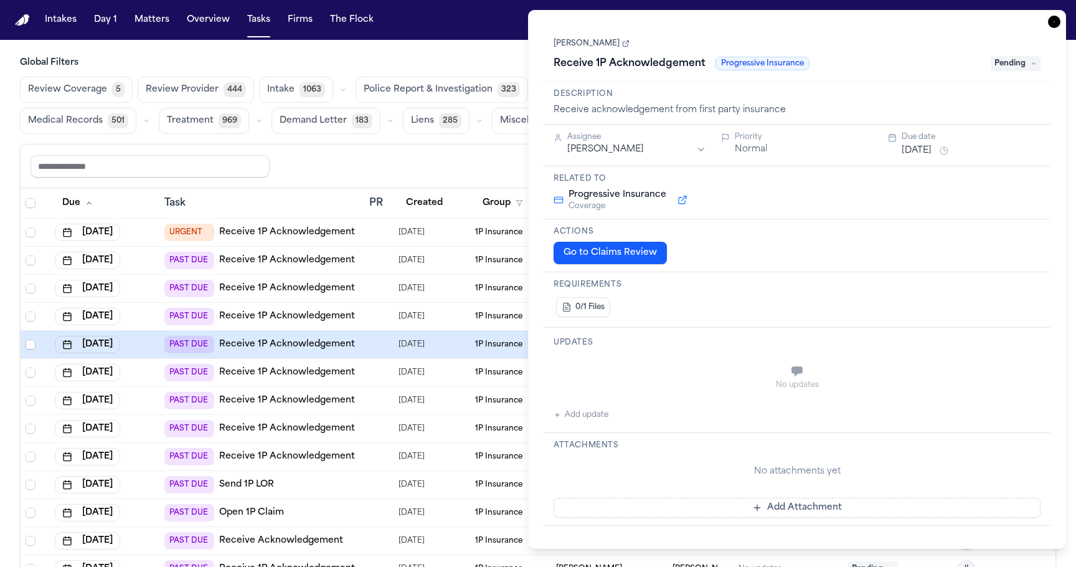
click at [391, 373] on td at bounding box center [378, 373] width 29 height 28
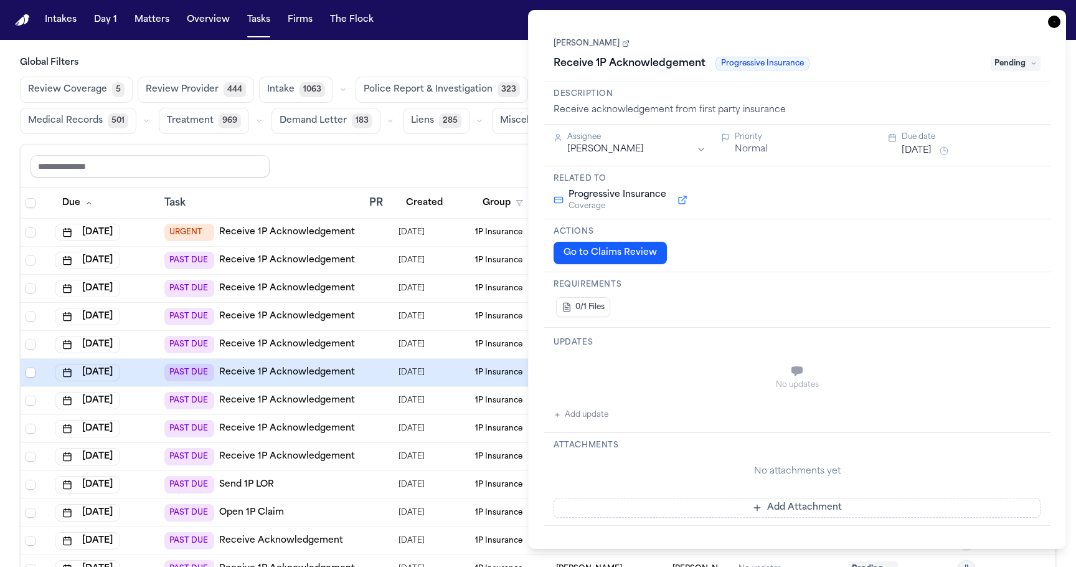
click at [450, 240] on td "07/31/2025" at bounding box center [432, 233] width 77 height 28
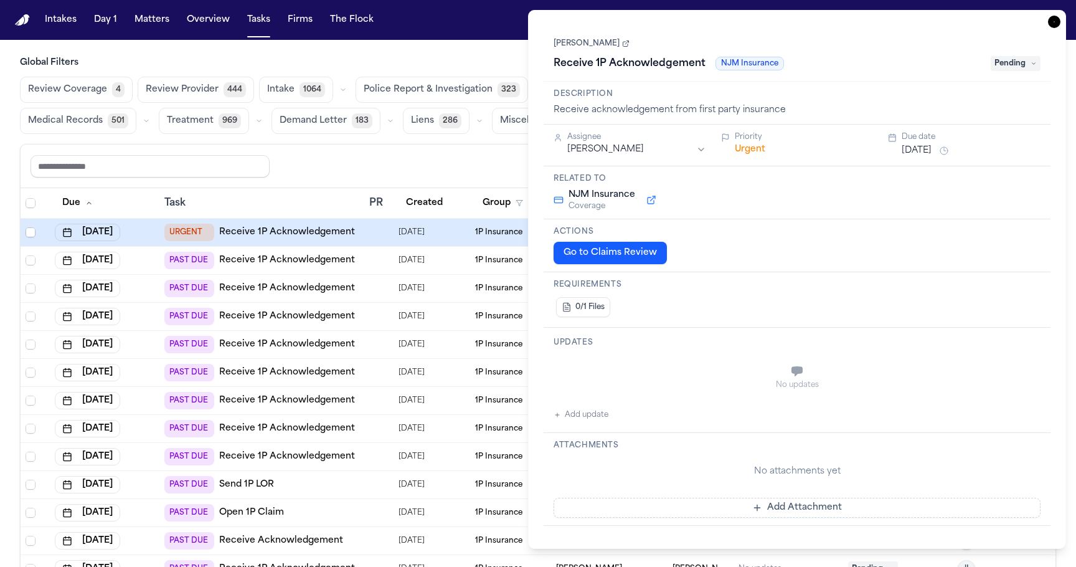
click at [1054, 22] on icon "button" at bounding box center [1054, 22] width 12 height 12
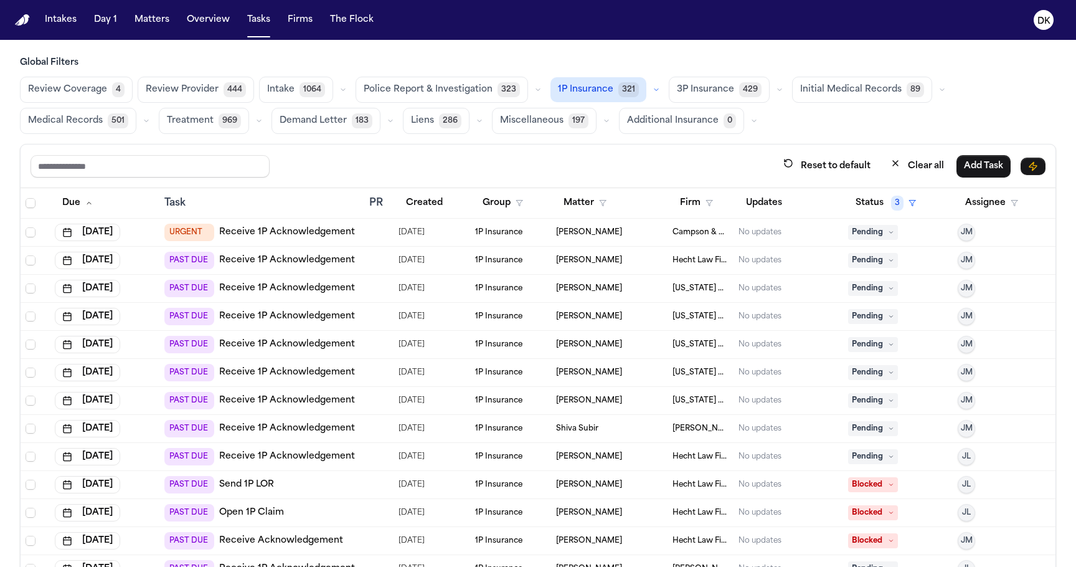
click at [644, 303] on td "Lea Gatson" at bounding box center [609, 317] width 117 height 28
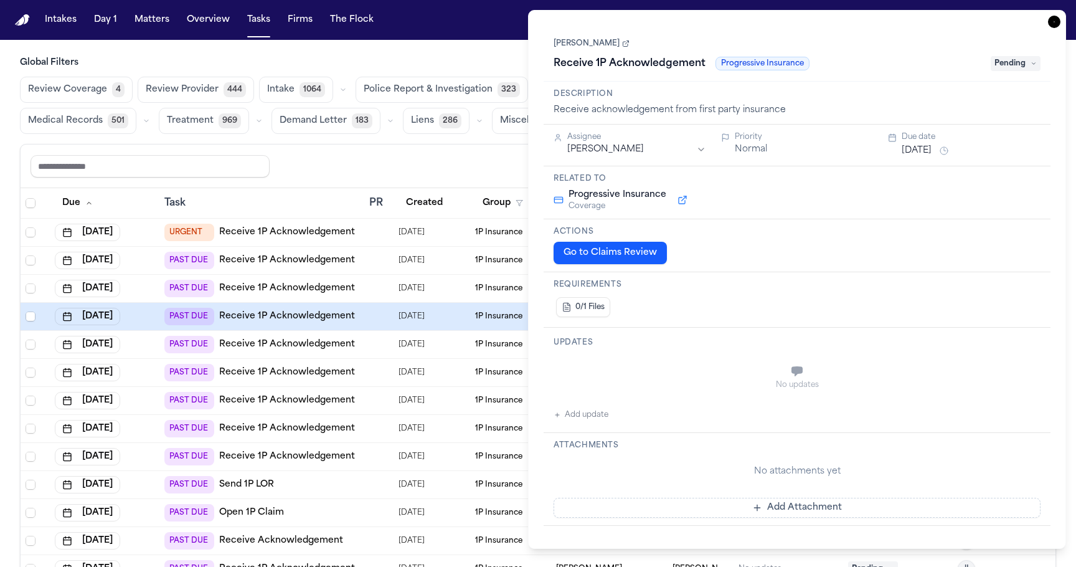
click at [464, 364] on div "08/07/2025" at bounding box center [432, 372] width 67 height 17
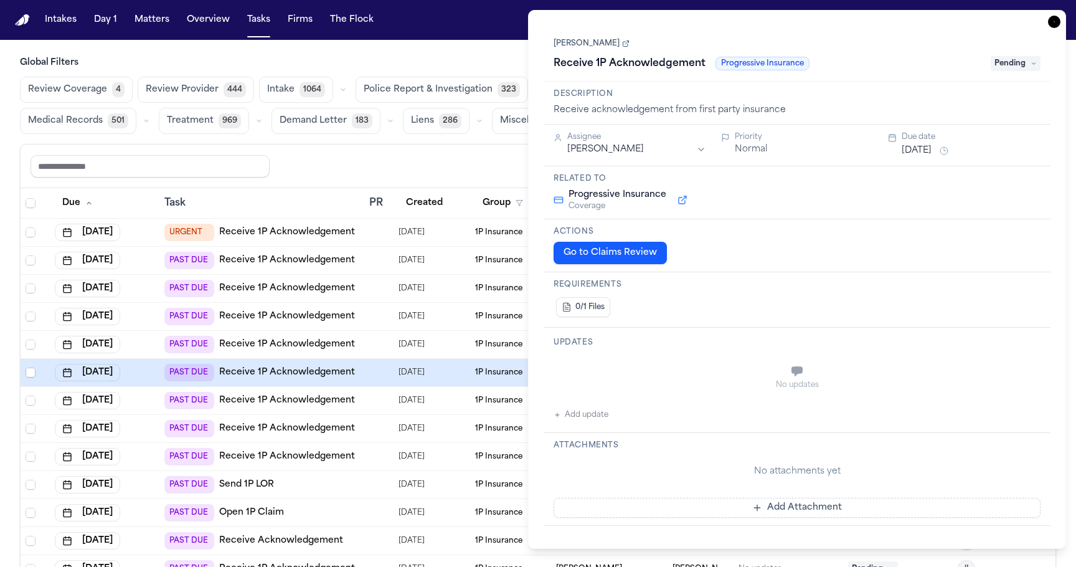
click at [460, 399] on div "08/07/2025" at bounding box center [432, 400] width 67 height 17
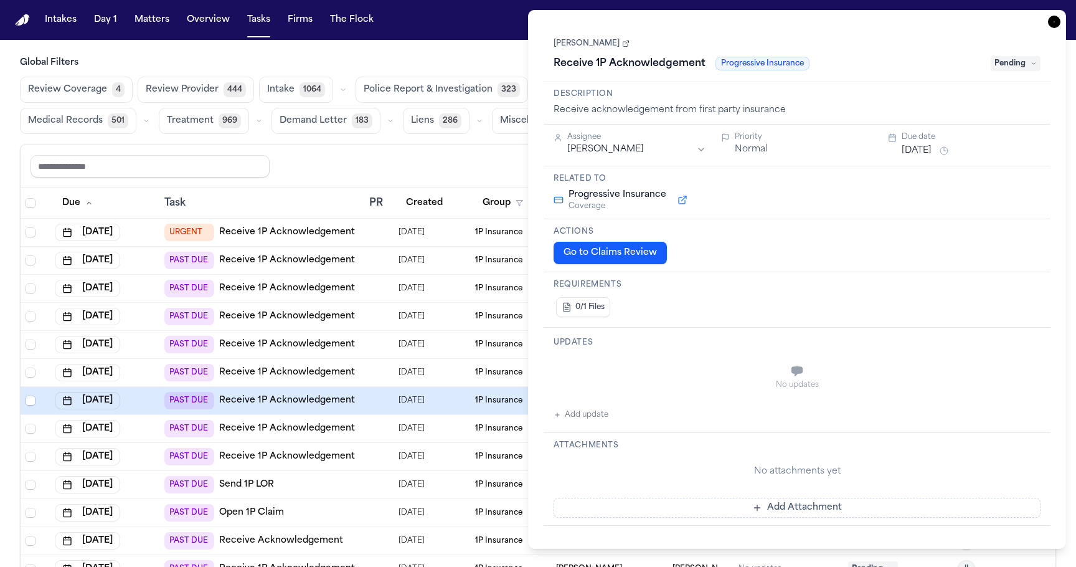
click at [468, 435] on td "07/25/2025" at bounding box center [432, 429] width 77 height 28
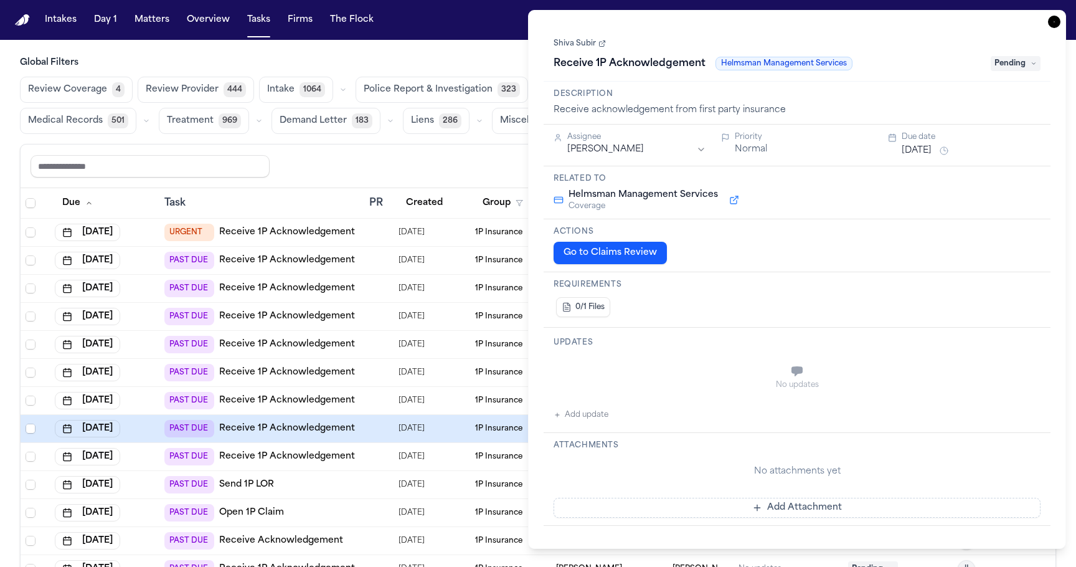
click at [466, 457] on td "07/31/2025" at bounding box center [432, 457] width 77 height 28
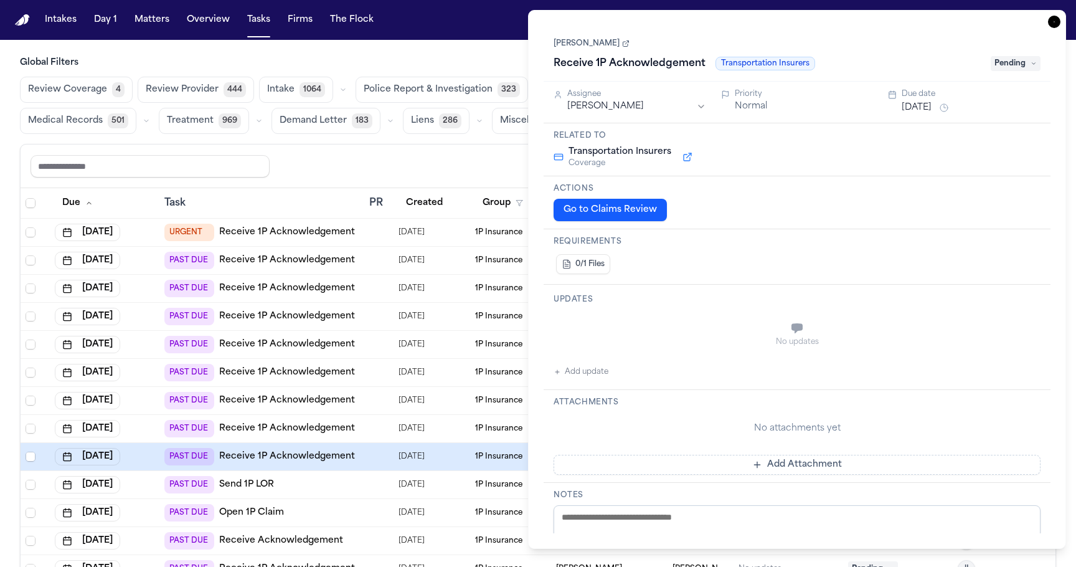
click at [467, 473] on td "07/31/2025" at bounding box center [432, 485] width 77 height 28
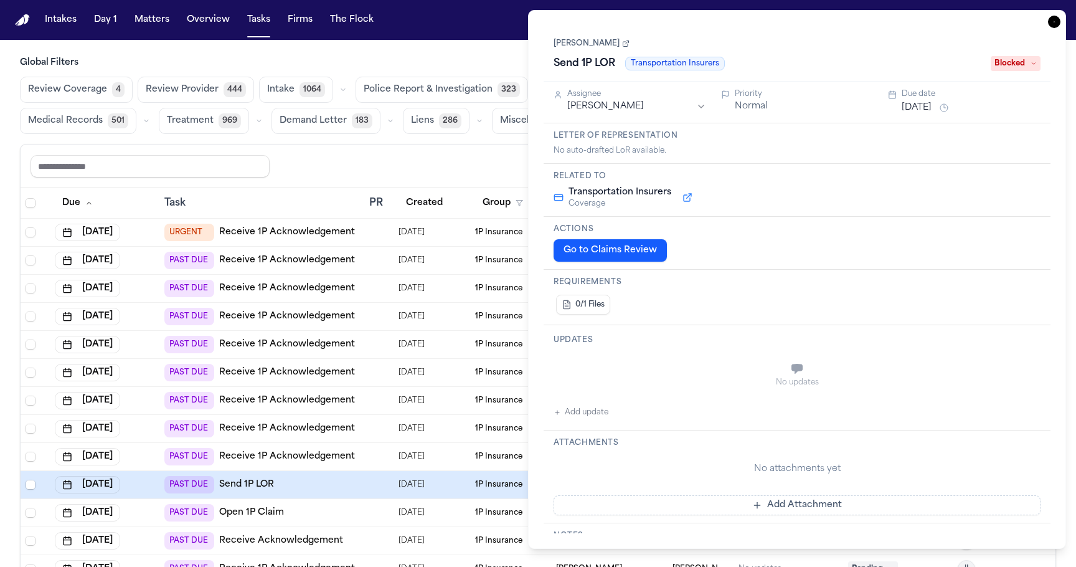
click at [459, 481] on div "07/31/2025" at bounding box center [432, 484] width 67 height 17
click at [453, 457] on div "07/31/2025" at bounding box center [432, 456] width 67 height 17
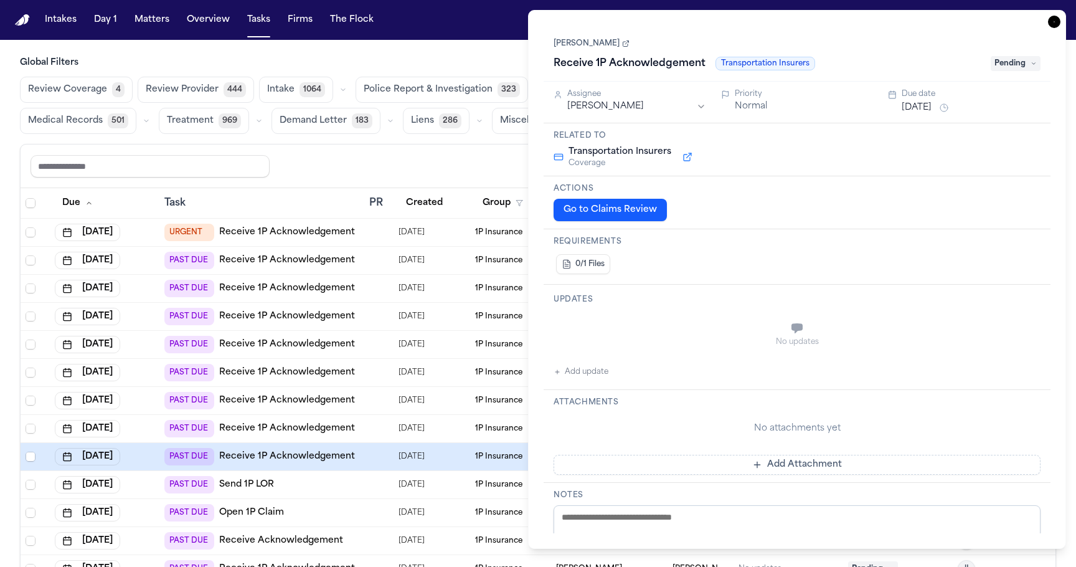
click at [454, 481] on div "07/31/2025" at bounding box center [432, 484] width 67 height 17
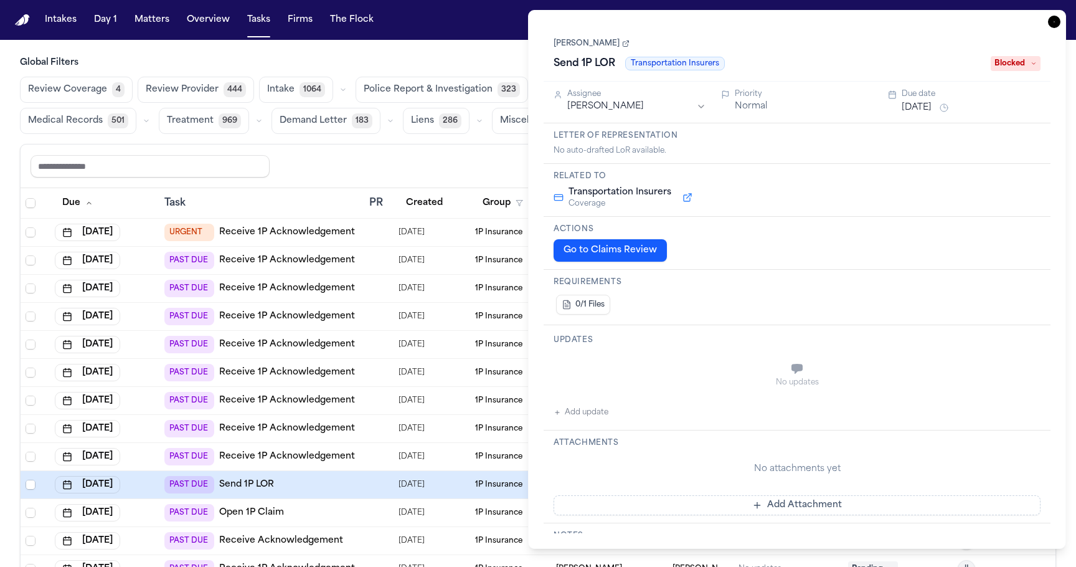
click at [1059, 26] on icon "button" at bounding box center [1054, 22] width 12 height 12
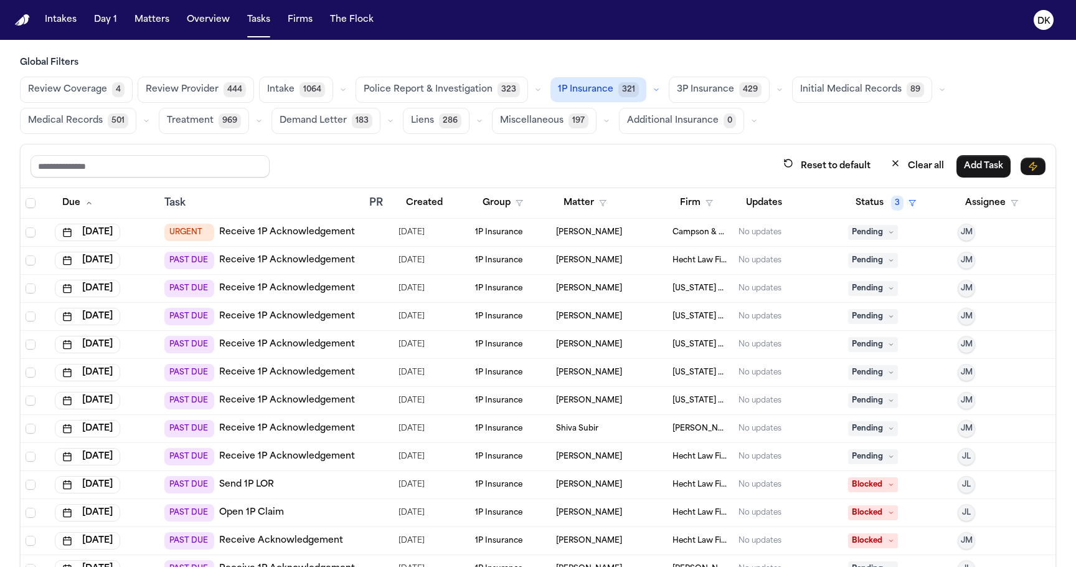
click at [643, 506] on td "Tamer Samuel" at bounding box center [609, 513] width 117 height 28
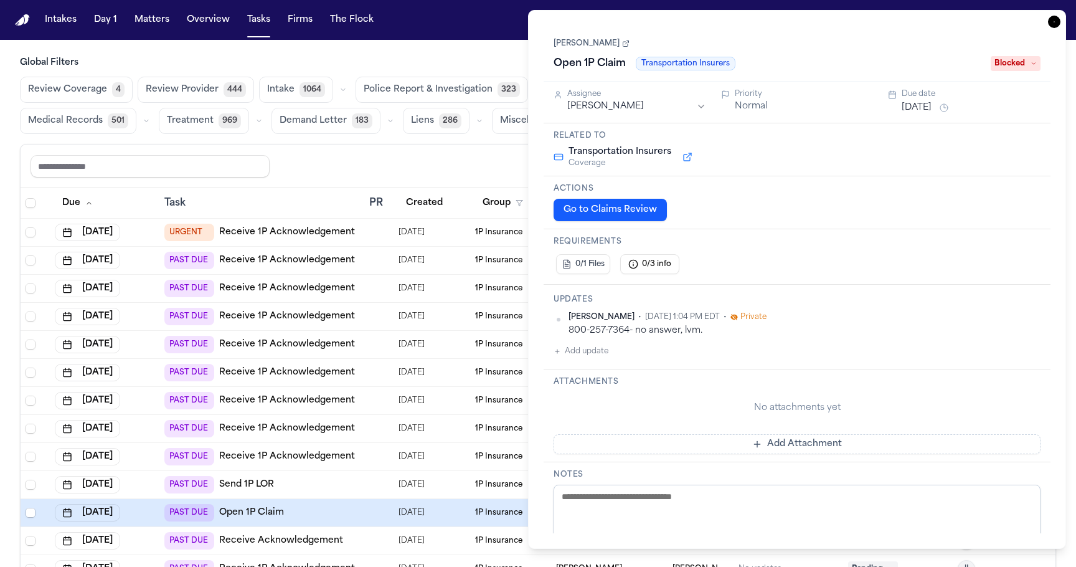
click at [384, 435] on td at bounding box center [378, 429] width 29 height 28
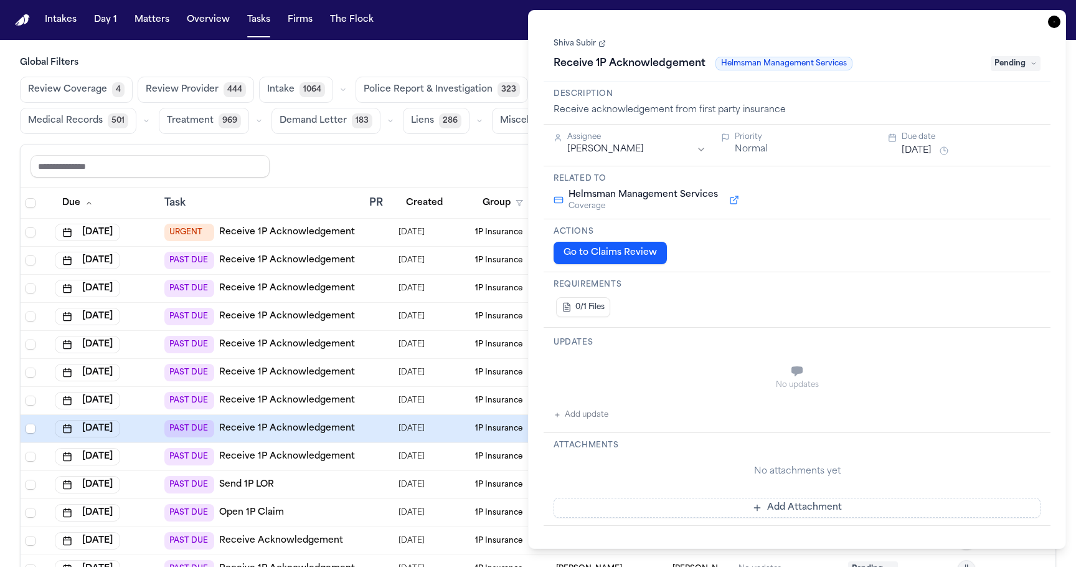
click at [384, 402] on div at bounding box center [378, 401] width 19 height 10
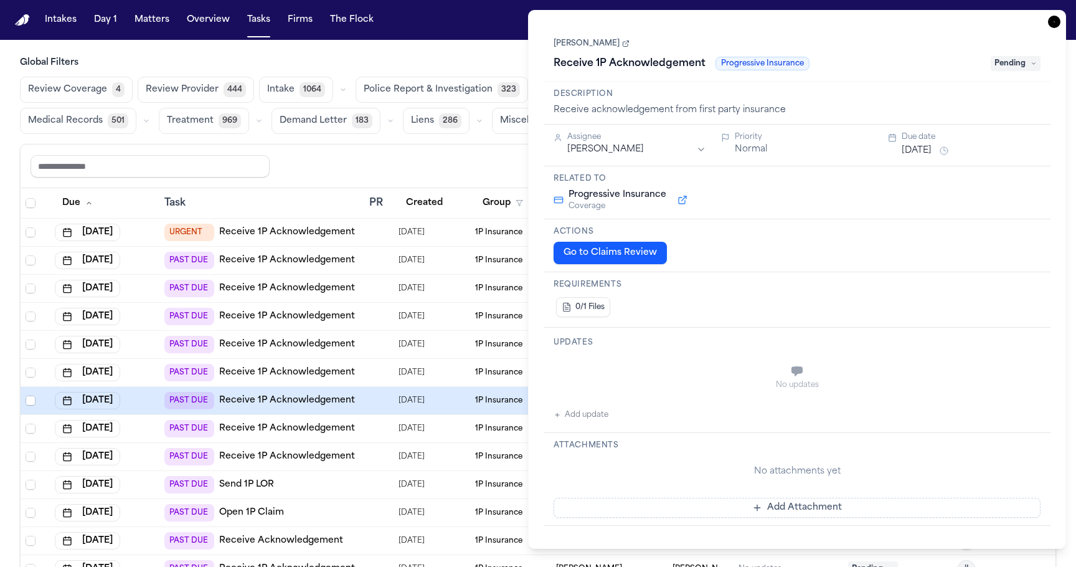
click at [389, 359] on td at bounding box center [378, 373] width 29 height 28
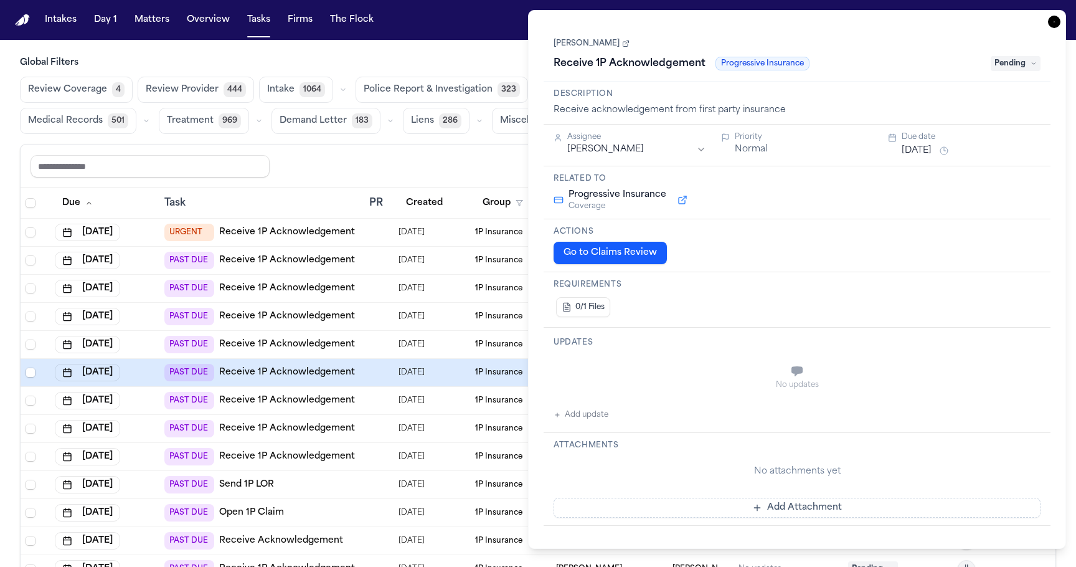
click at [389, 331] on td at bounding box center [378, 345] width 29 height 28
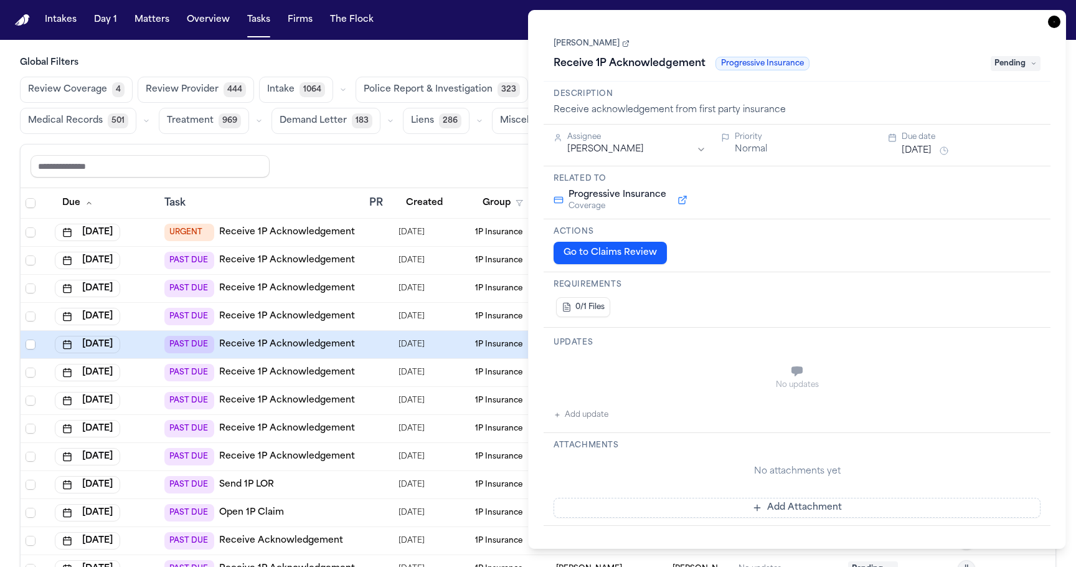
click at [399, 308] on span "08/07/2025" at bounding box center [412, 316] width 26 height 17
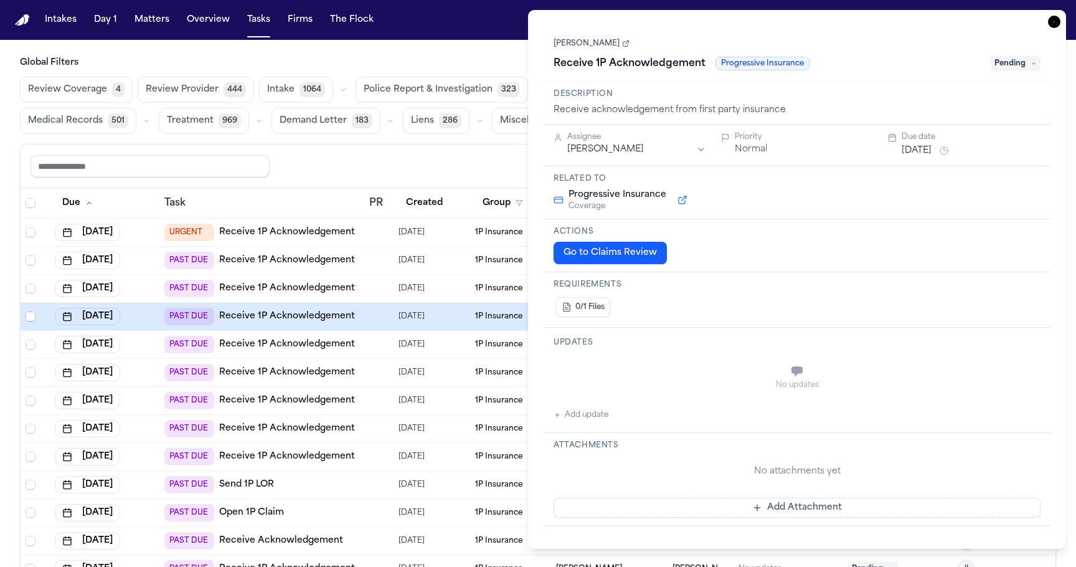
click at [394, 282] on td "08/07/2025" at bounding box center [432, 289] width 77 height 28
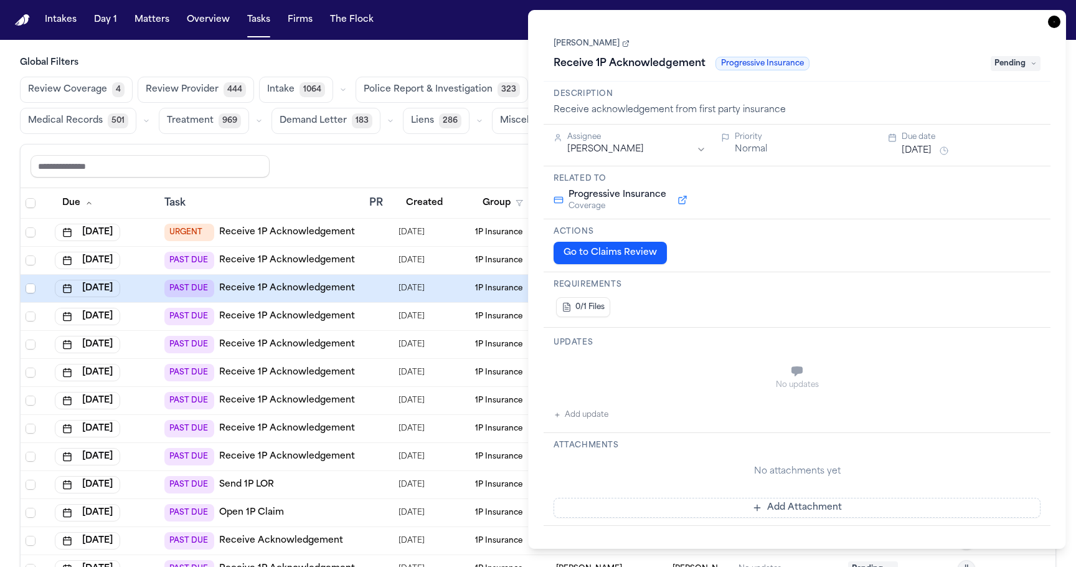
click at [390, 265] on td at bounding box center [378, 261] width 29 height 28
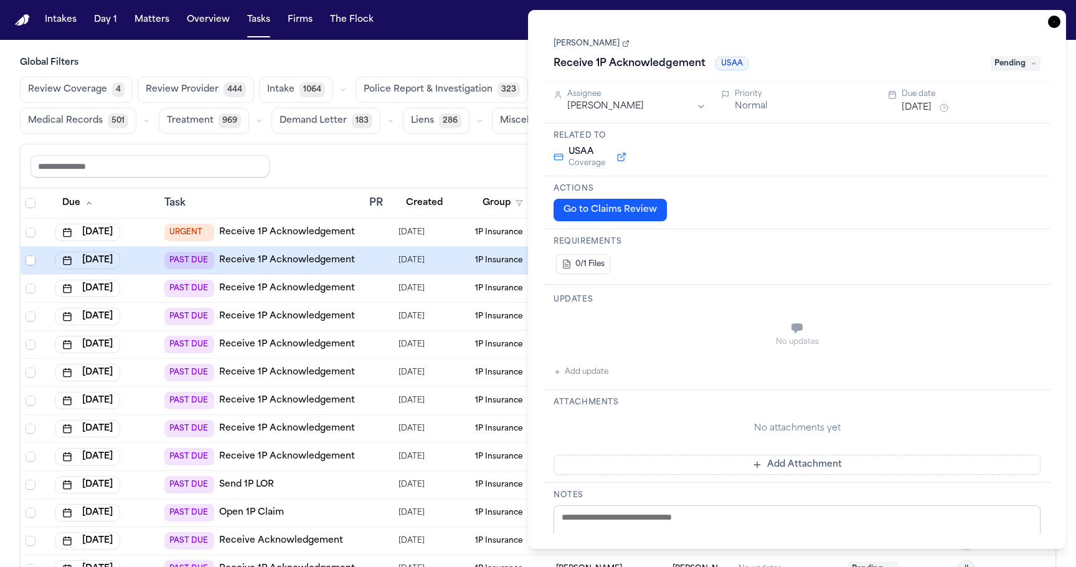
click at [378, 295] on td at bounding box center [378, 289] width 29 height 28
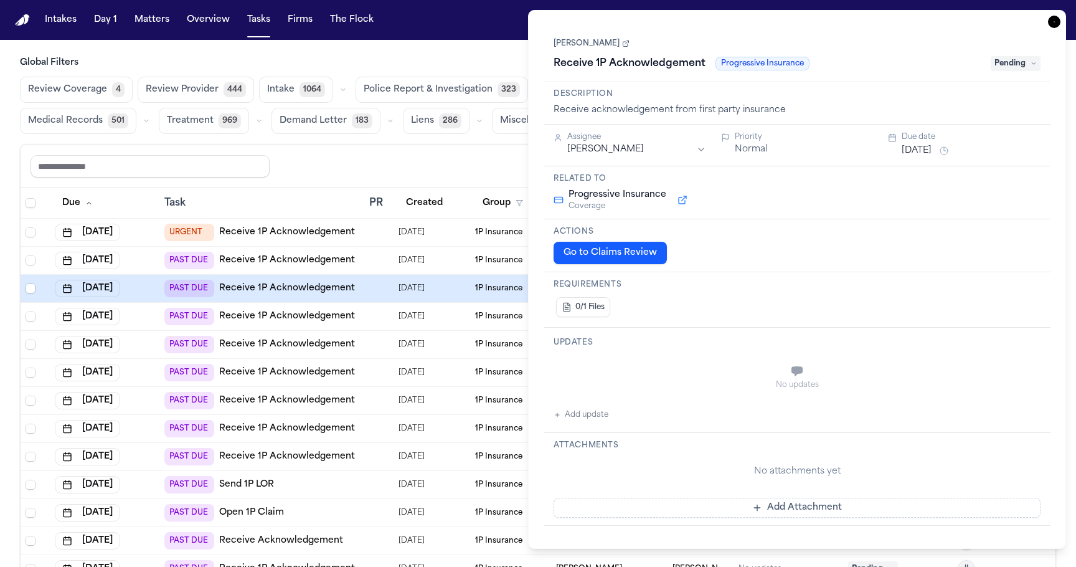
click at [367, 333] on td at bounding box center [378, 345] width 29 height 28
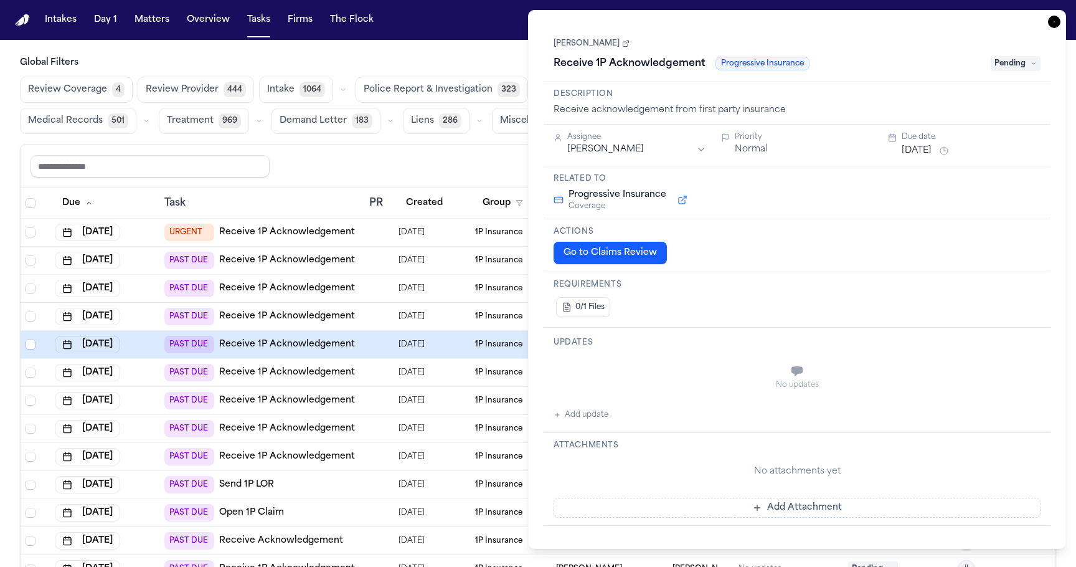
click at [363, 356] on td "PAST DUE Receive 1P Acknowledgement" at bounding box center [261, 345] width 205 height 28
click at [364, 383] on td "PAST DUE Receive 1P Acknowledgement" at bounding box center [261, 373] width 205 height 28
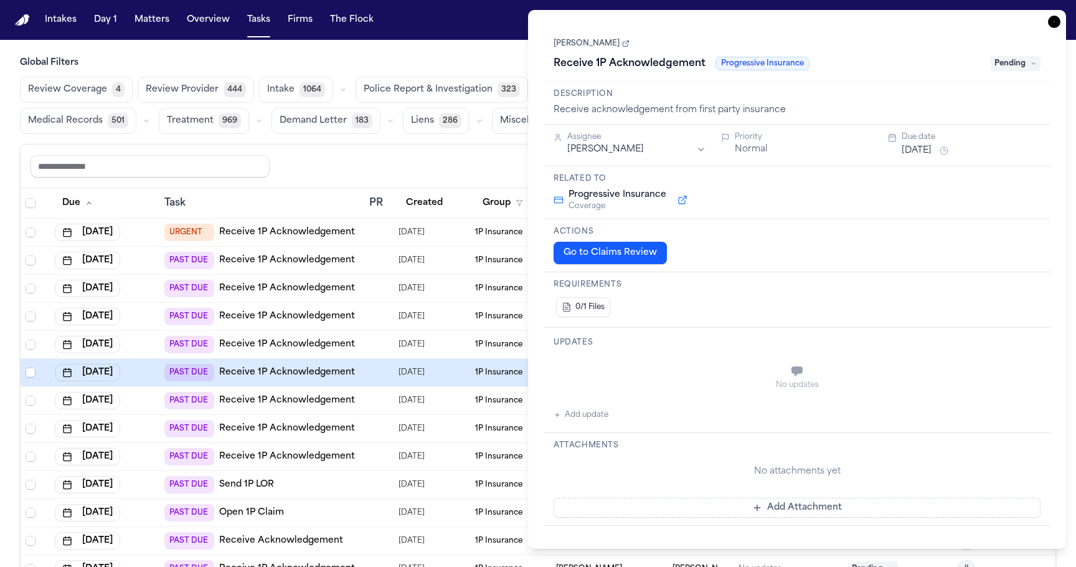
click at [364, 405] on td "PAST DUE Receive 1P Acknowledgement" at bounding box center [261, 401] width 205 height 28
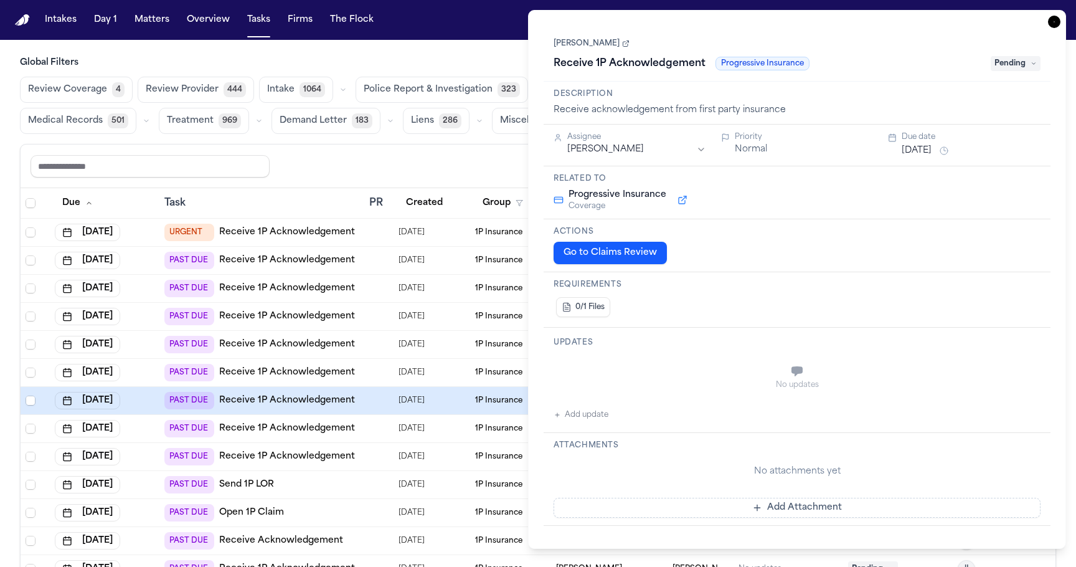
click at [365, 427] on td at bounding box center [378, 429] width 29 height 28
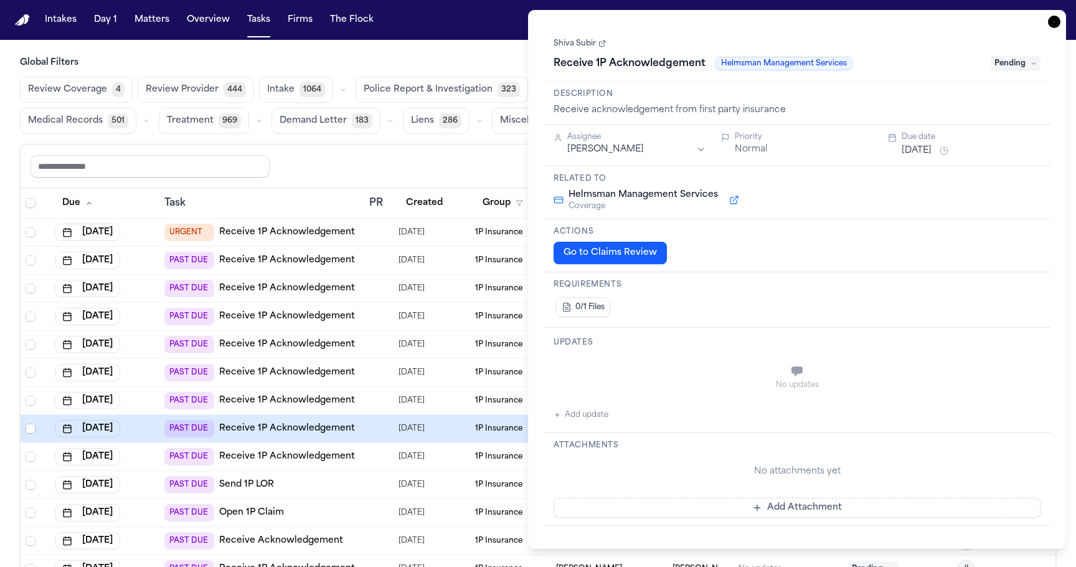
click at [366, 441] on td at bounding box center [378, 429] width 29 height 28
click at [366, 459] on td at bounding box center [378, 457] width 29 height 28
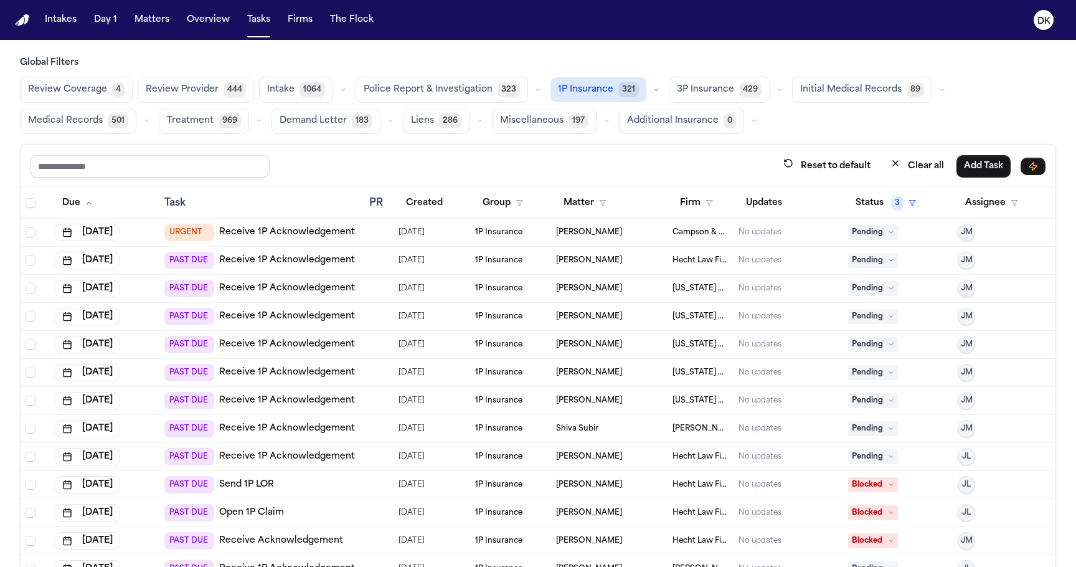
click at [375, 480] on div at bounding box center [374, 485] width 10 height 10
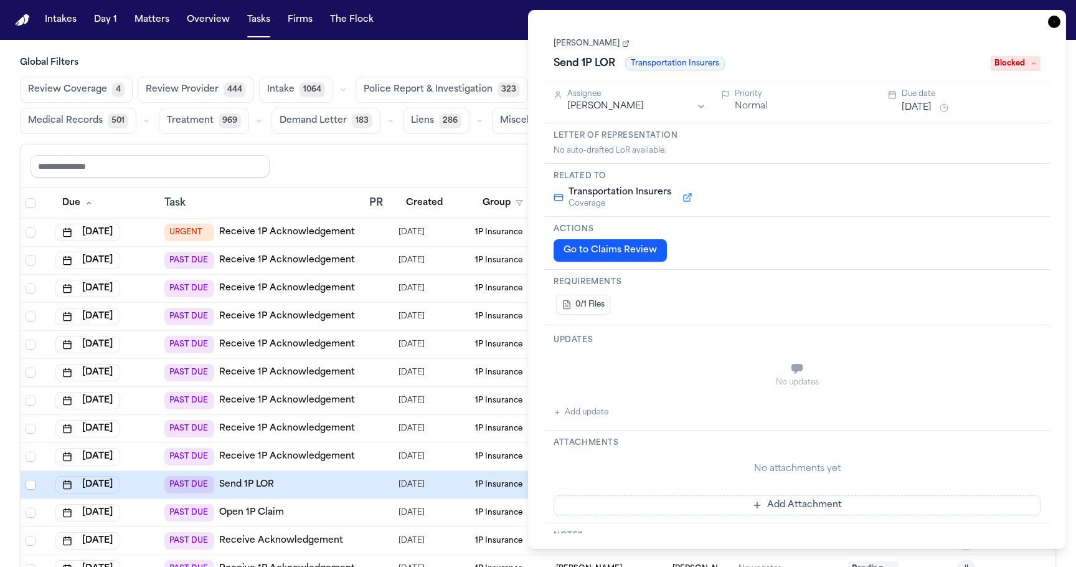
click at [381, 409] on td at bounding box center [378, 401] width 29 height 28
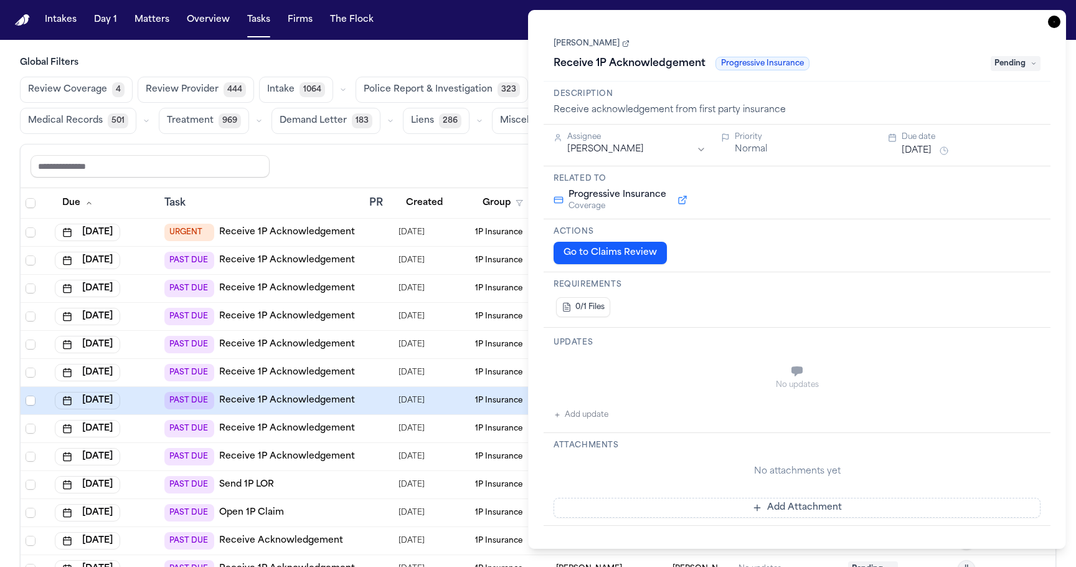
click at [364, 343] on td at bounding box center [378, 345] width 29 height 28
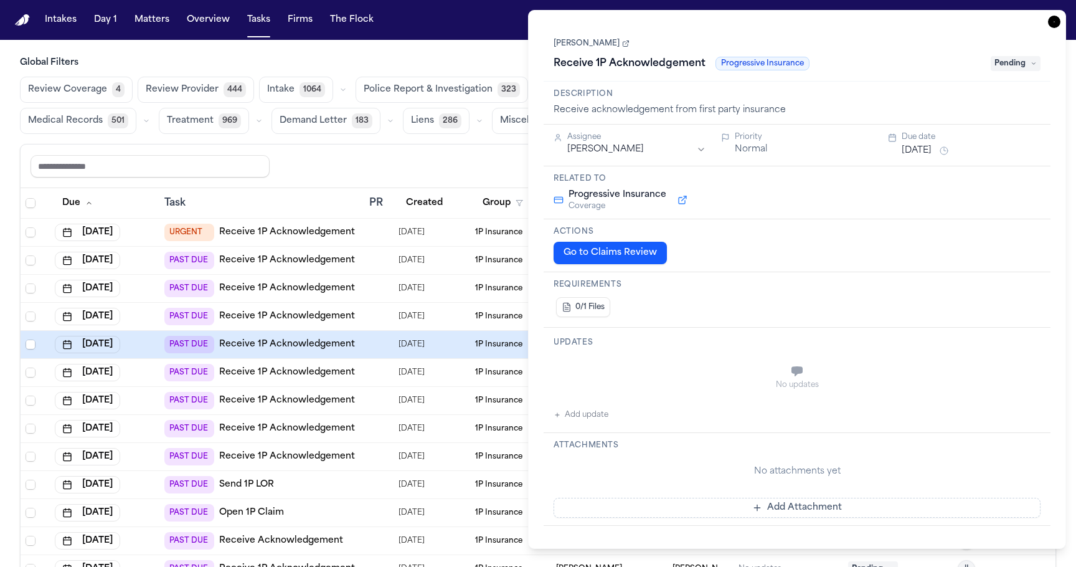
click at [371, 305] on td at bounding box center [378, 317] width 29 height 28
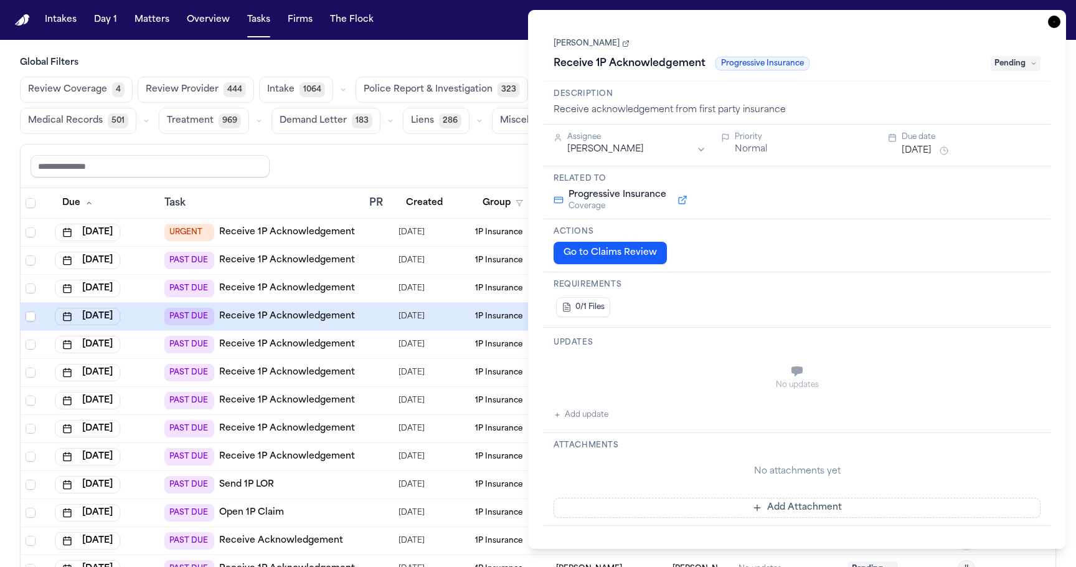
click at [382, 287] on div at bounding box center [378, 288] width 19 height 10
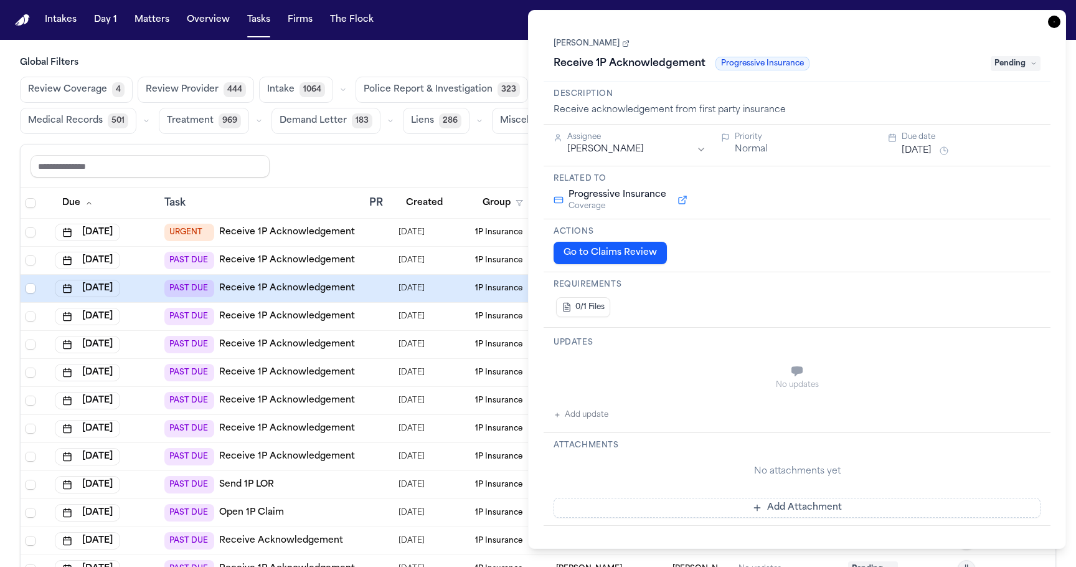
click at [389, 267] on td at bounding box center [378, 261] width 29 height 28
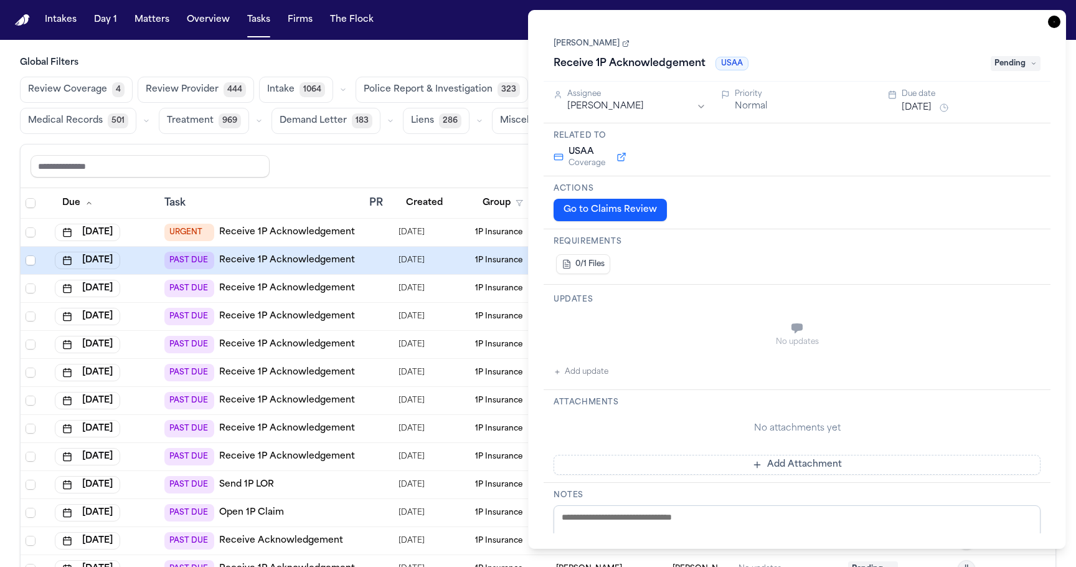
click at [383, 318] on div at bounding box center [378, 316] width 19 height 10
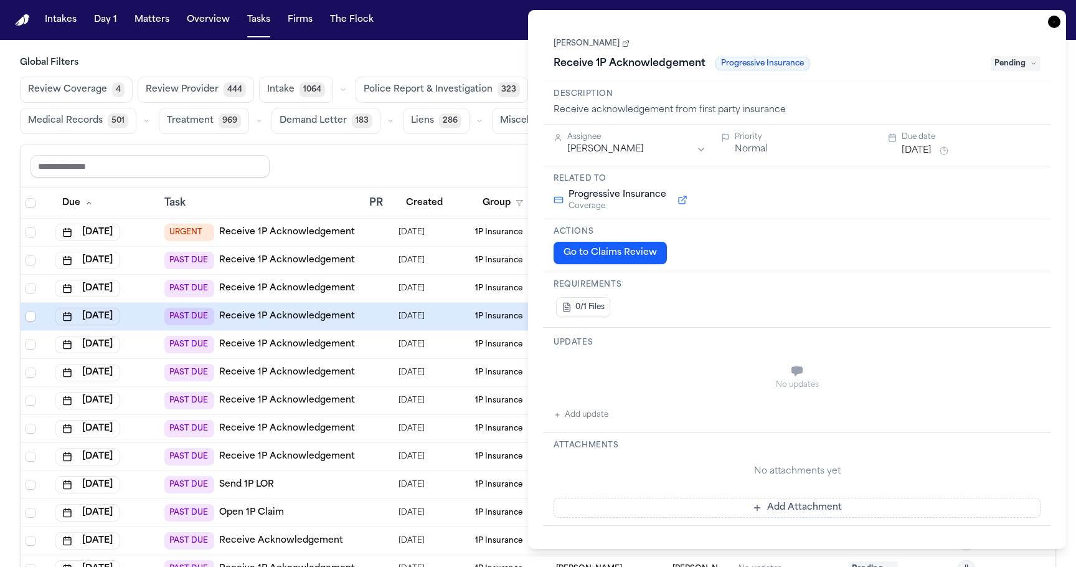
click at [387, 378] on td at bounding box center [378, 373] width 29 height 28
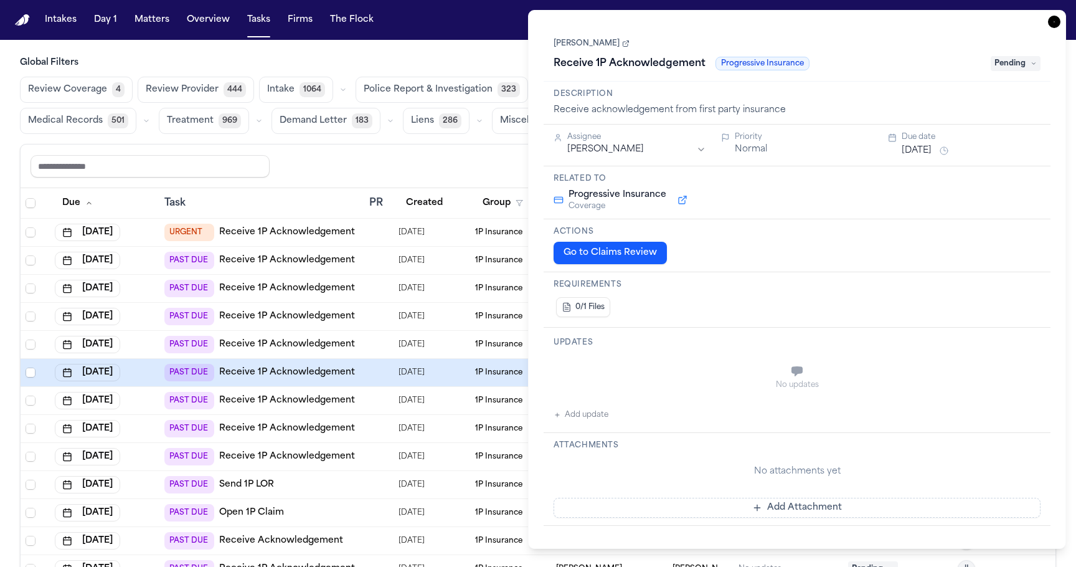
click at [388, 443] on td at bounding box center [378, 457] width 29 height 28
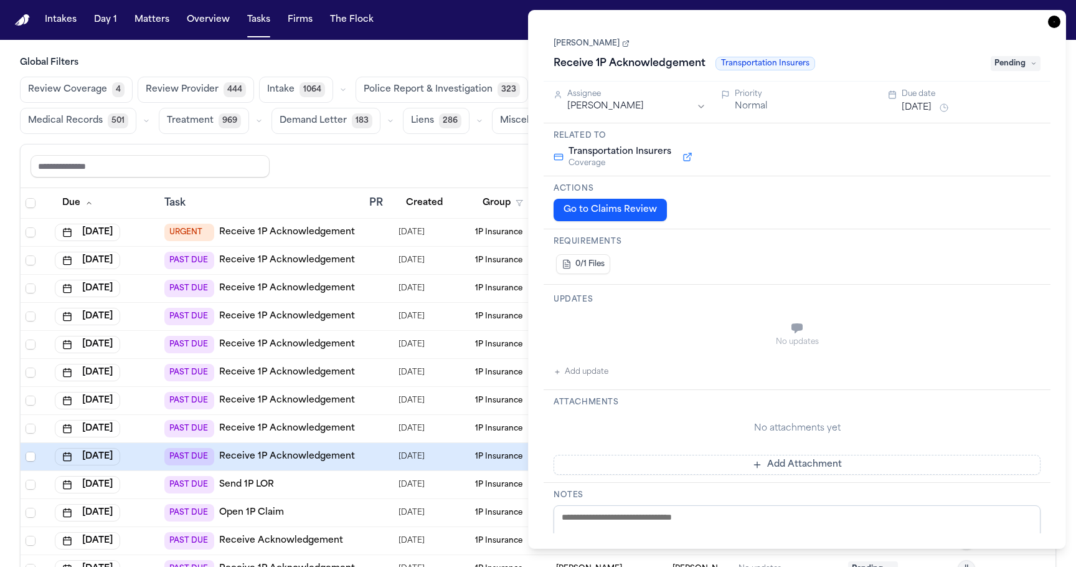
click at [385, 480] on div at bounding box center [378, 485] width 19 height 10
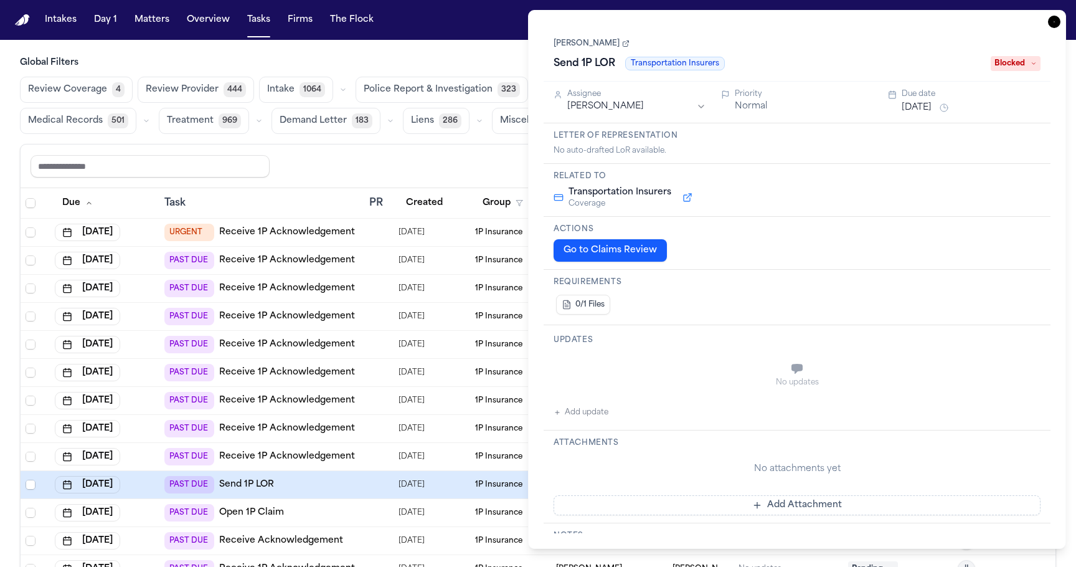
click at [1053, 26] on icon "button" at bounding box center [1054, 22] width 12 height 12
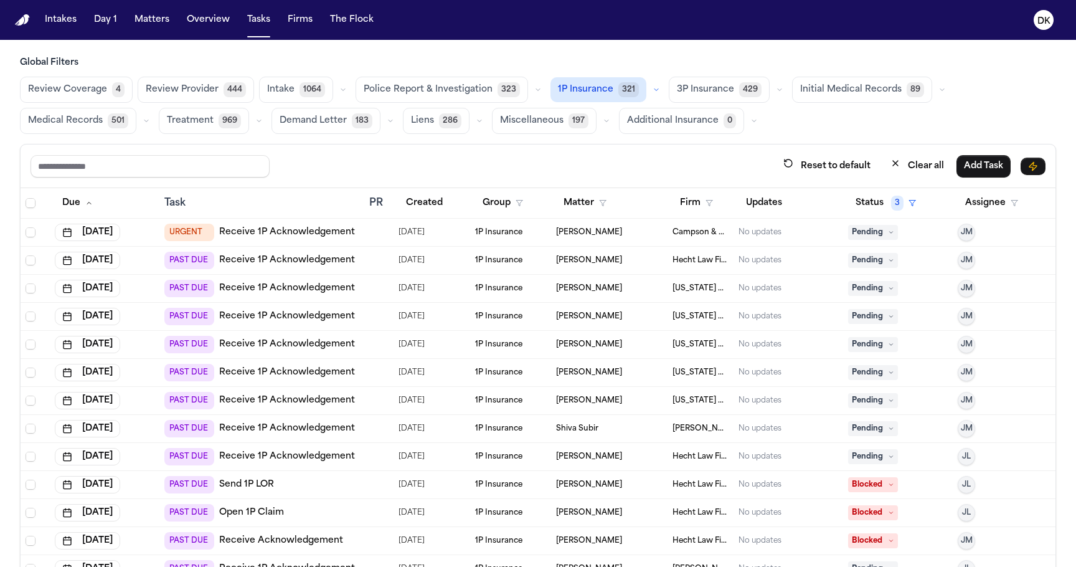
click at [631, 336] on td "Lea Gatson" at bounding box center [609, 345] width 117 height 28
click at [356, 374] on div "PAST DUE Receive 1P Acknowledgement" at bounding box center [261, 372] width 195 height 17
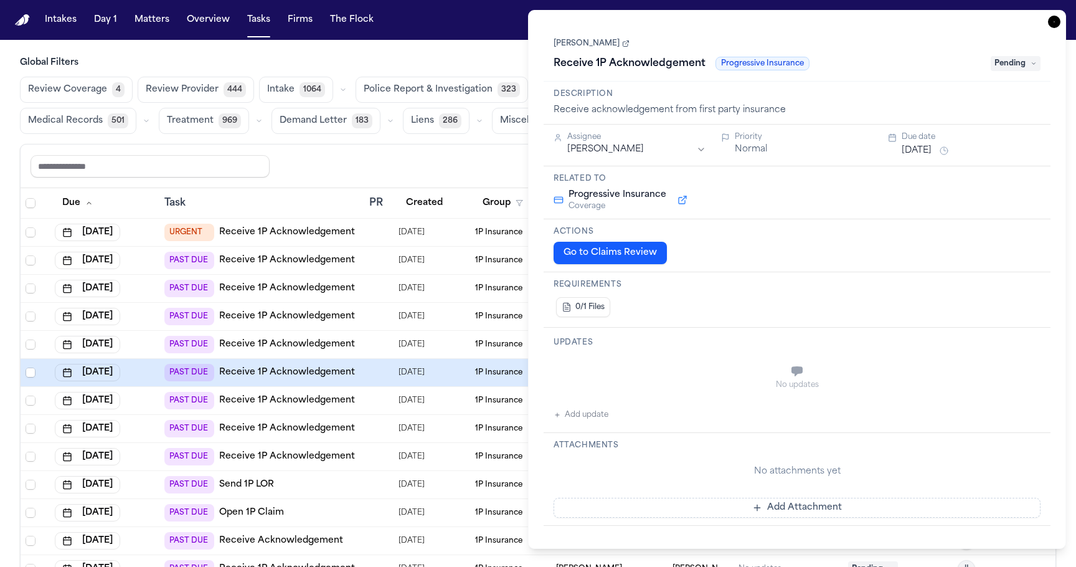
click at [389, 428] on td at bounding box center [378, 429] width 29 height 28
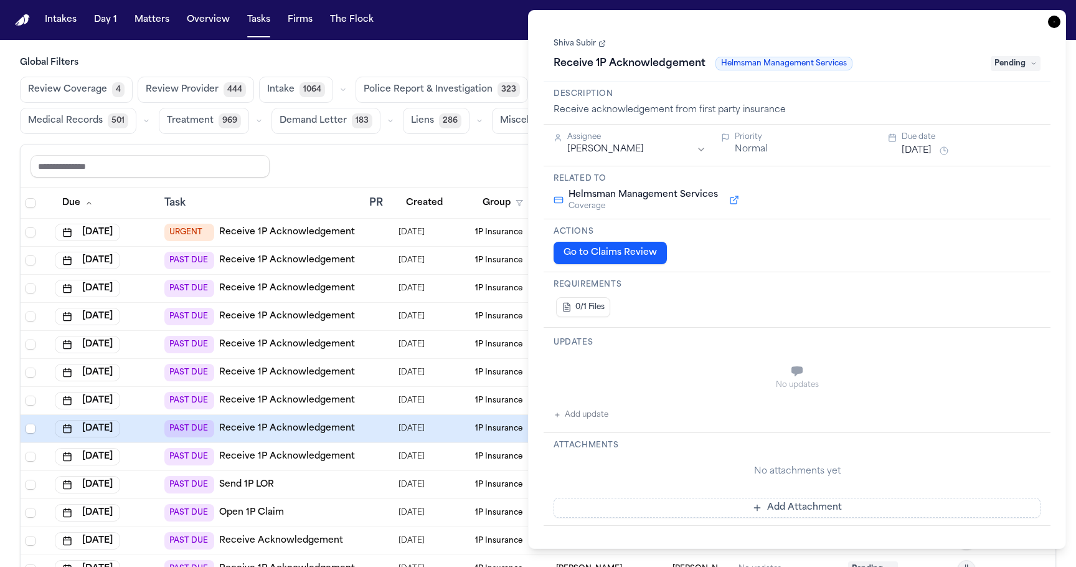
click at [402, 310] on span "08/07/2025" at bounding box center [412, 316] width 26 height 17
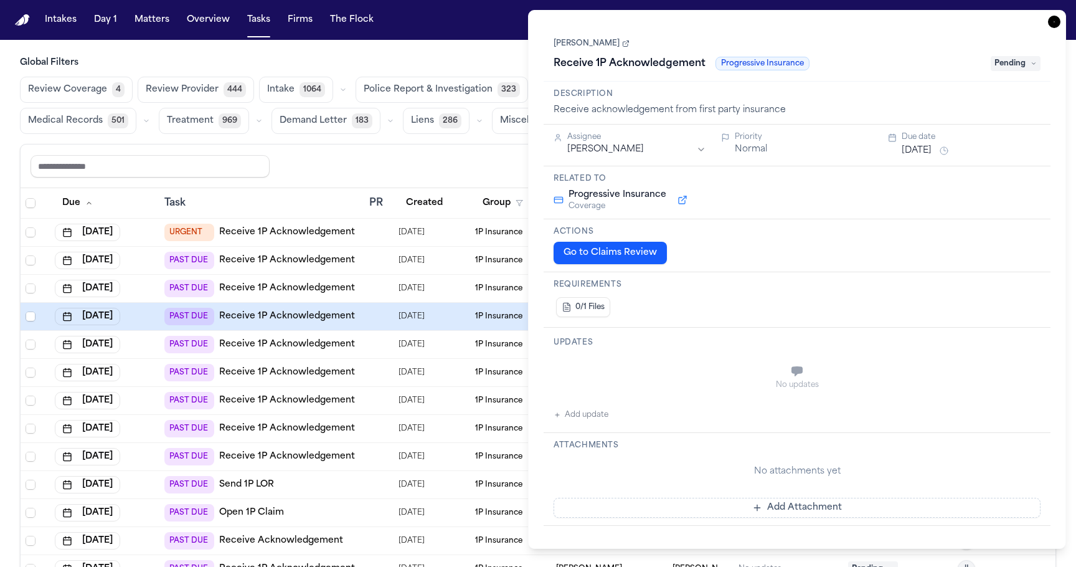
click at [381, 335] on td at bounding box center [378, 345] width 29 height 28
